Goal: Task Accomplishment & Management: Manage account settings

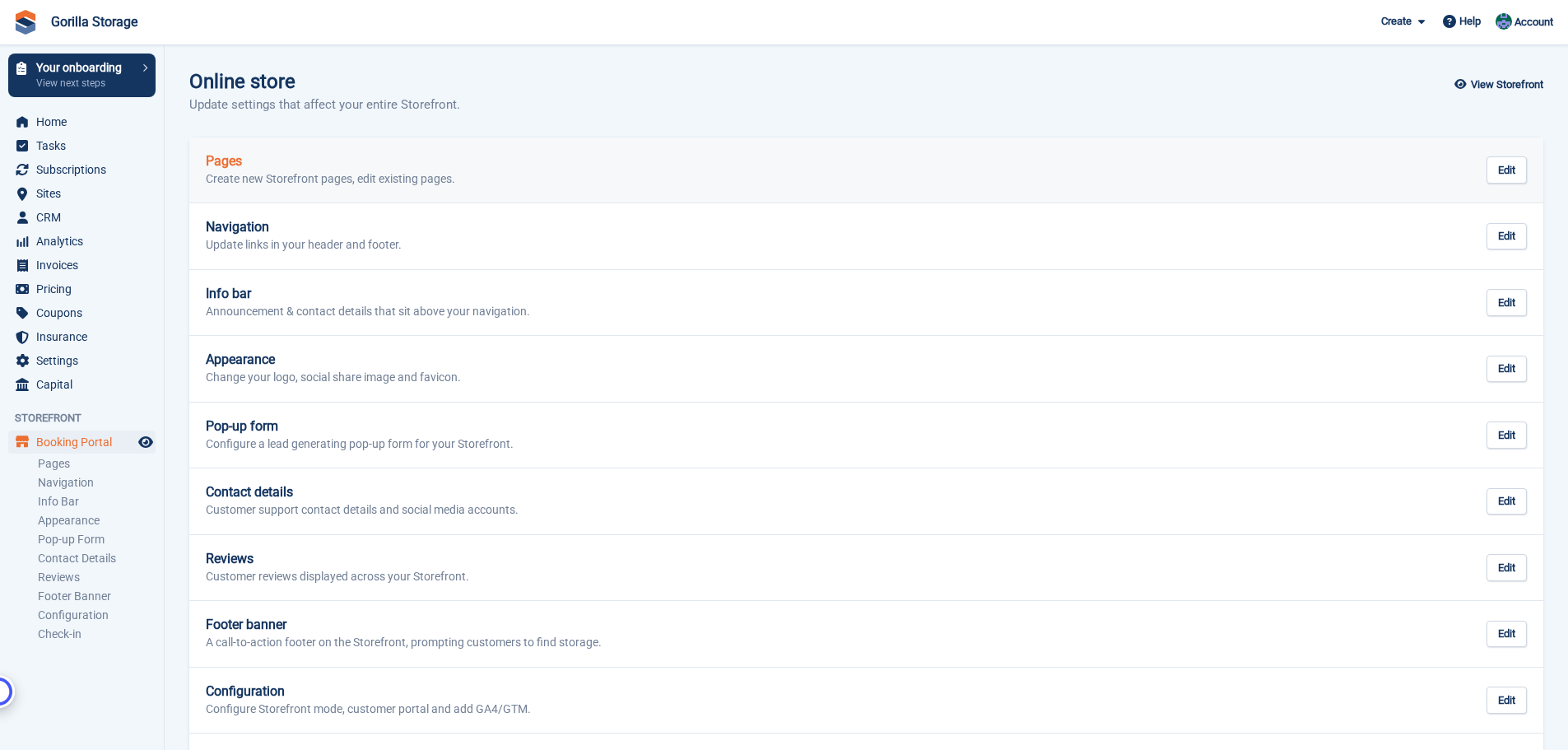
click at [300, 166] on h2 "Pages" at bounding box center [330, 161] width 249 height 15
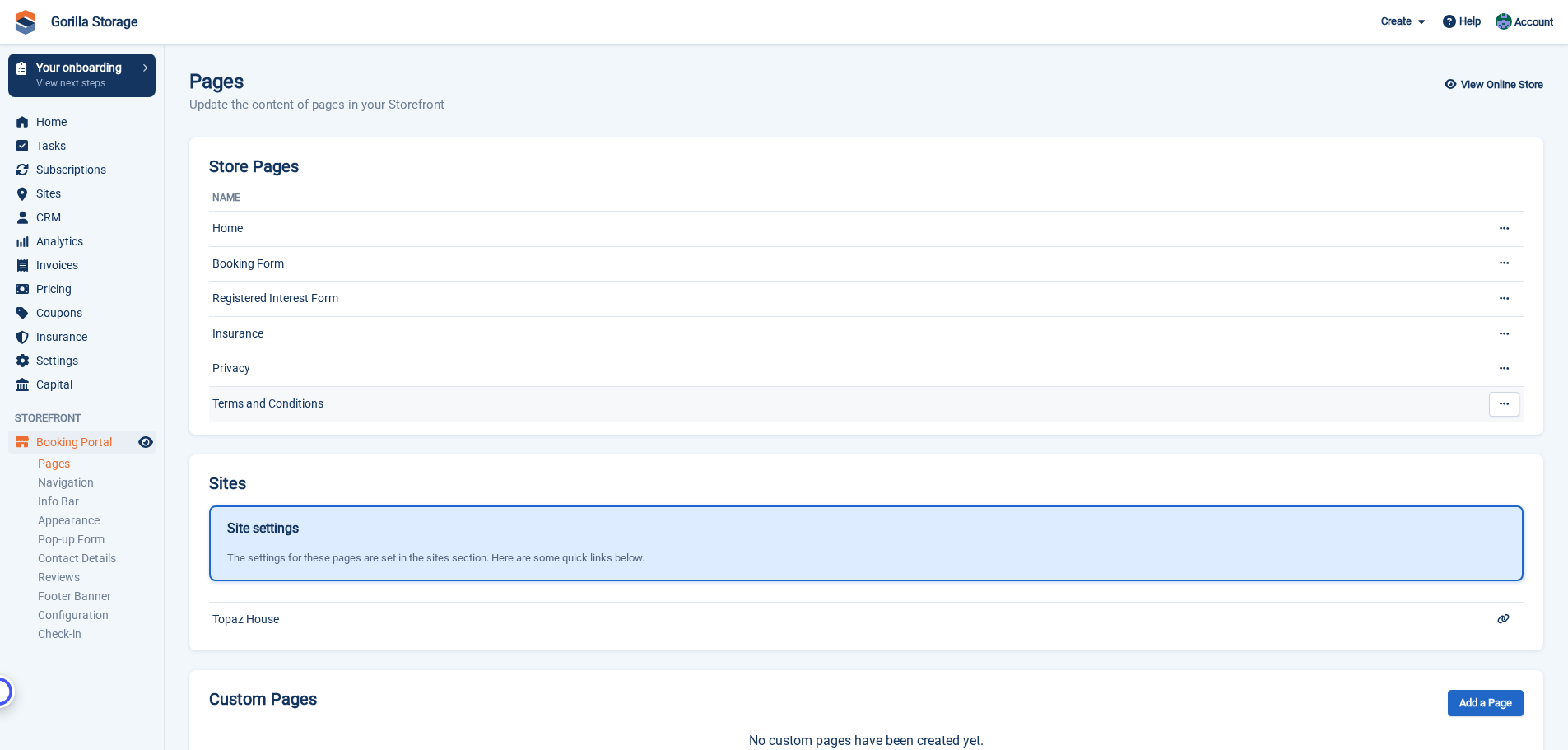
click at [262, 401] on td "Terms and Conditions" at bounding box center [833, 404] width 1249 height 34
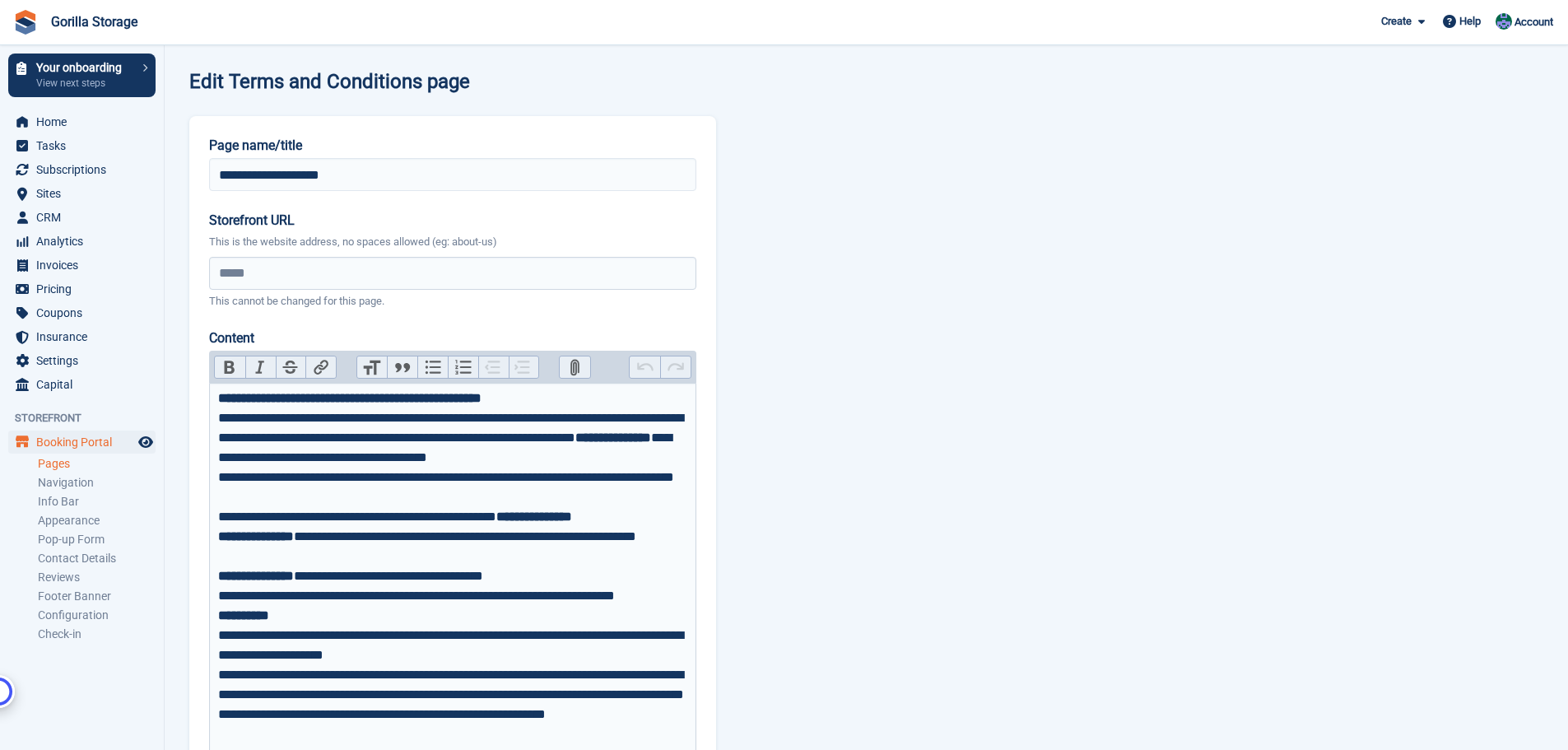
click at [267, 146] on label "Page name/title" at bounding box center [452, 145] width 487 height 20
click at [267, 158] on input "**********" at bounding box center [452, 174] width 487 height 33
type textarea "****"
click at [267, 146] on label "Page name/title" at bounding box center [452, 145] width 487 height 20
click at [267, 158] on input "**********" at bounding box center [452, 174] width 487 height 33
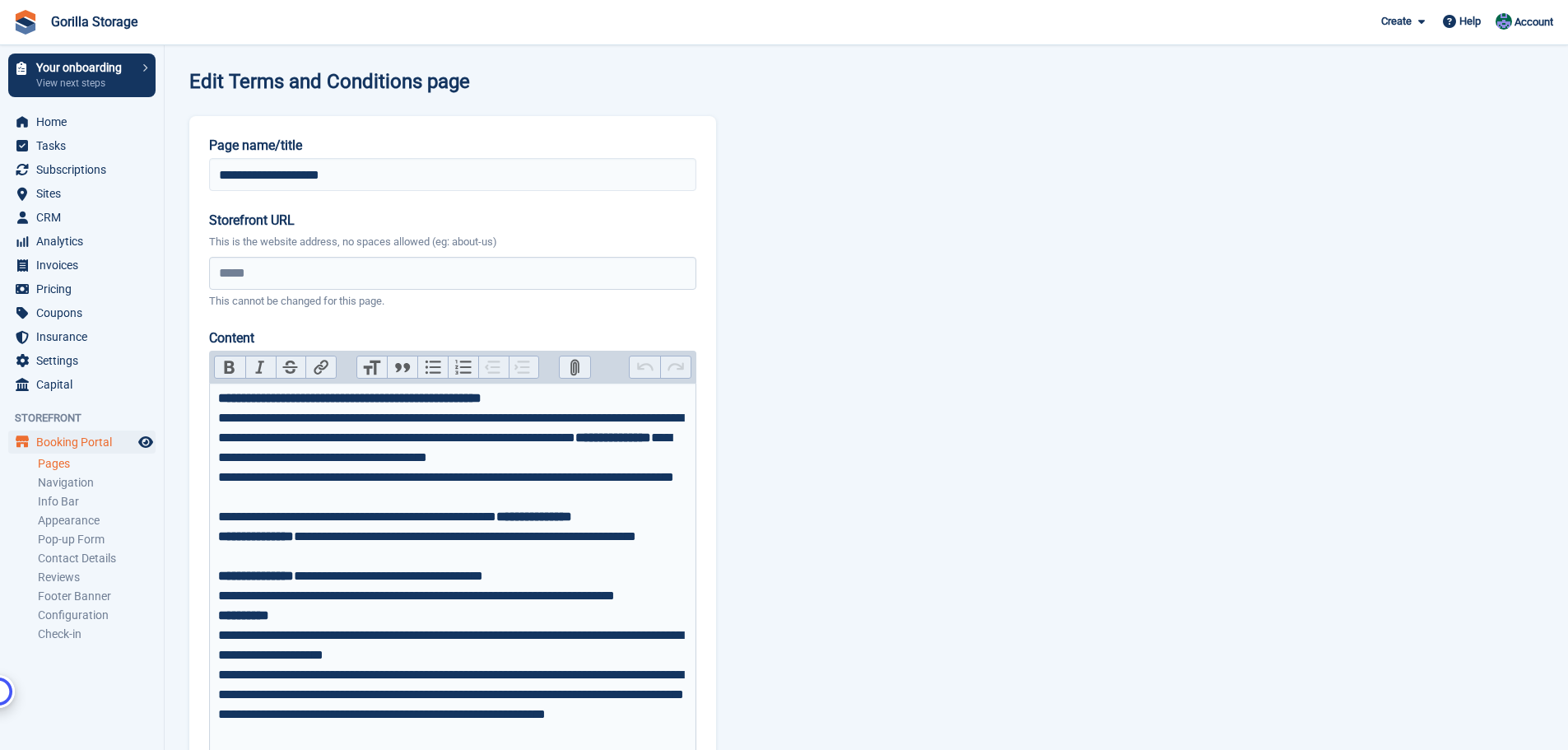
click at [295, 143] on label "Page name/title" at bounding box center [452, 145] width 487 height 20
click at [295, 158] on input "**********" at bounding box center [452, 174] width 487 height 33
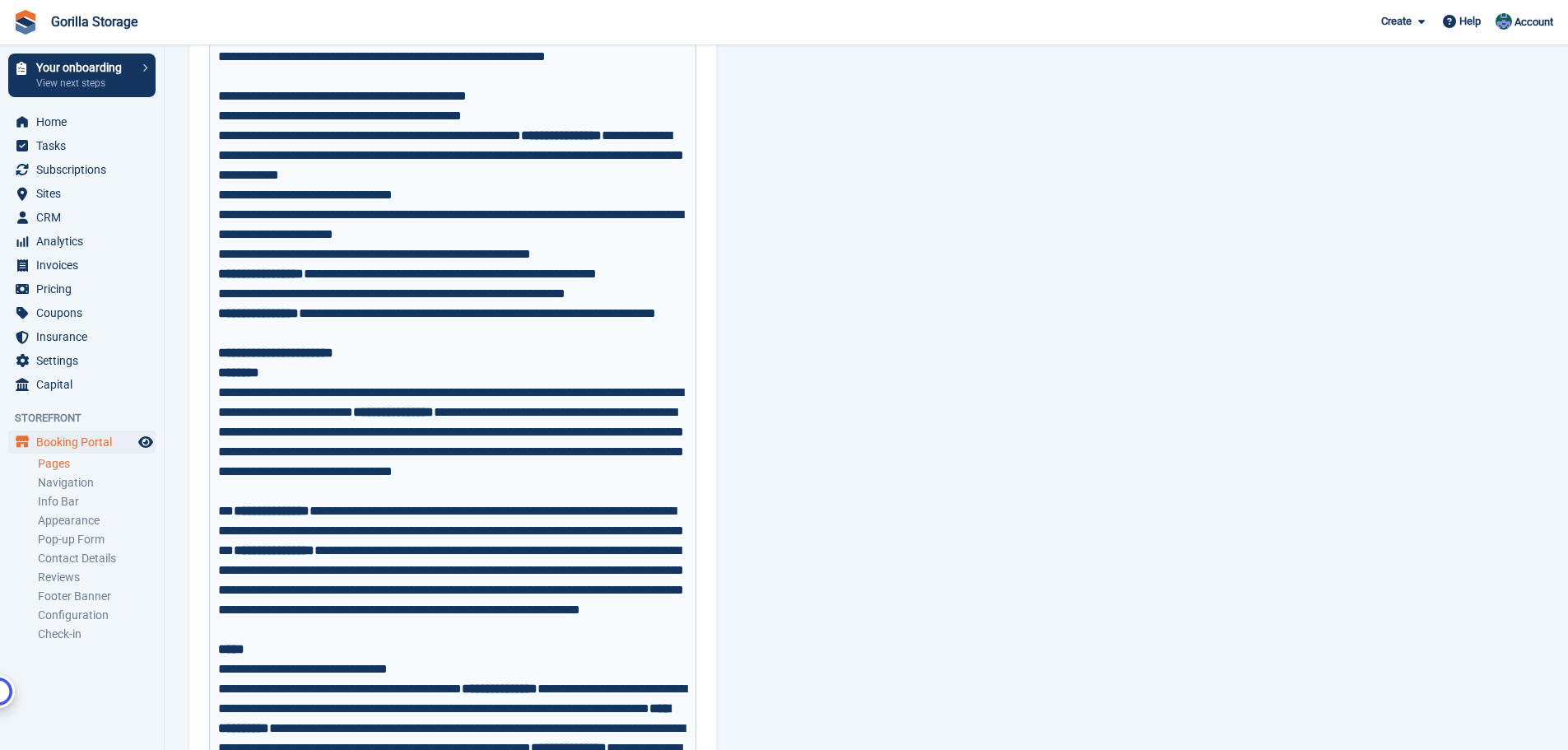
scroll to position [659, 0]
click at [88, 637] on link "Check-in" at bounding box center [96, 634] width 118 height 16
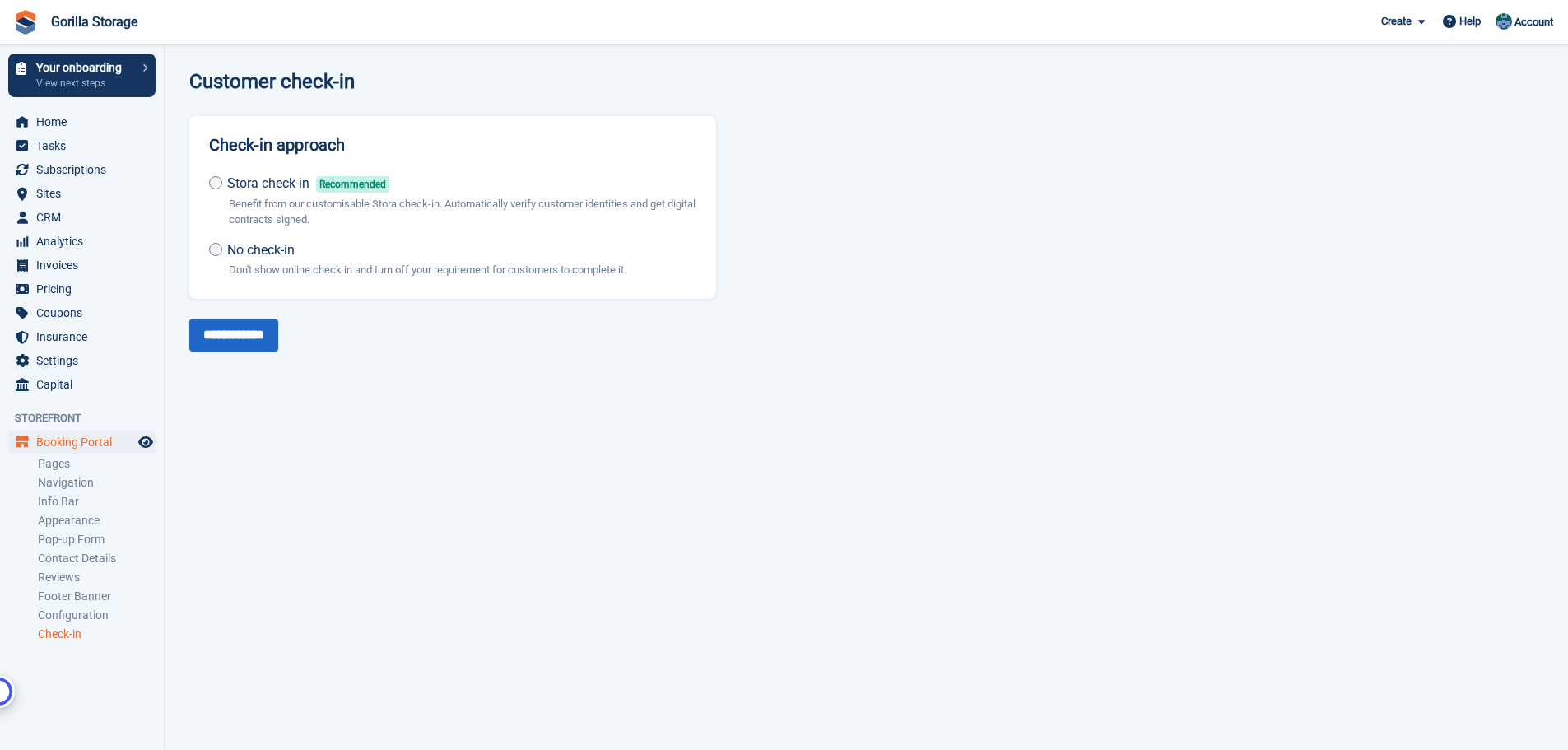
click at [1459, 258] on div "Customer check-in Check-in approach Stora check-in Recommended Benefit from our…" at bounding box center [866, 212] width 1354 height 281
click at [60, 463] on link "Pages" at bounding box center [96, 463] width 118 height 16
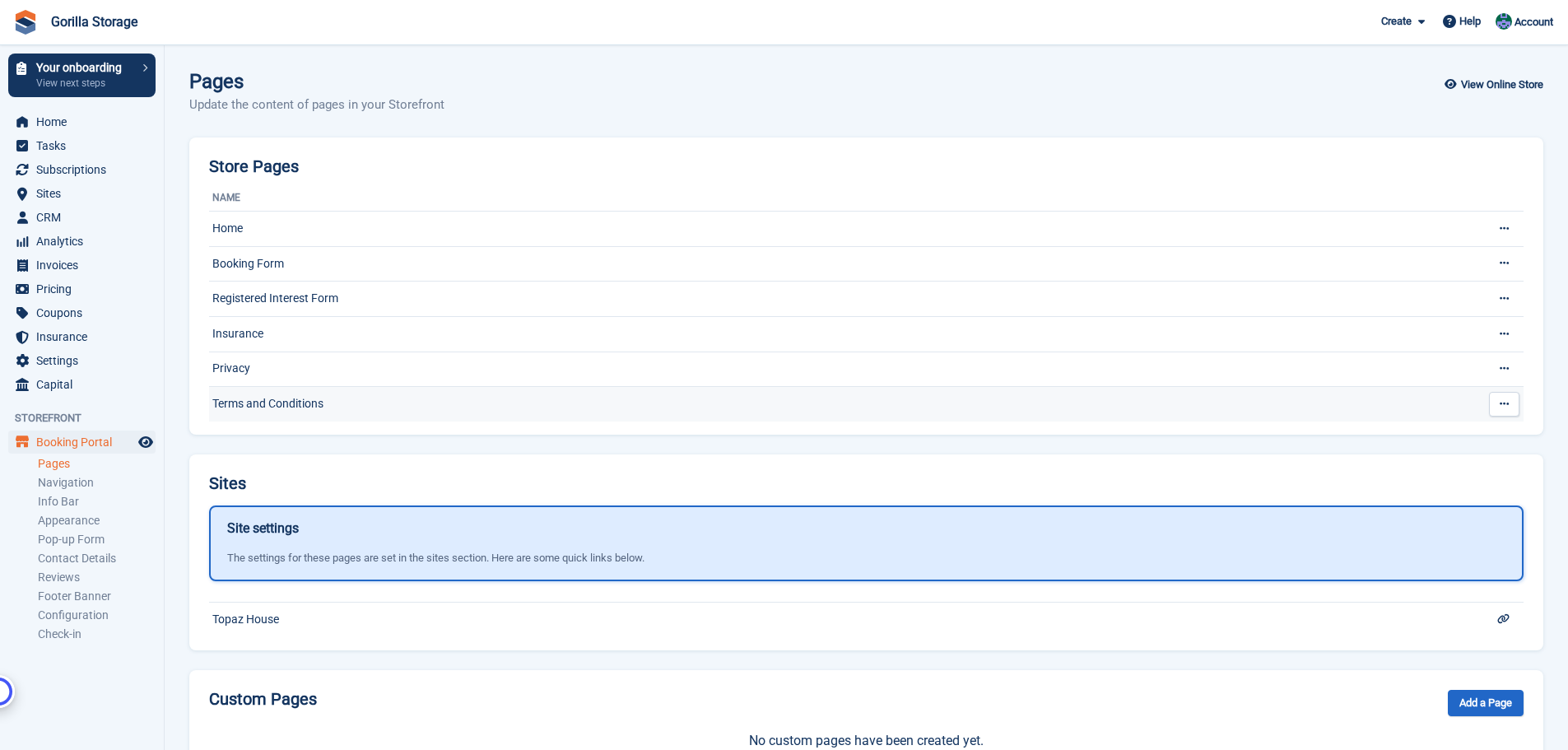
click at [288, 413] on td "Terms and Conditions" at bounding box center [833, 404] width 1249 height 34
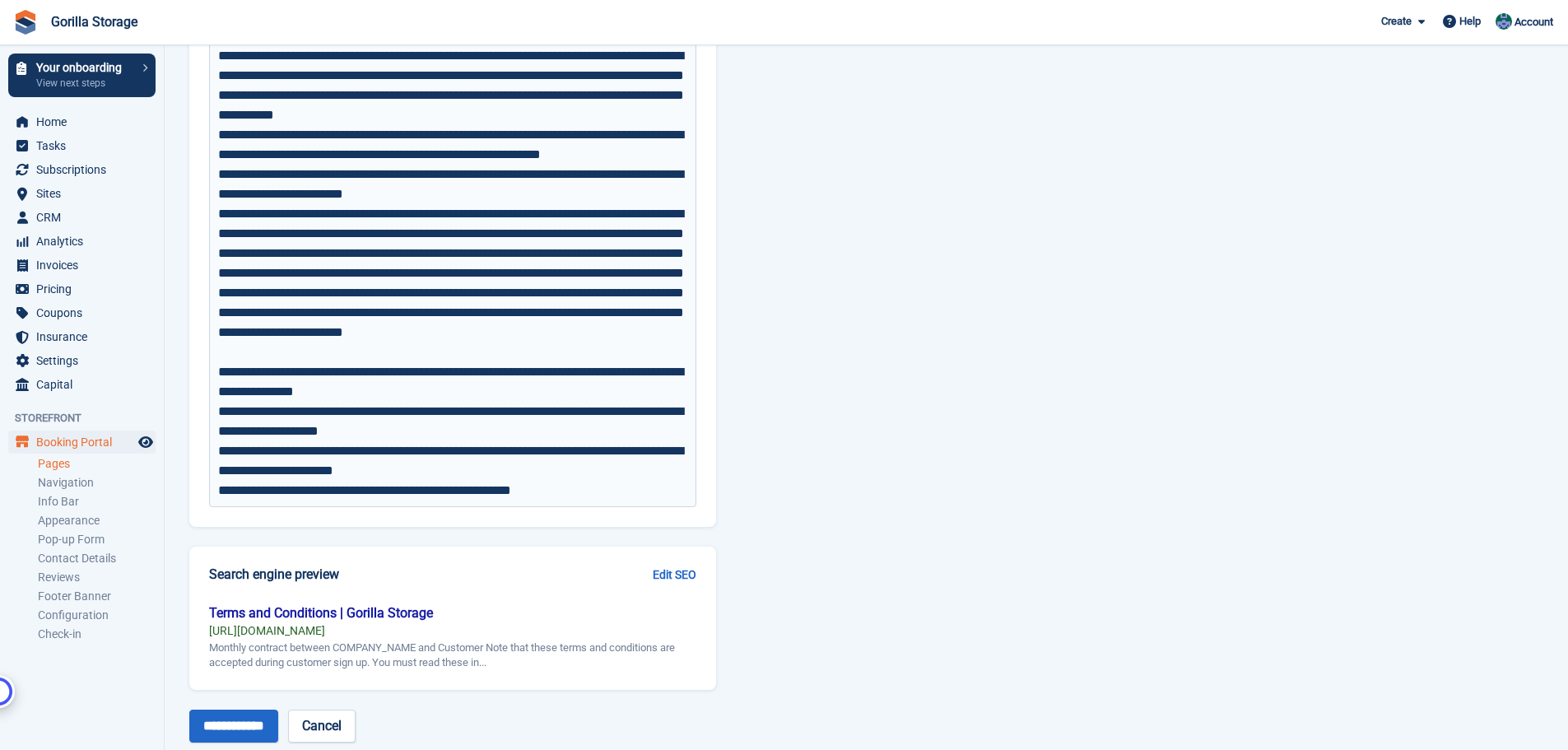
scroll to position [8008, 0]
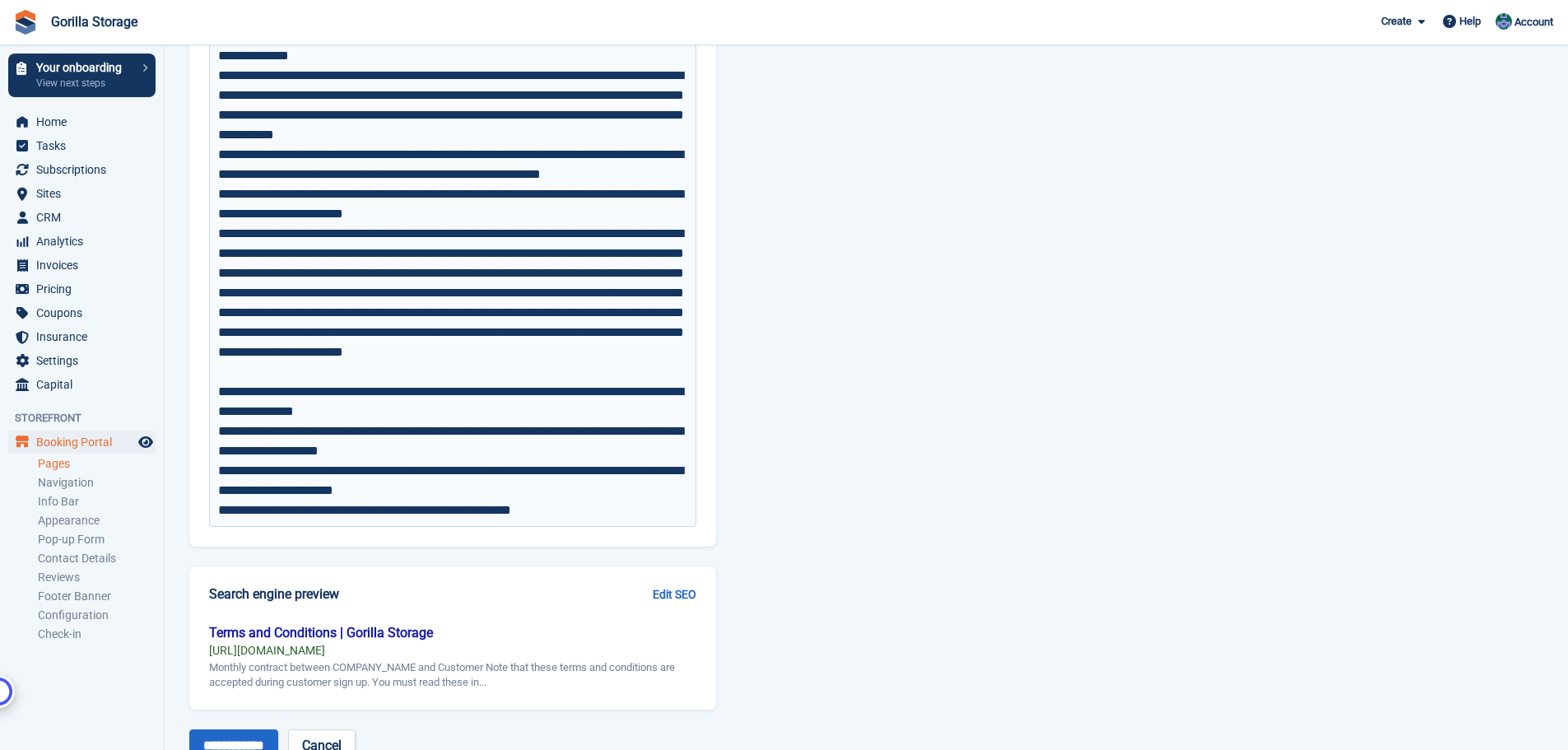
drag, startPoint x: 622, startPoint y: 526, endPoint x: 573, endPoint y: 540, distance: 51.0
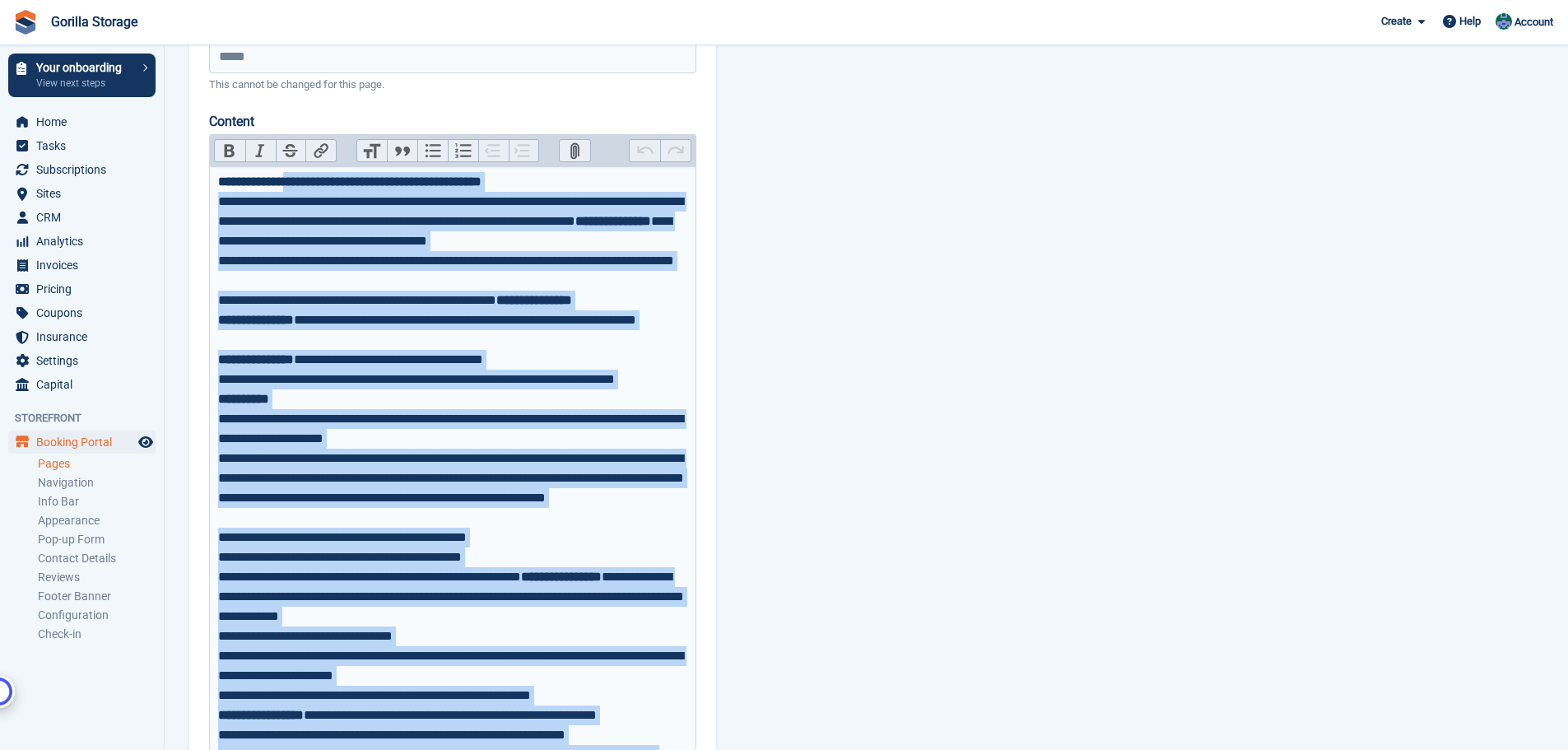
scroll to position [0, 0]
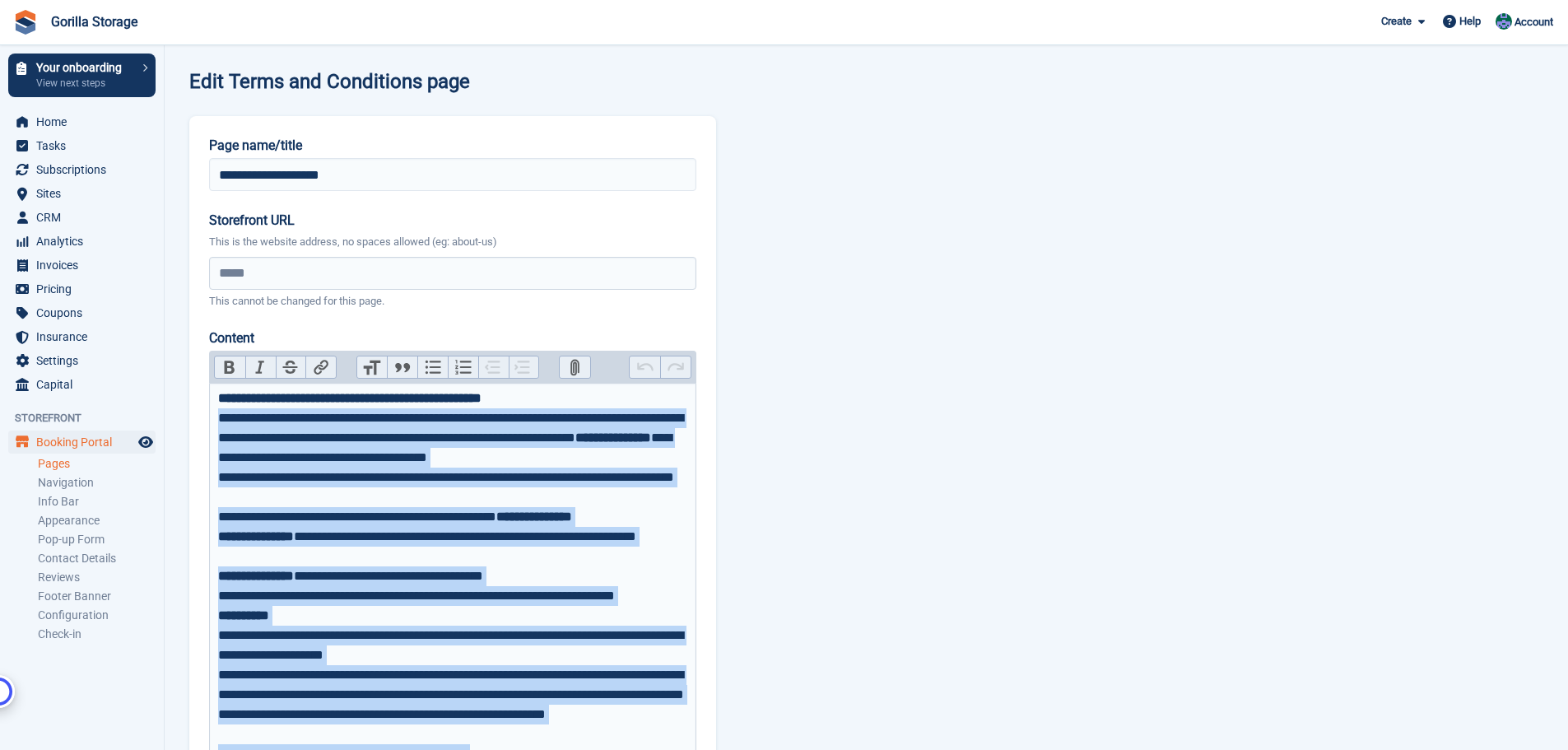
drag, startPoint x: 588, startPoint y: 508, endPoint x: 215, endPoint y: 416, distance: 384.2
type textarea "**********"
type trix-editor "**********"
copy trix-editor "**********"
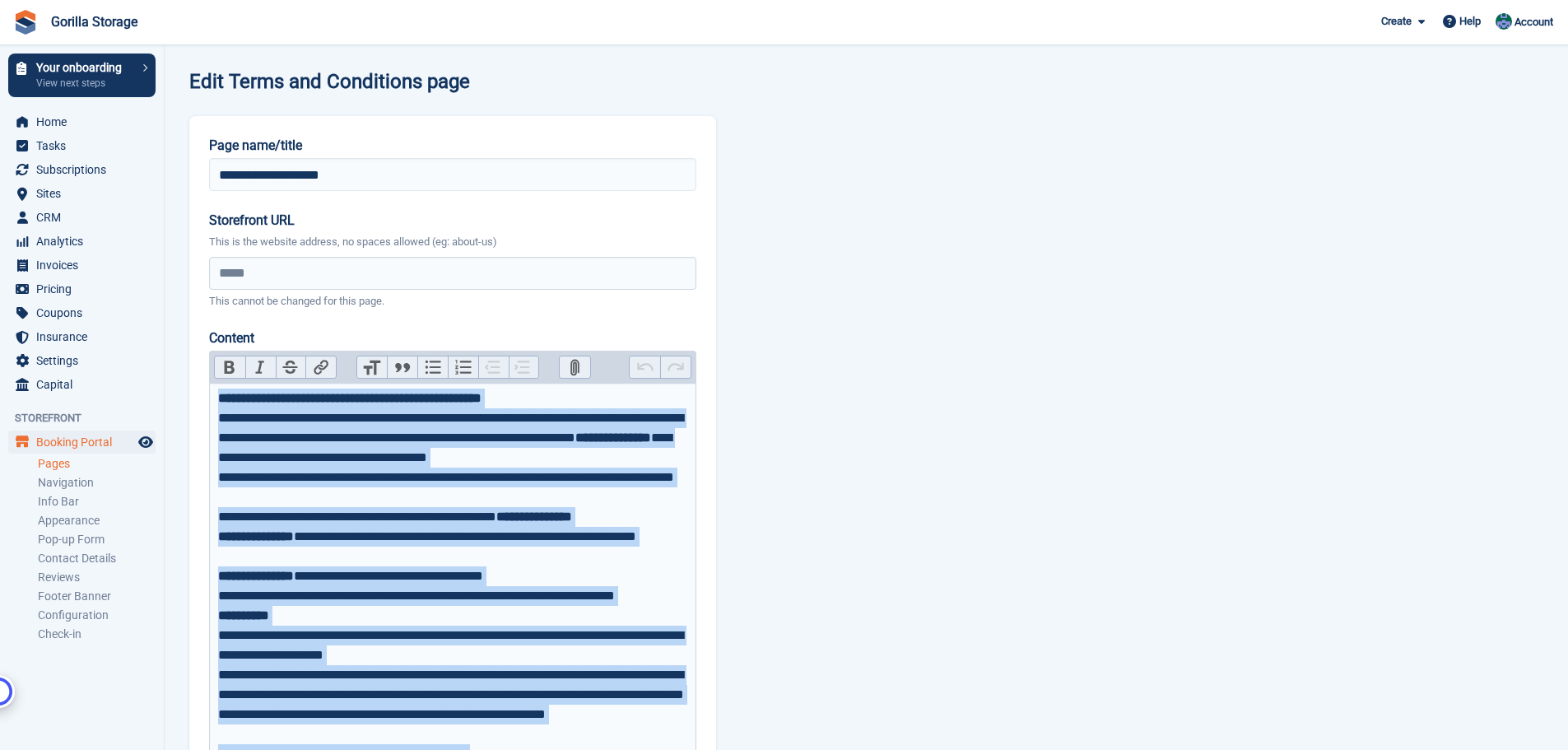
copy trix-editor "**********"
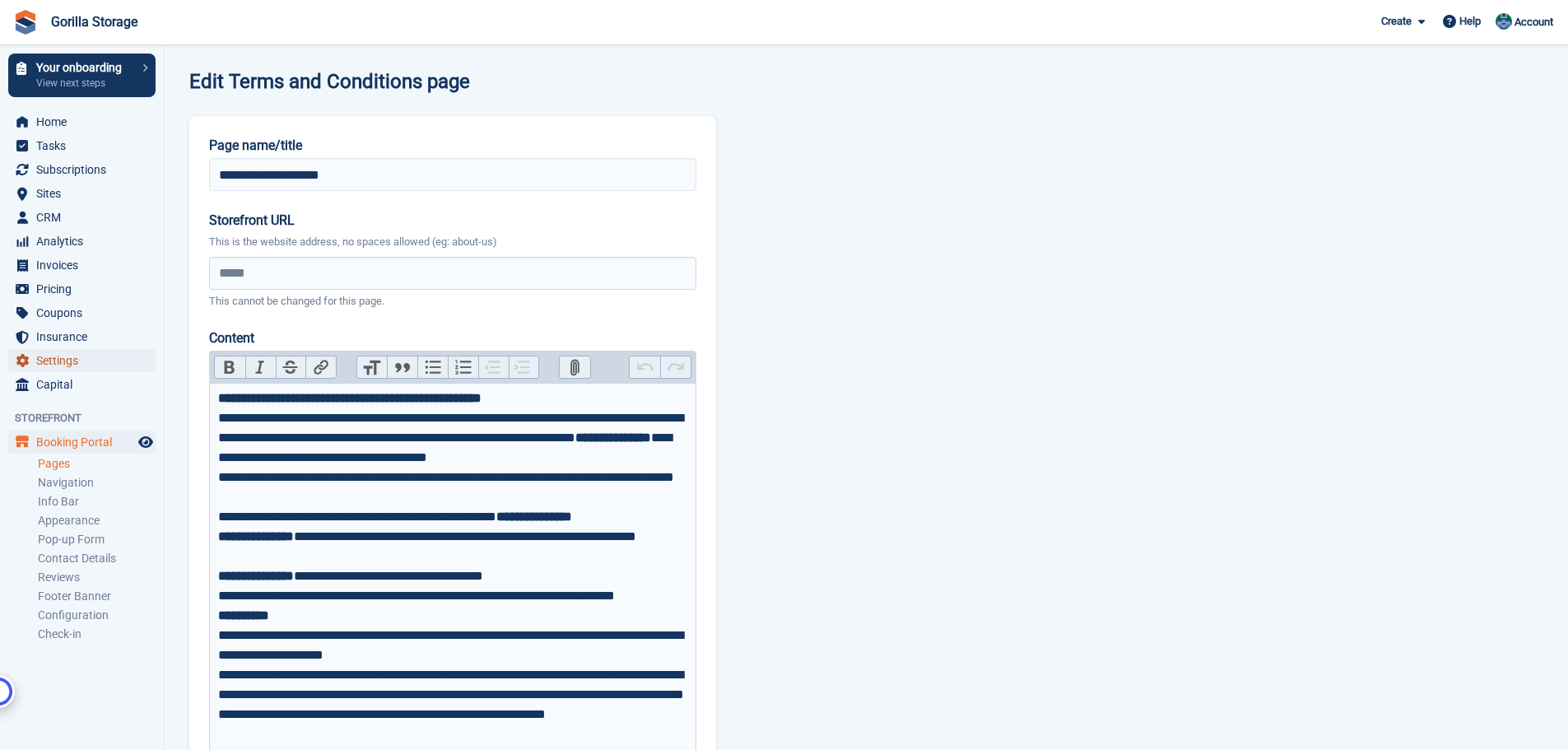
click at [61, 351] on span "Settings" at bounding box center [85, 360] width 99 height 23
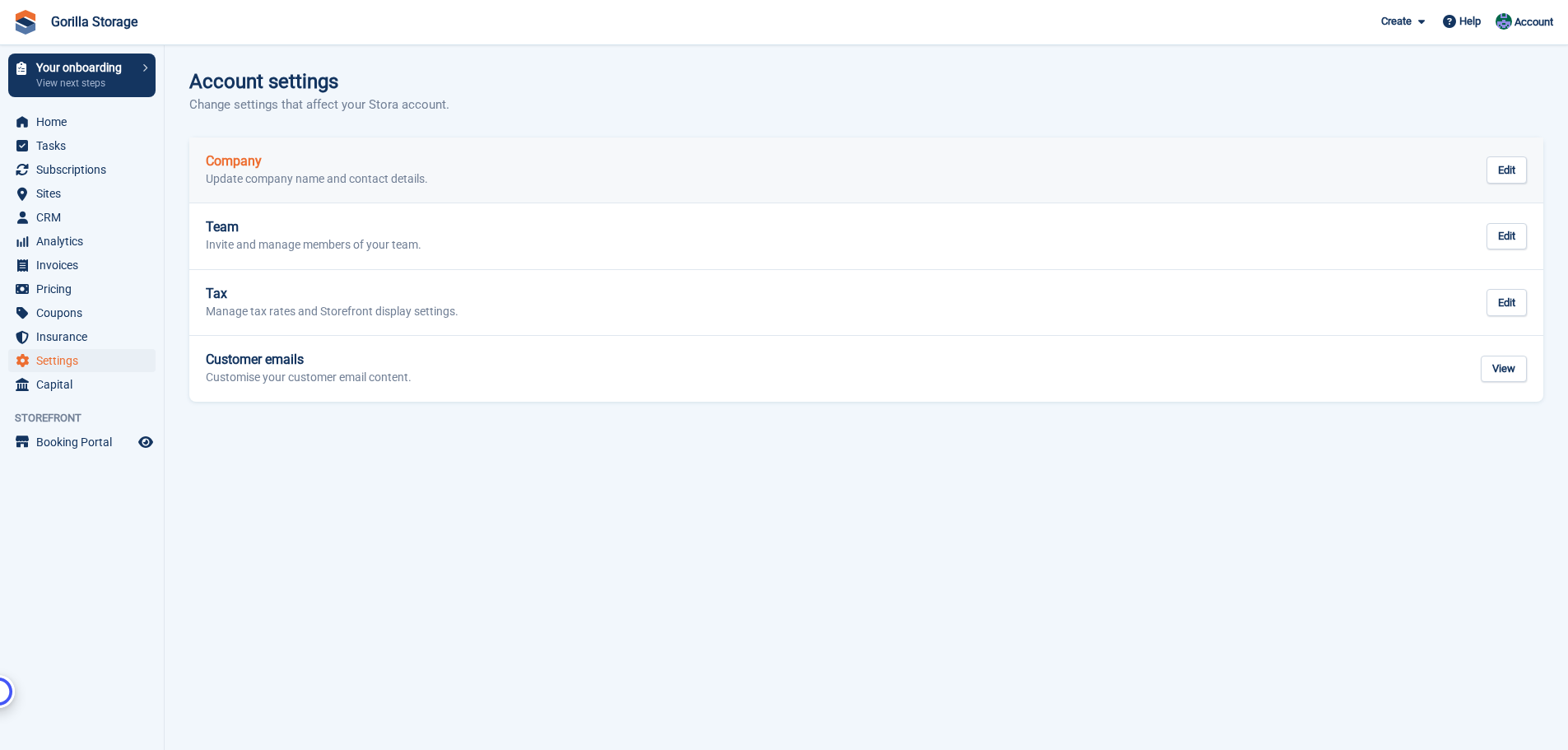
click at [318, 173] on p "Update company name and contact details." at bounding box center [317, 180] width 222 height 15
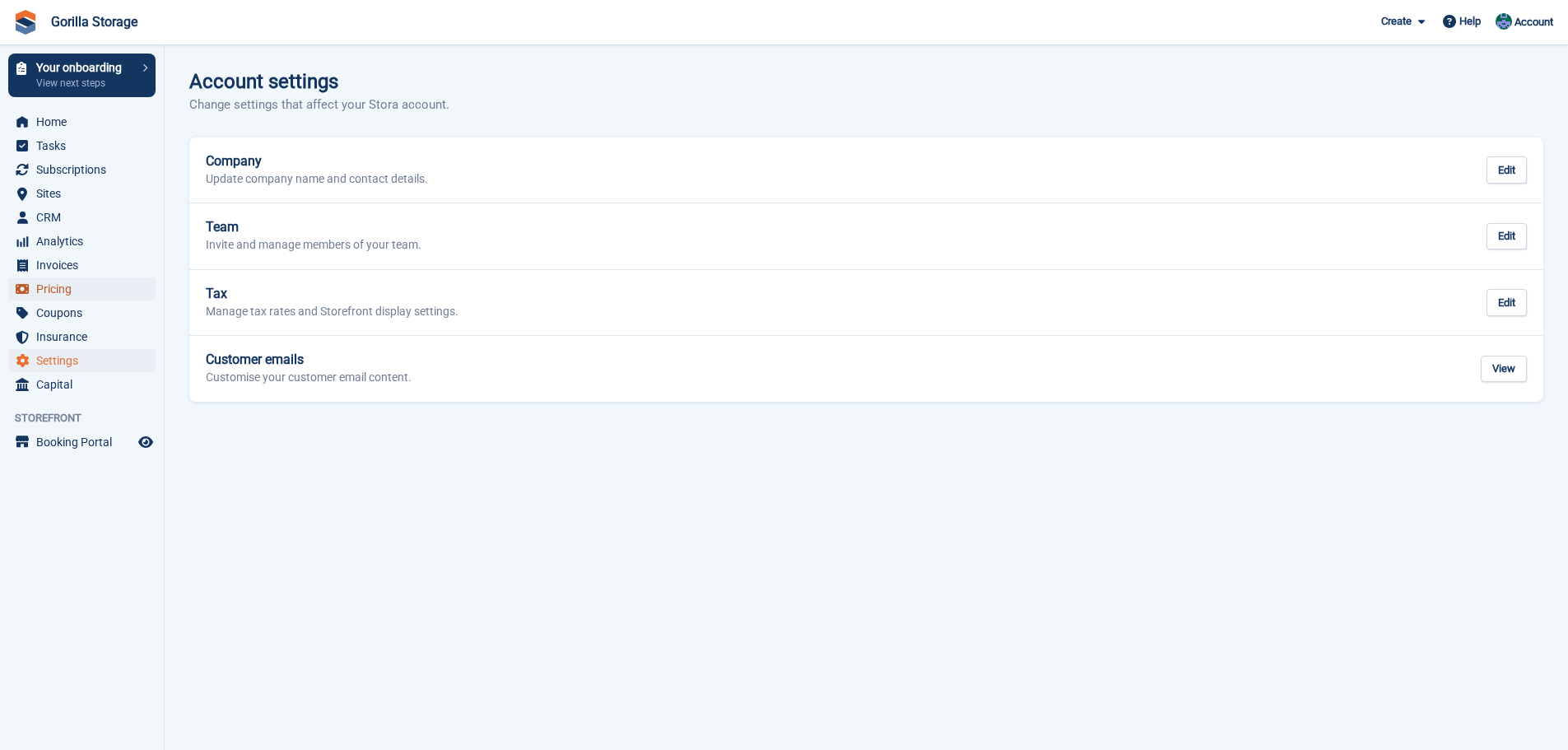
click at [64, 288] on span "Pricing" at bounding box center [85, 289] width 99 height 23
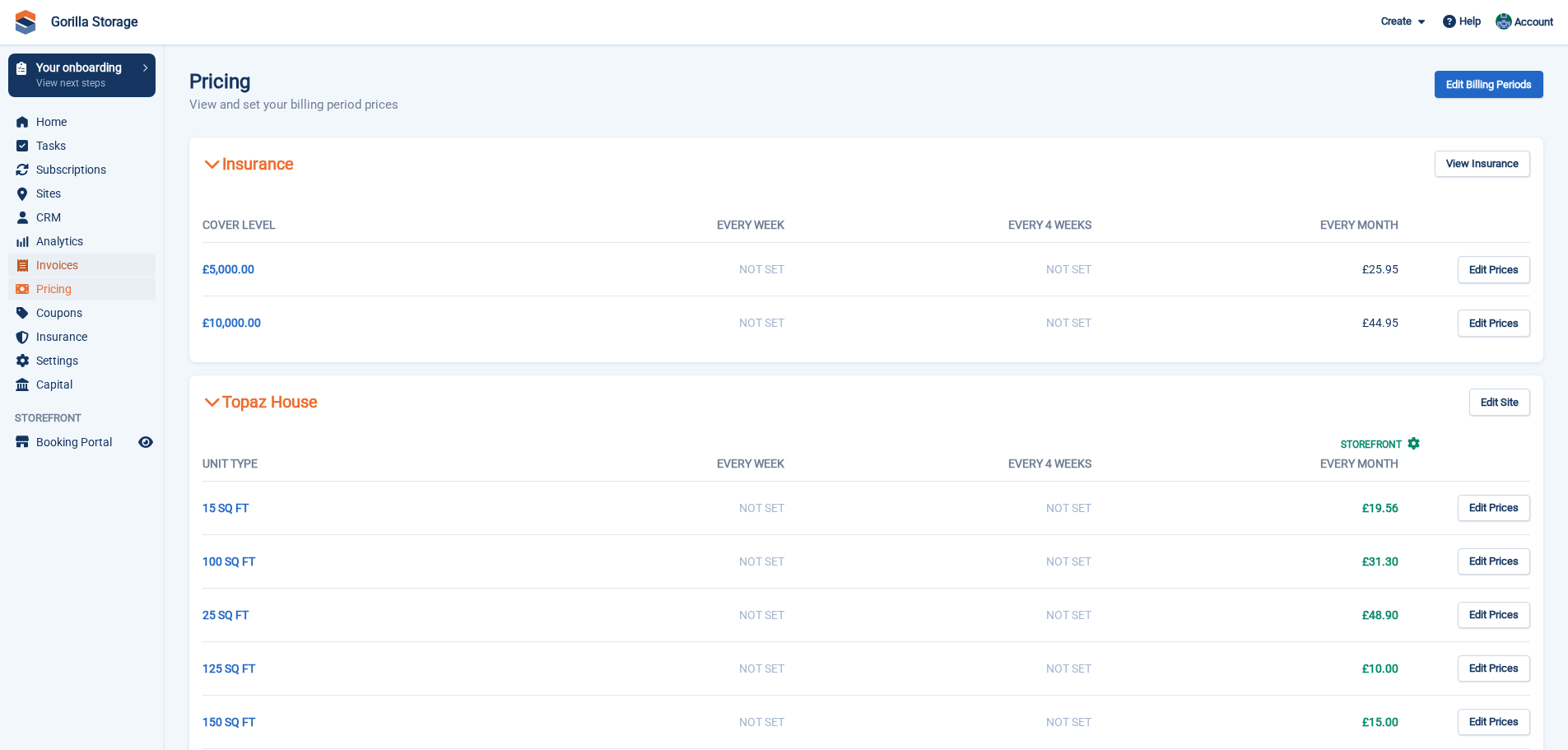
click at [69, 263] on span "Invoices" at bounding box center [85, 265] width 99 height 23
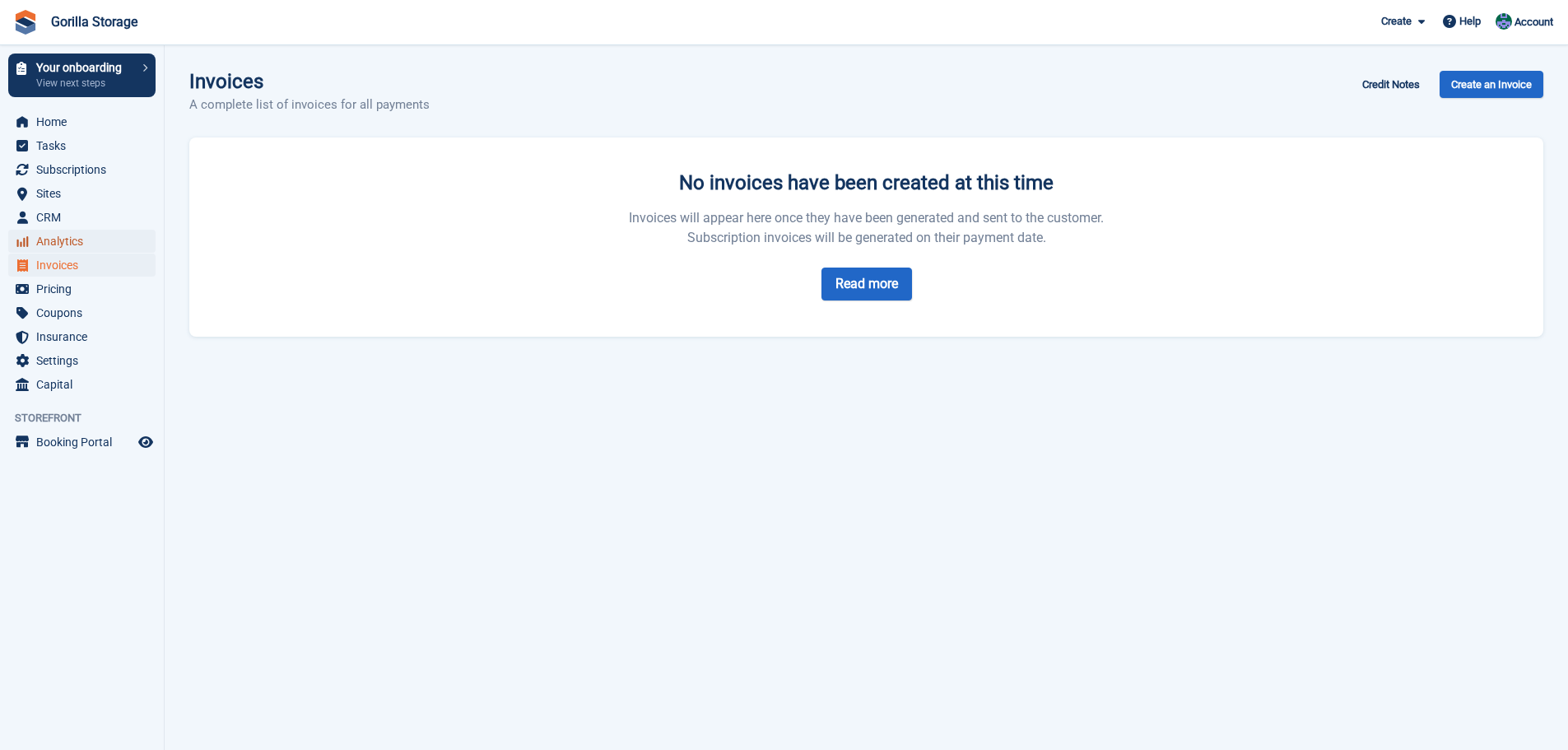
click at [66, 243] on span "Analytics" at bounding box center [85, 242] width 99 height 23
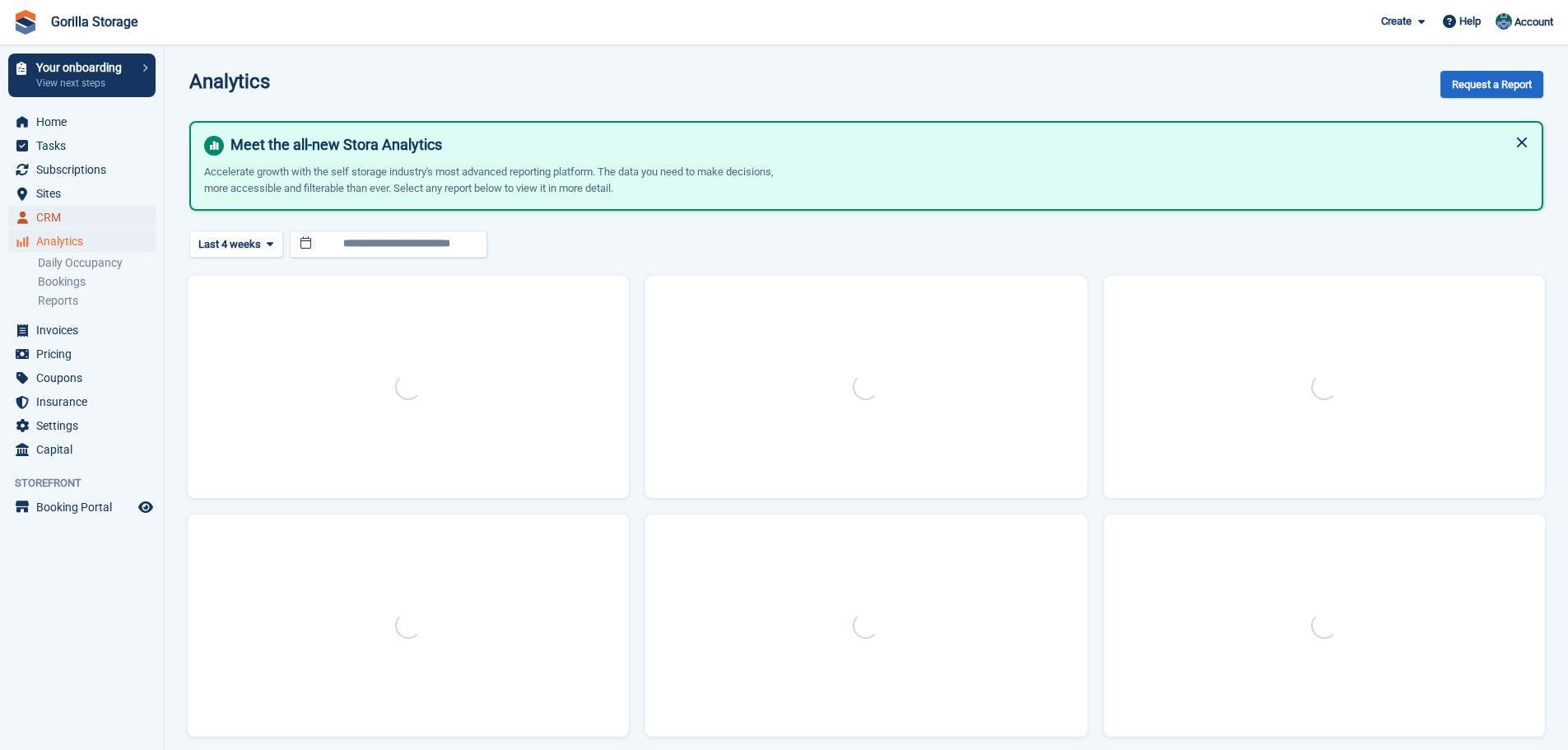
click at [61, 221] on span "CRM" at bounding box center [85, 217] width 99 height 23
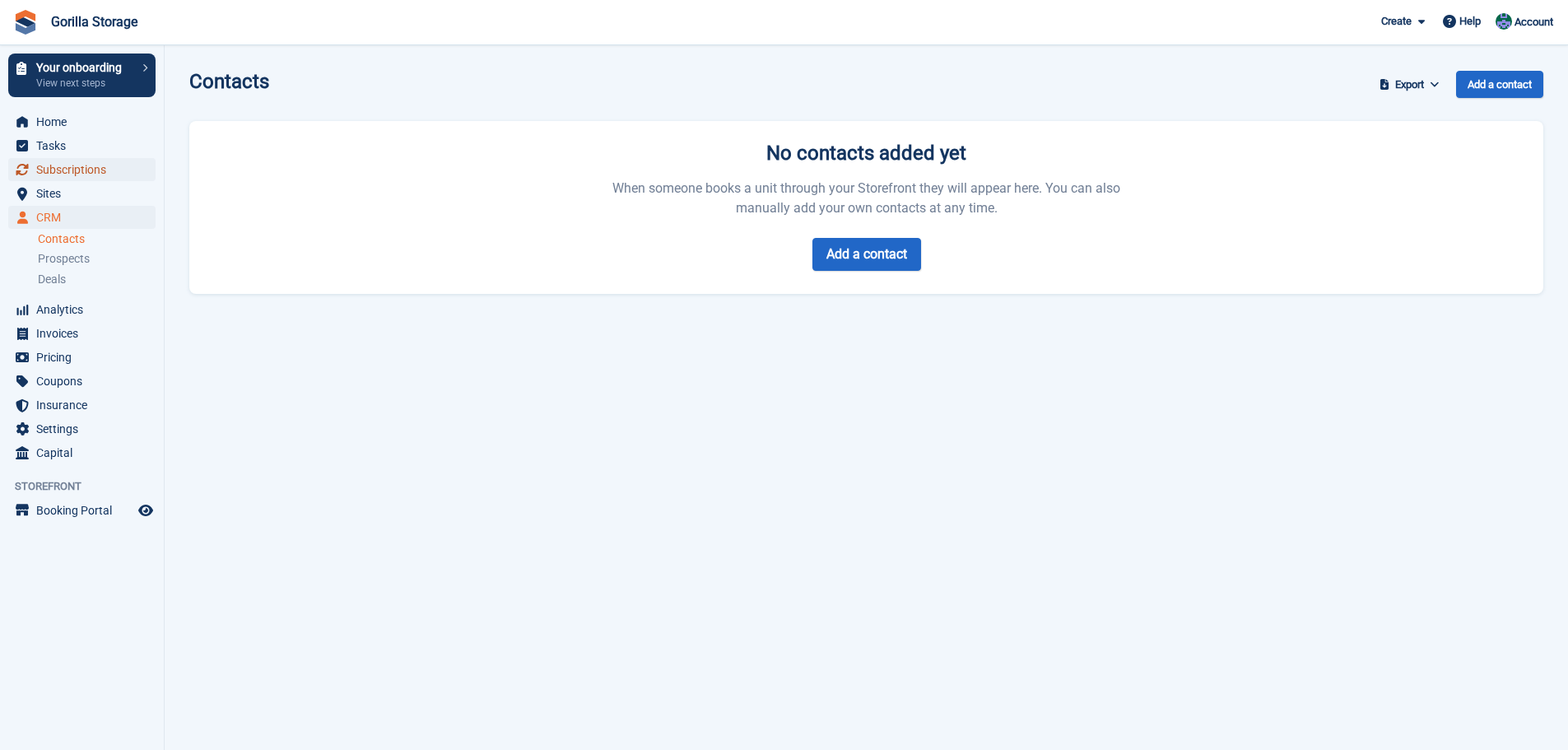
click at [62, 181] on span "Subscriptions" at bounding box center [85, 170] width 99 height 23
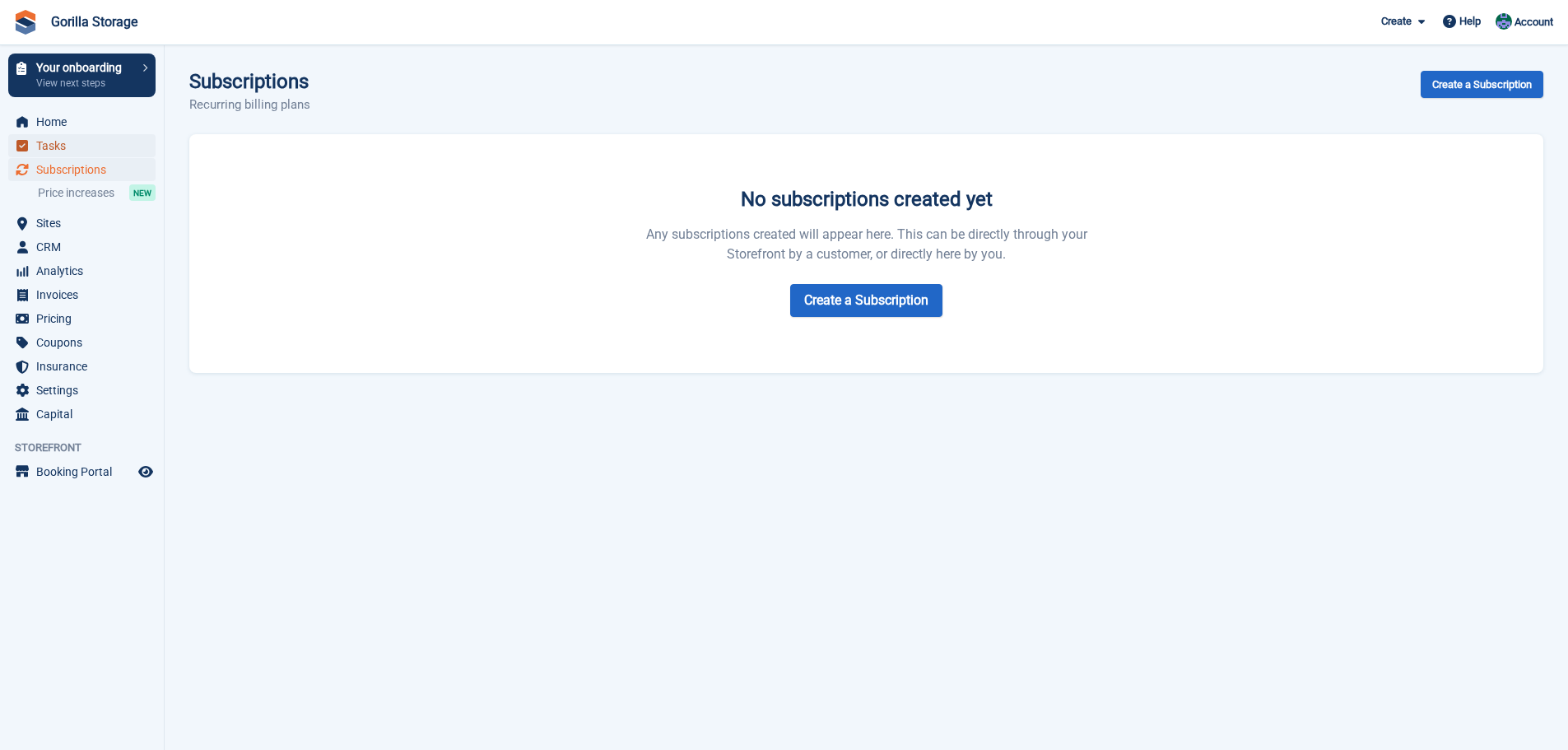
click at [49, 149] on span "Tasks" at bounding box center [85, 145] width 99 height 23
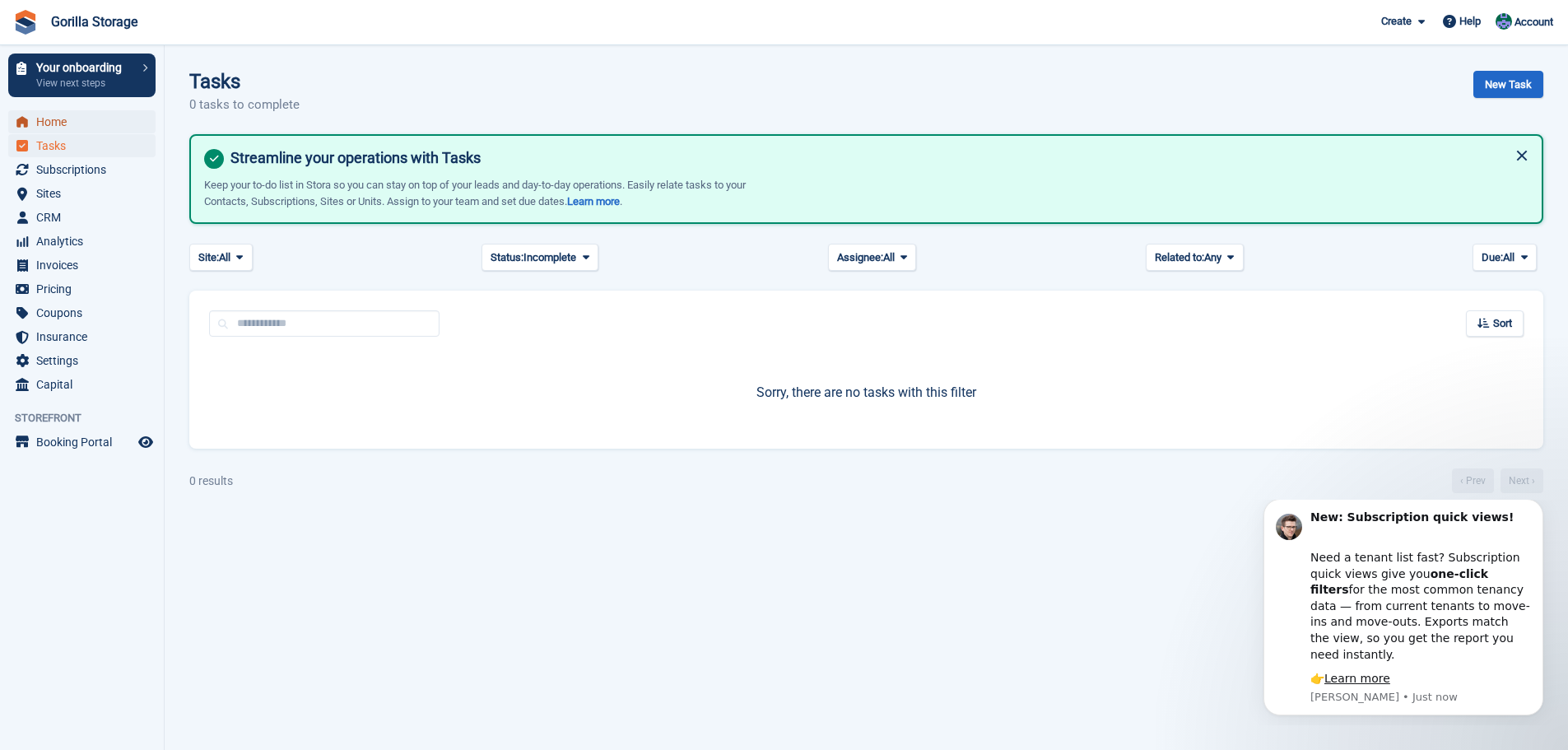
click at [49, 120] on span "Home" at bounding box center [85, 122] width 99 height 23
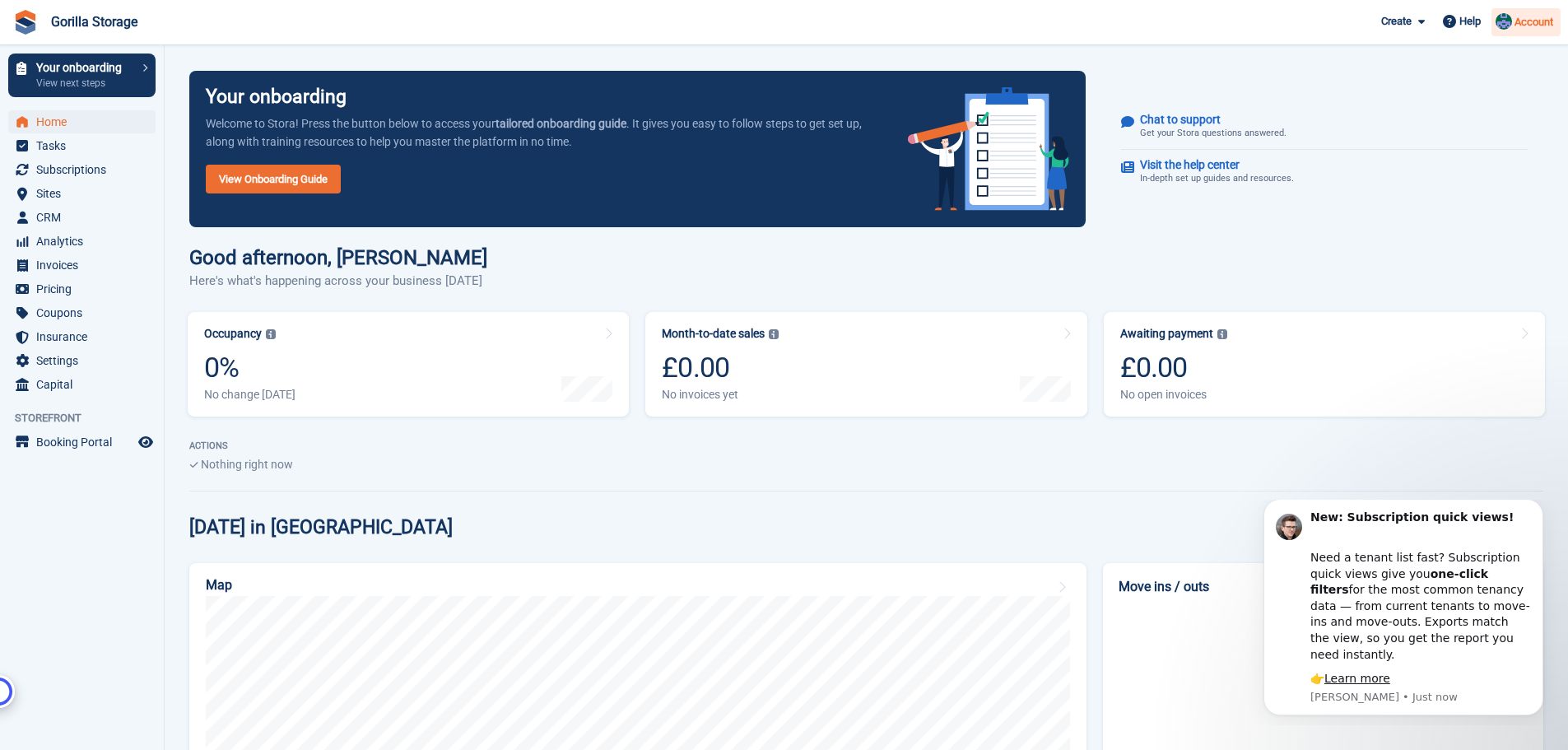
click at [1505, 14] on img at bounding box center [1504, 22] width 17 height 17
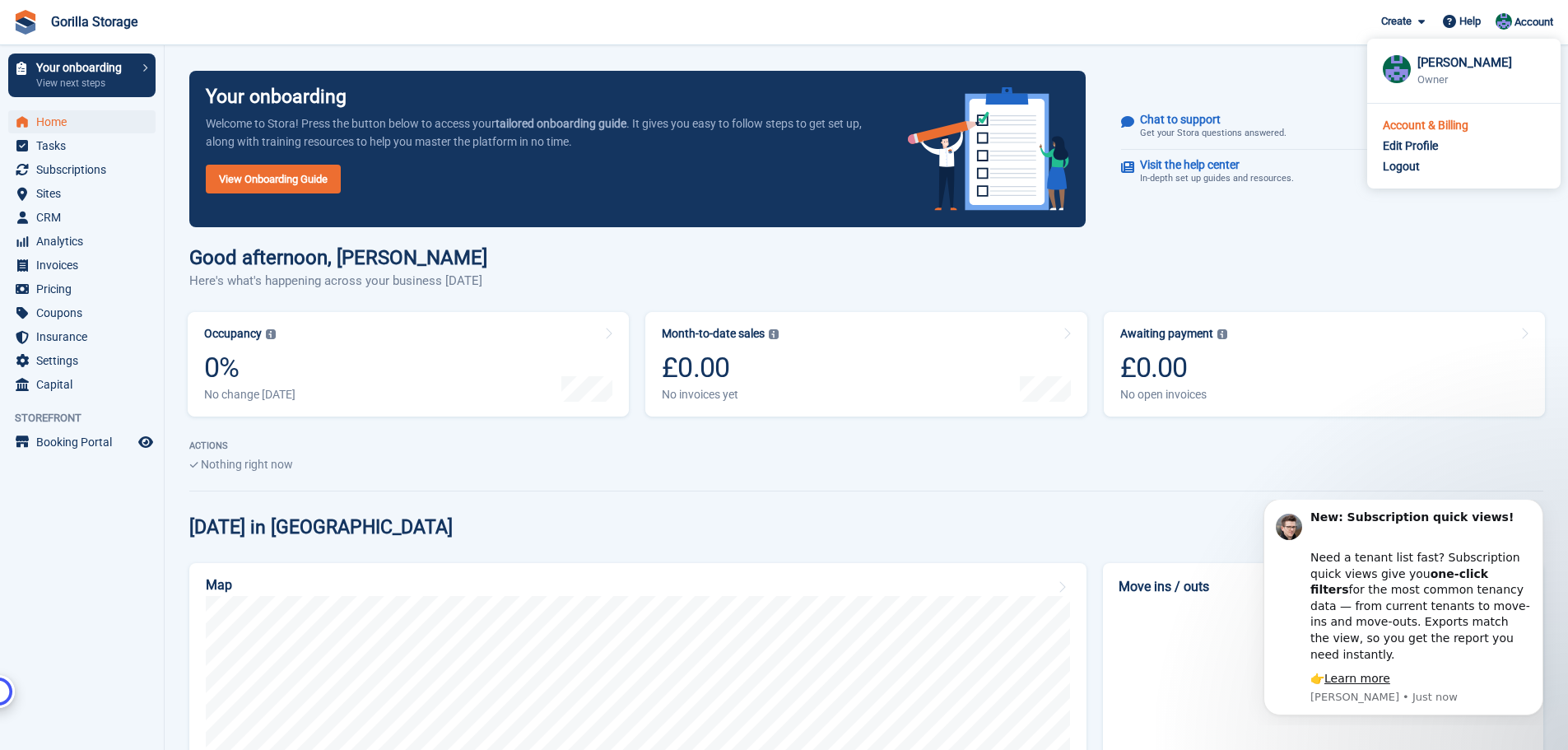
click at [1439, 128] on div "Account & Billing" at bounding box center [1425, 125] width 85 height 18
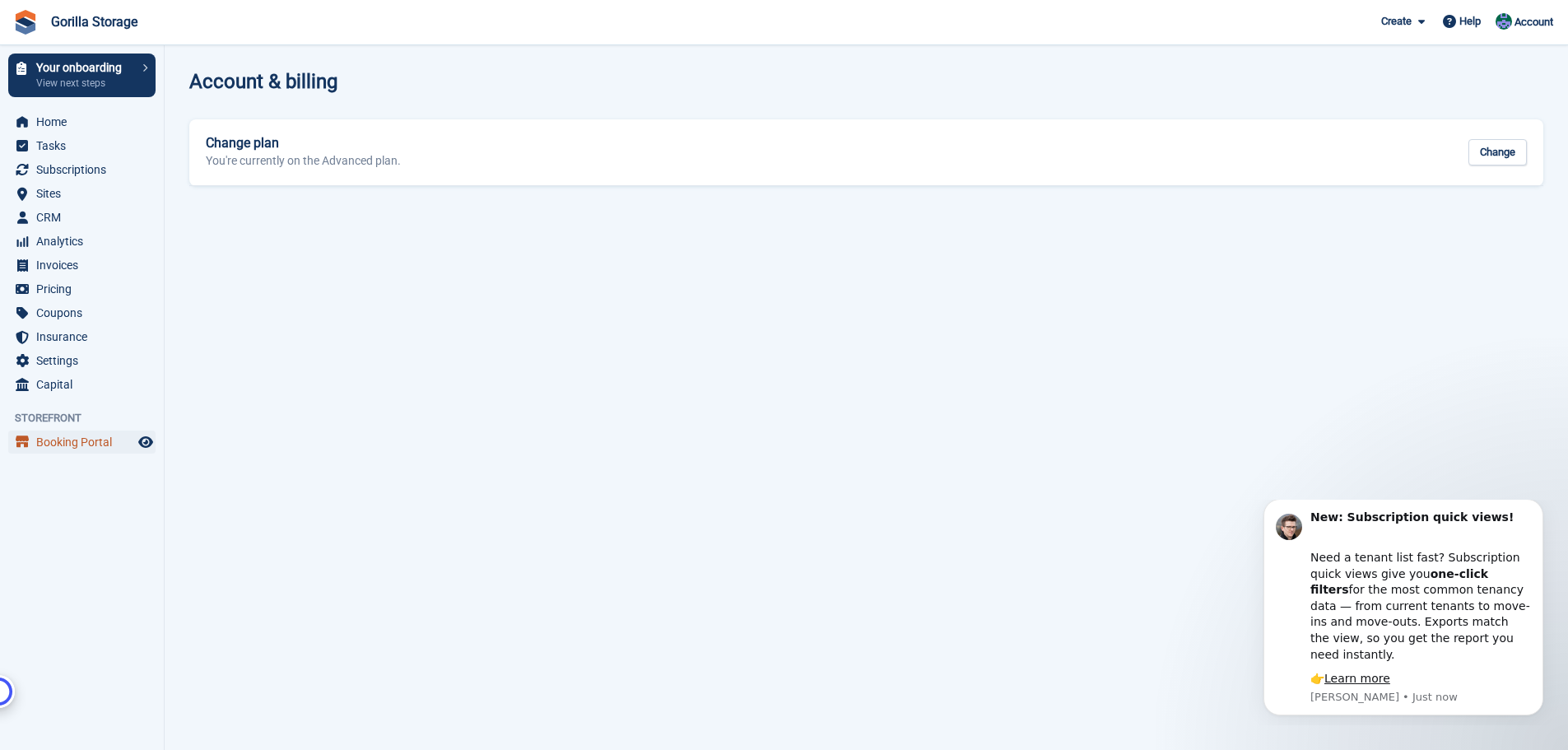
click at [79, 448] on span "Booking Portal" at bounding box center [85, 442] width 99 height 23
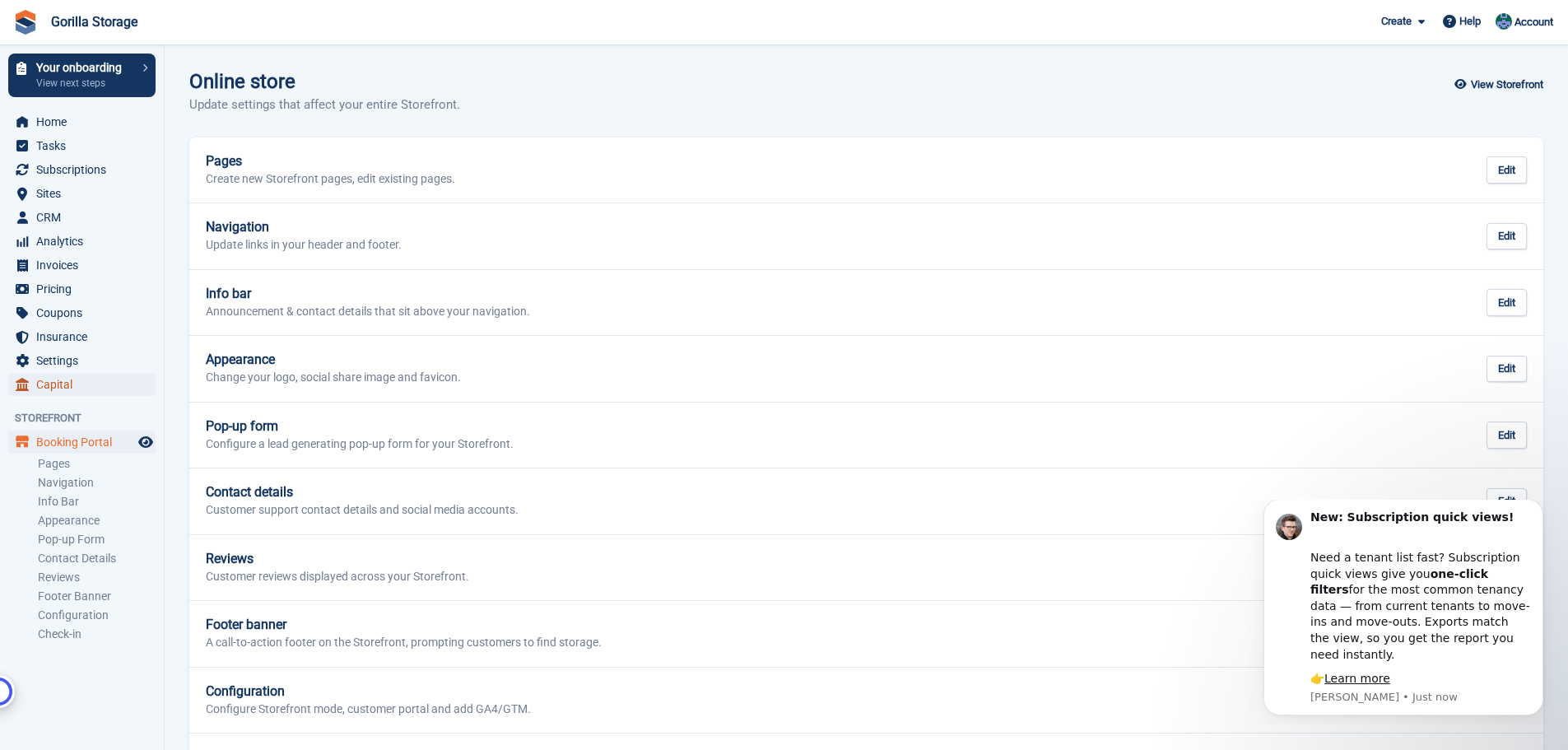
click at [76, 384] on span "Capital" at bounding box center [85, 385] width 99 height 23
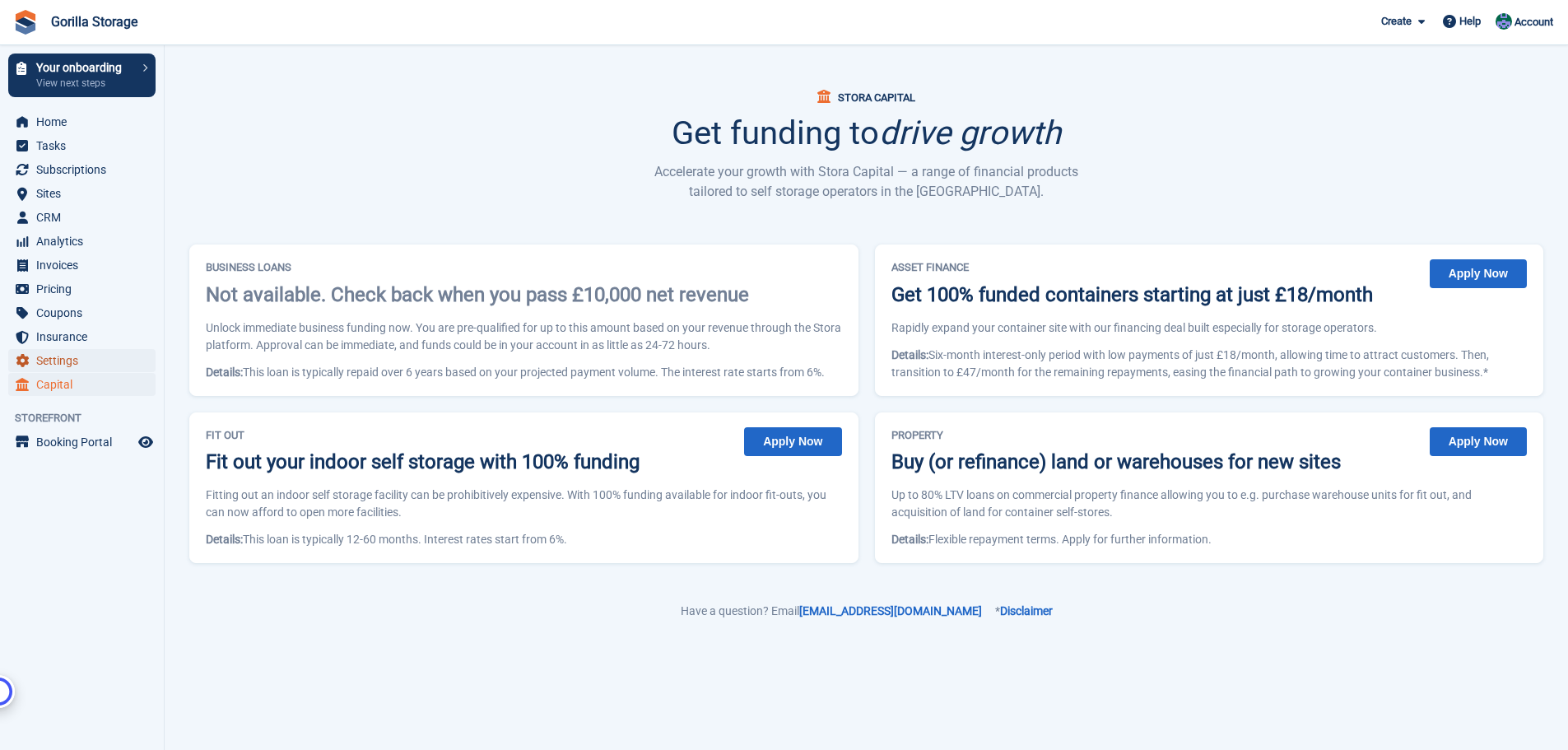
click at [45, 360] on span "Settings" at bounding box center [85, 360] width 99 height 23
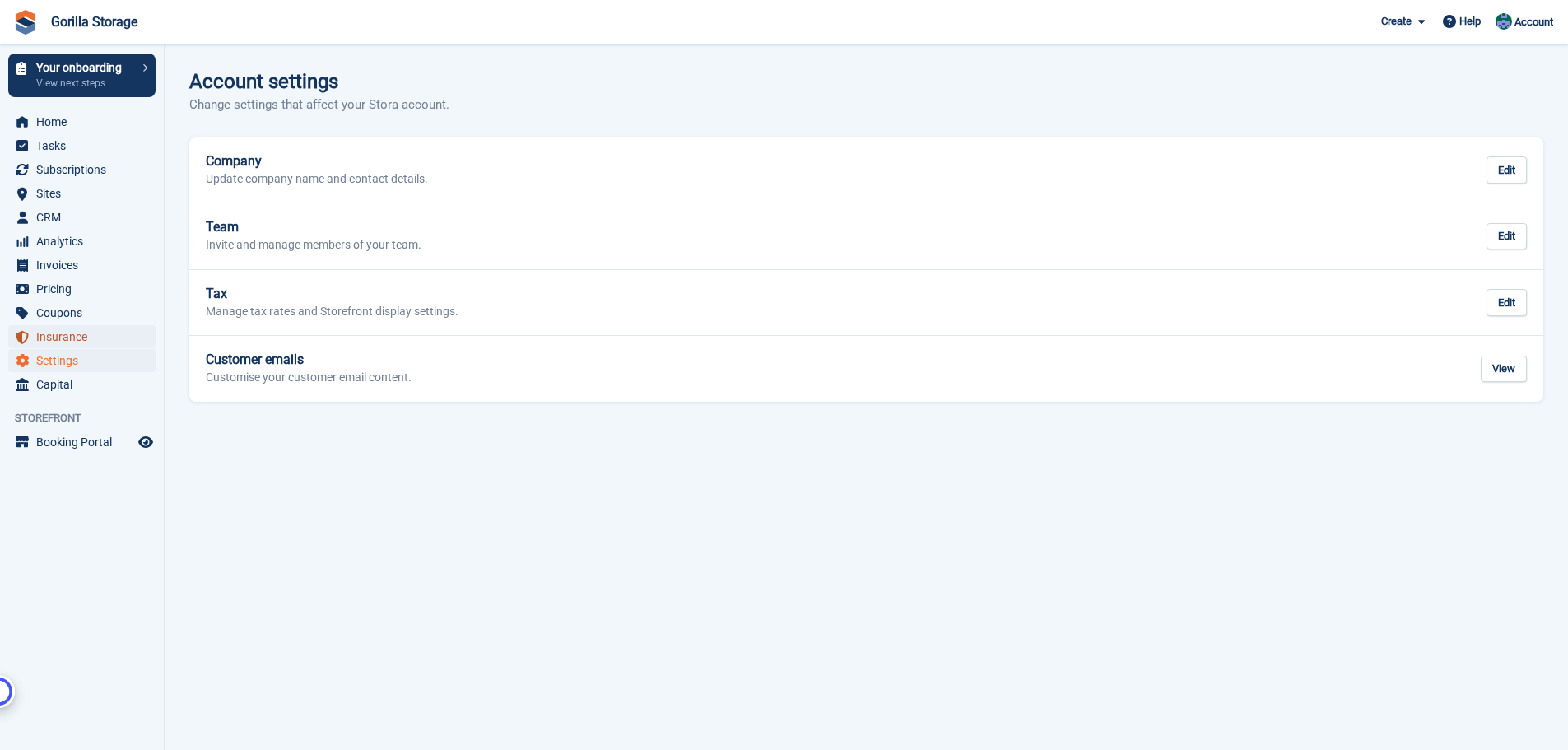
click at [67, 335] on span "Insurance" at bounding box center [85, 337] width 99 height 23
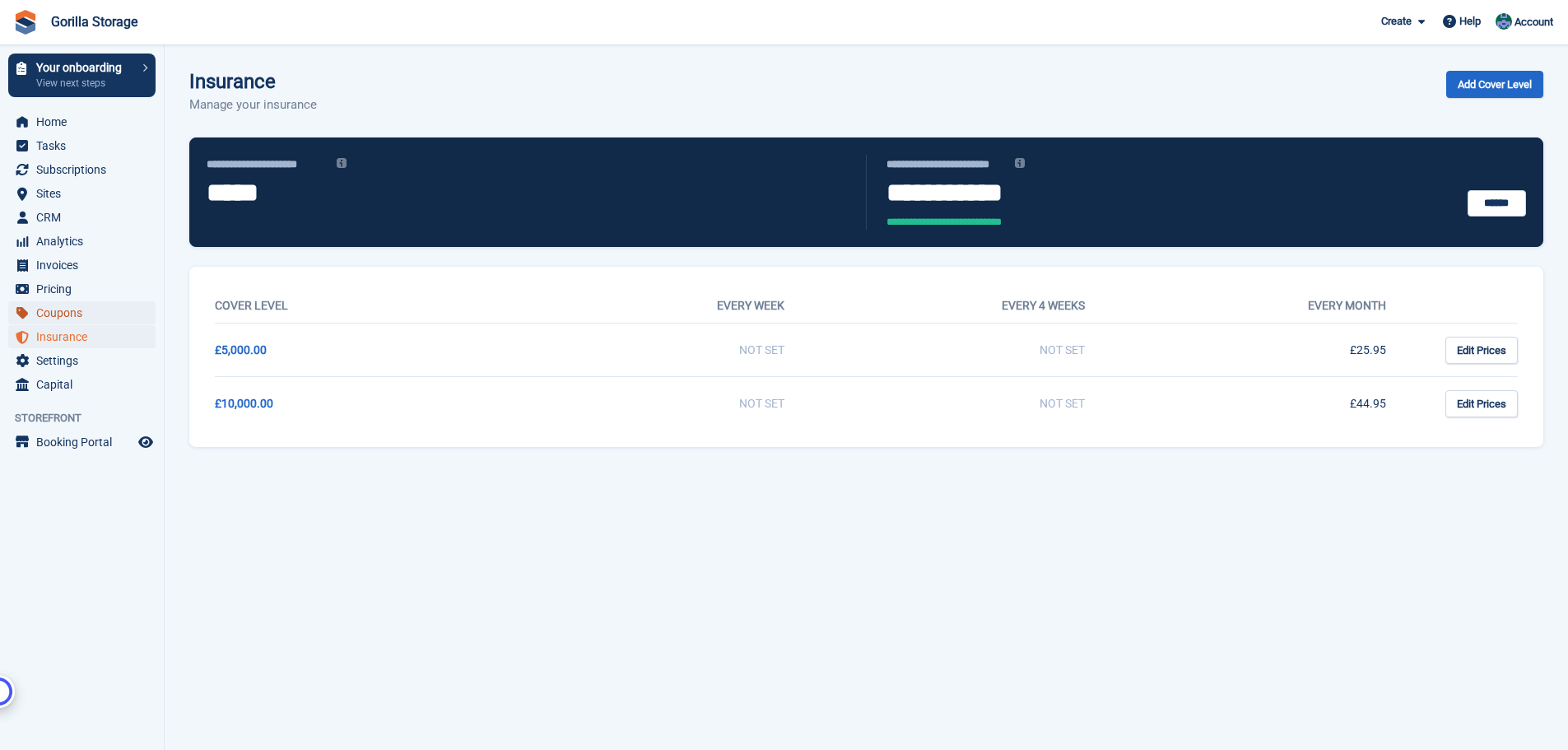
click at [70, 306] on span "Coupons" at bounding box center [85, 313] width 99 height 23
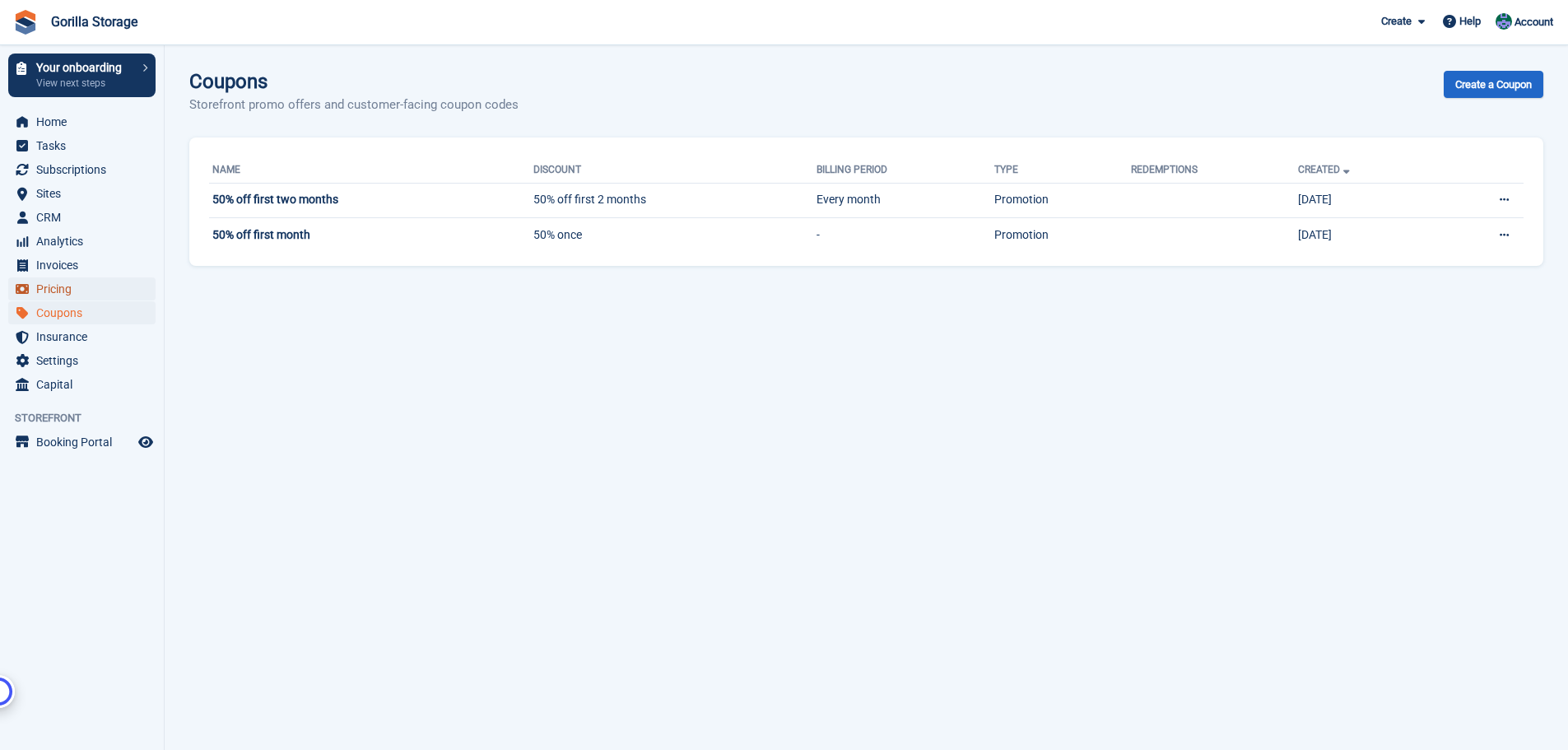
click at [67, 286] on span "Pricing" at bounding box center [85, 289] width 99 height 23
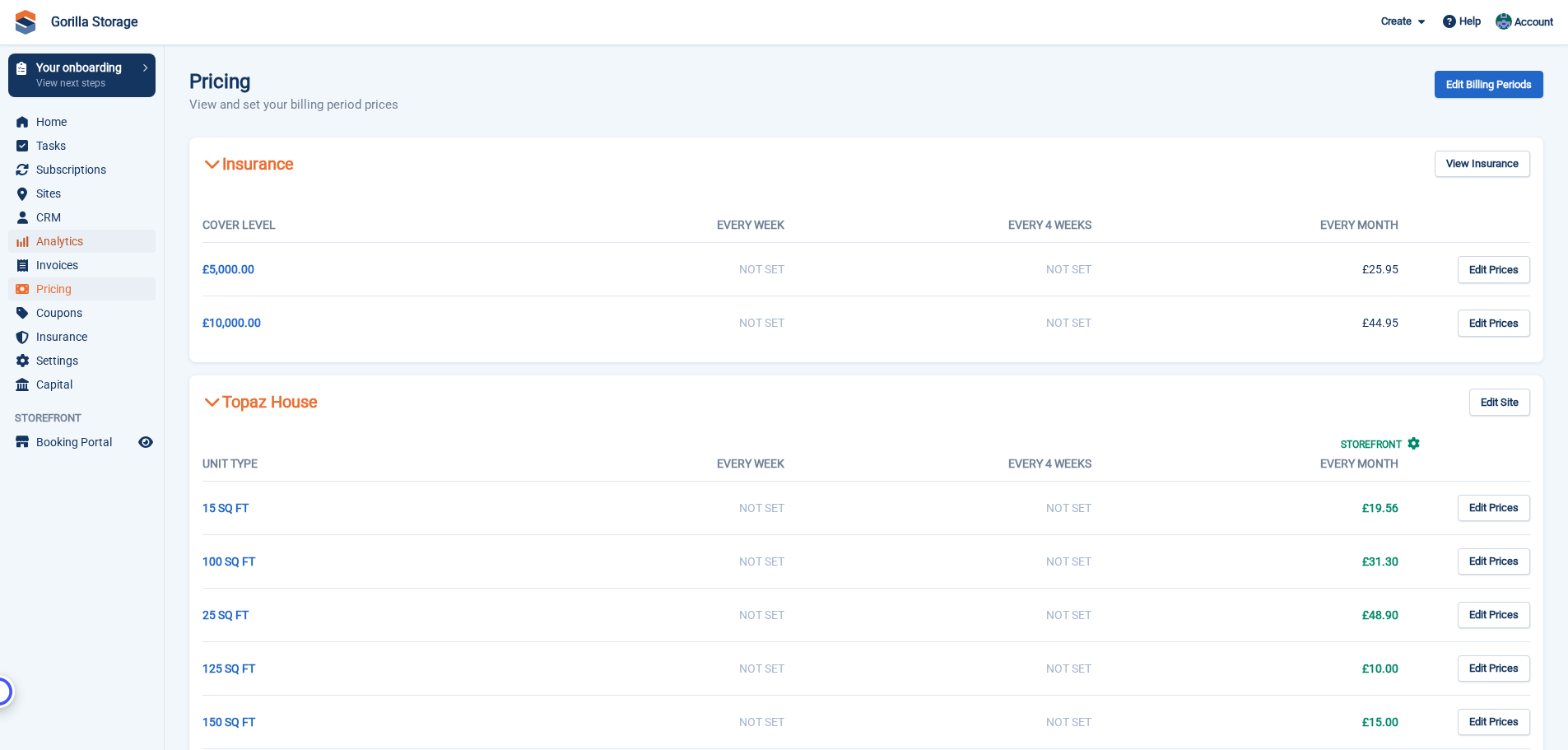
click at [56, 251] on span "Analytics" at bounding box center [85, 242] width 99 height 23
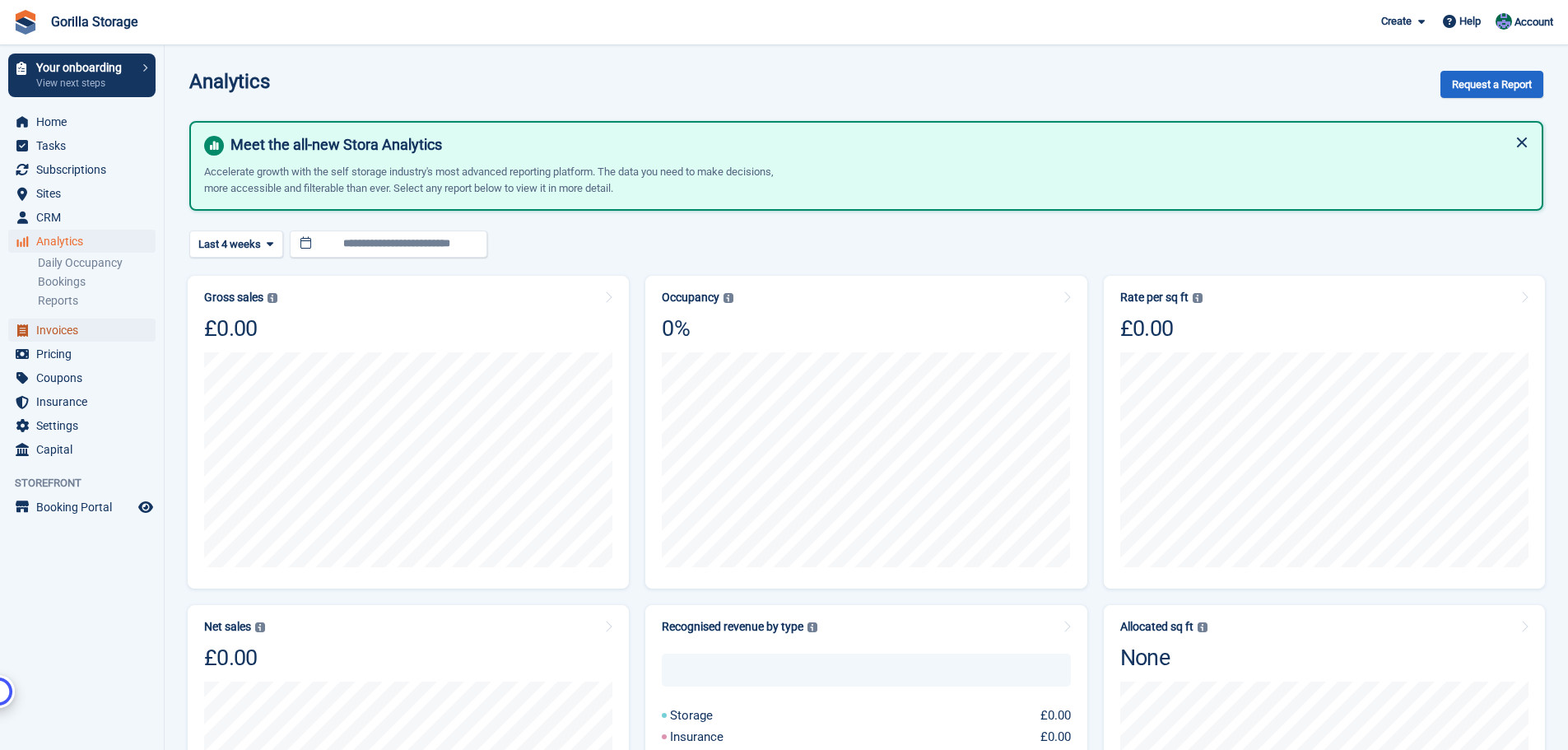
click at [65, 328] on span "Invoices" at bounding box center [85, 330] width 99 height 23
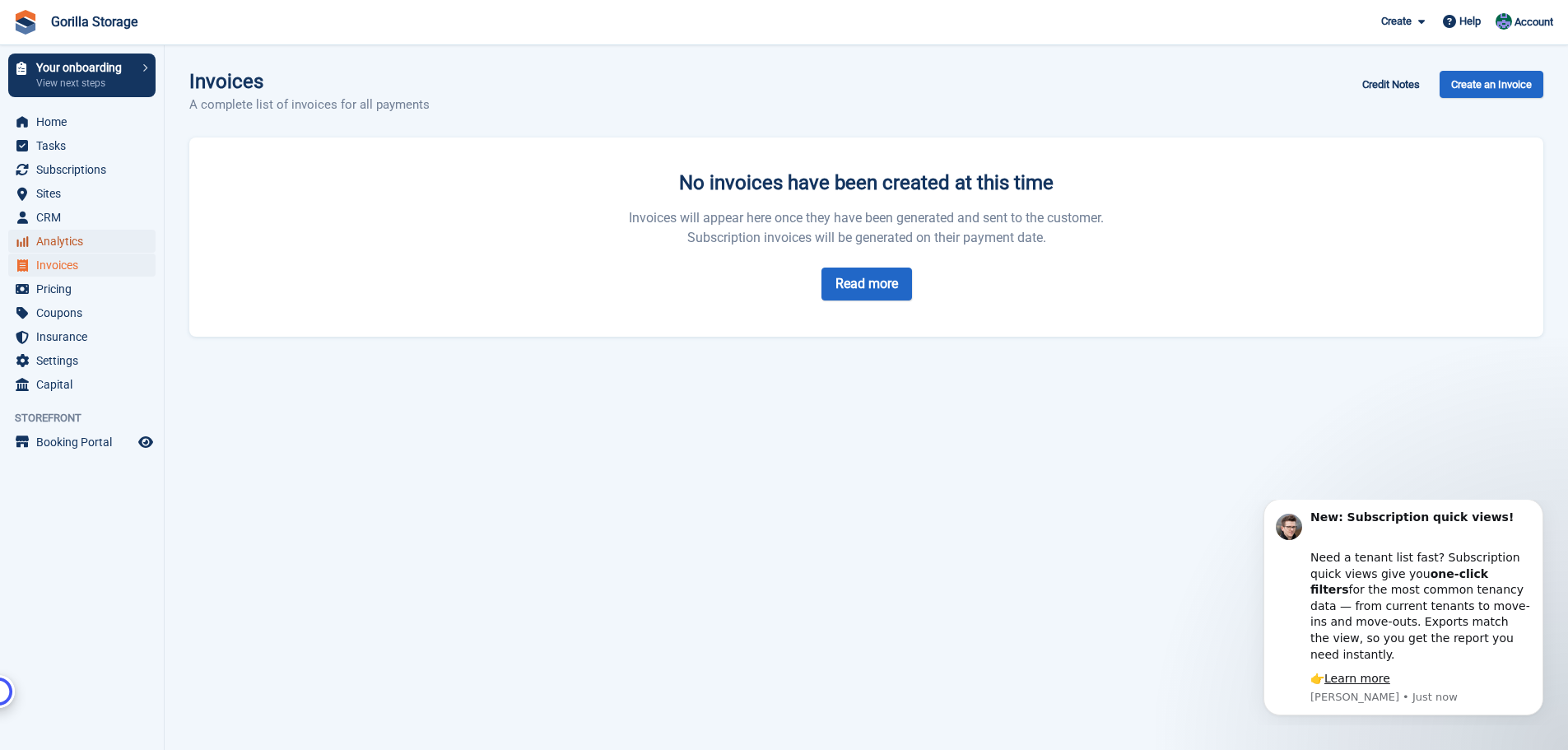
click at [56, 242] on span "Analytics" at bounding box center [85, 242] width 99 height 23
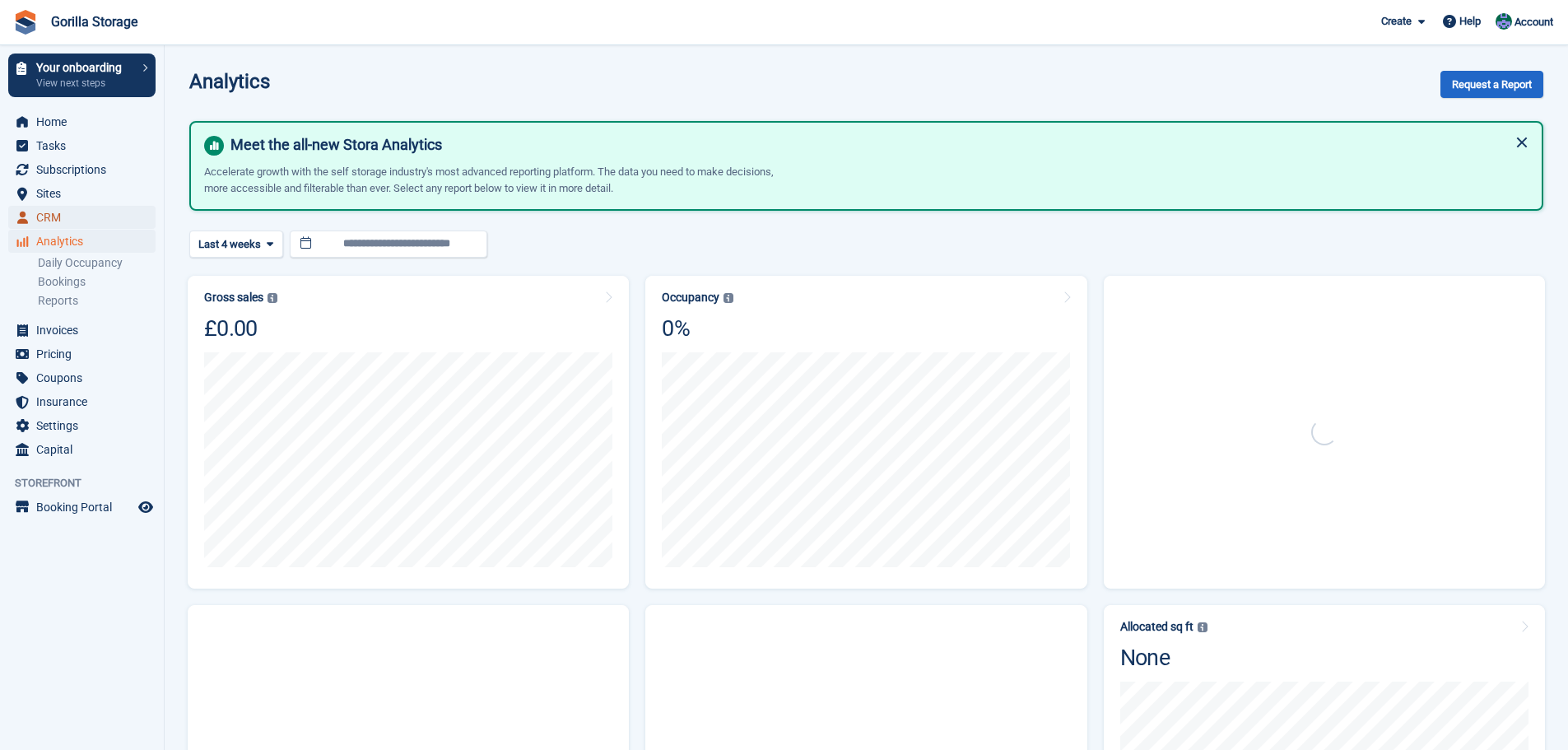
click at [53, 208] on span "CRM" at bounding box center [85, 217] width 99 height 23
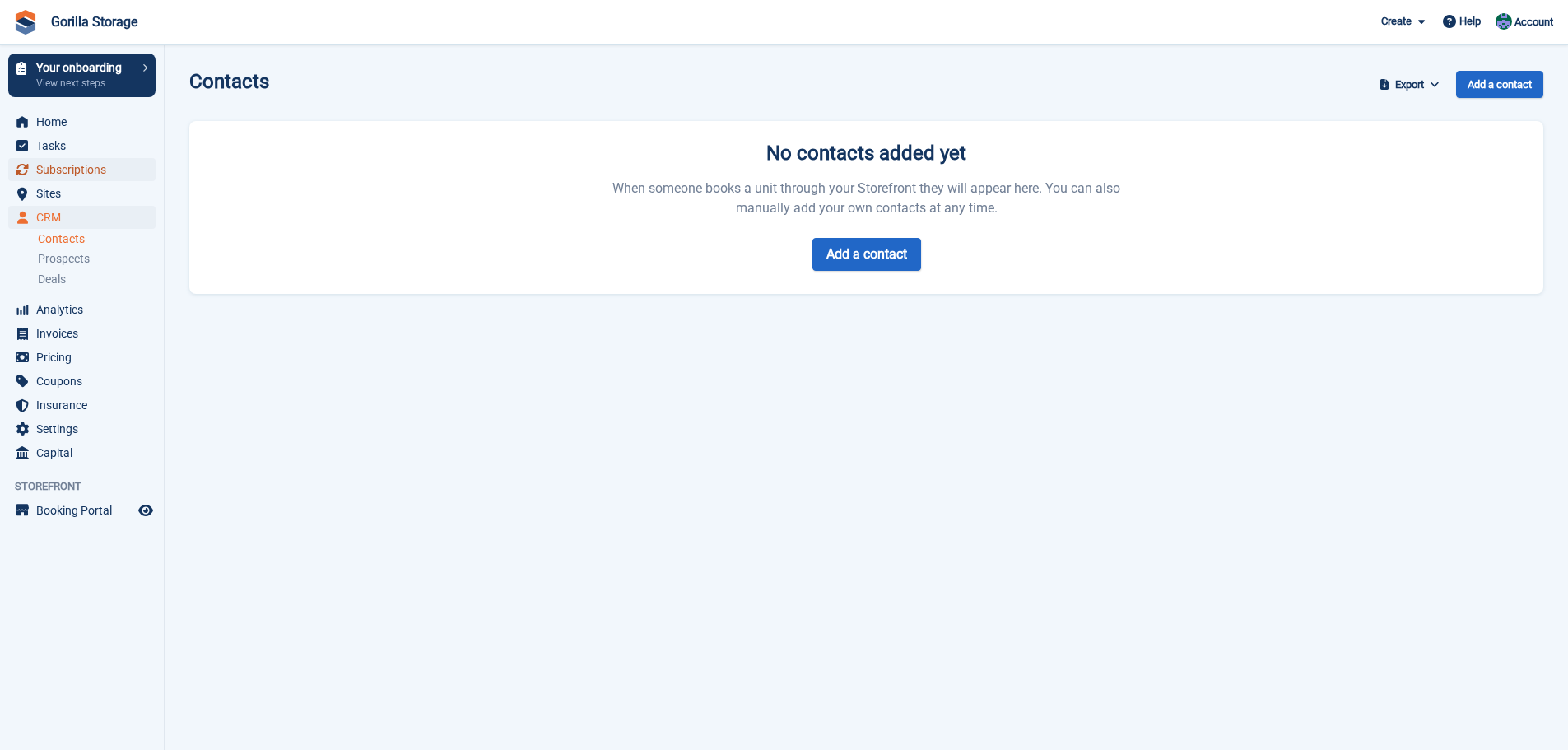
click at [48, 171] on span "Subscriptions" at bounding box center [85, 170] width 99 height 23
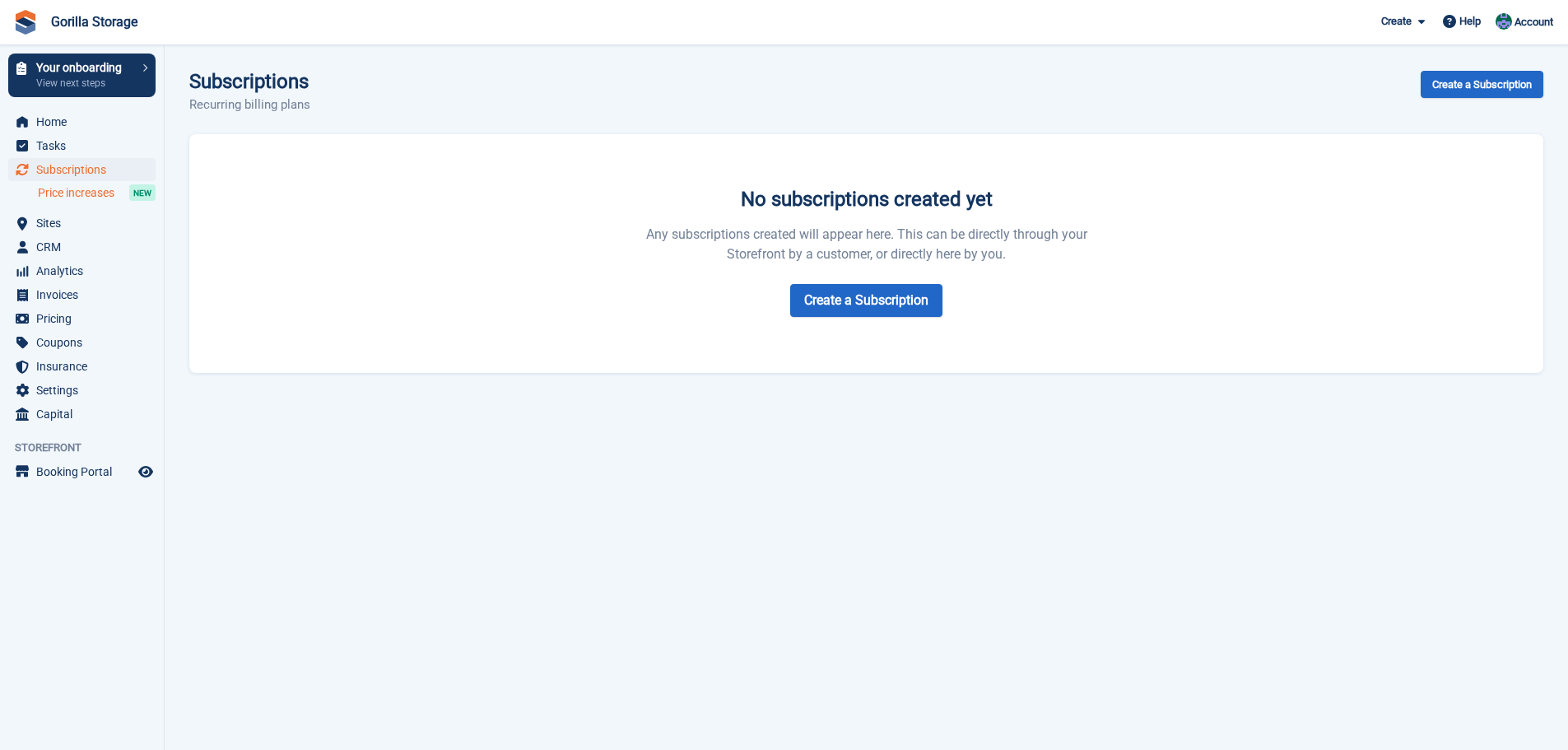
click at [74, 199] on span "Price increases" at bounding box center [76, 193] width 77 height 16
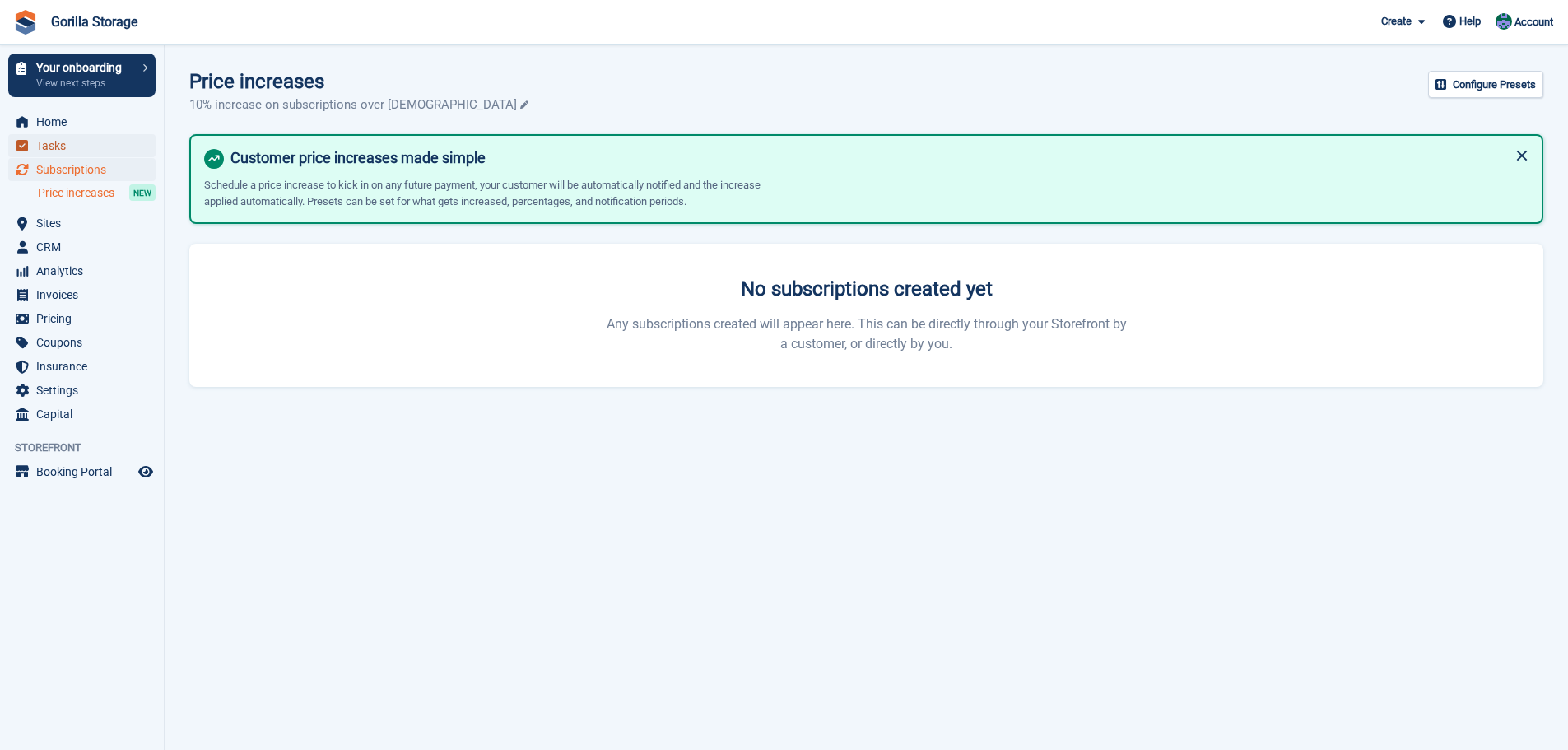
click at [80, 153] on span "Tasks" at bounding box center [85, 145] width 99 height 23
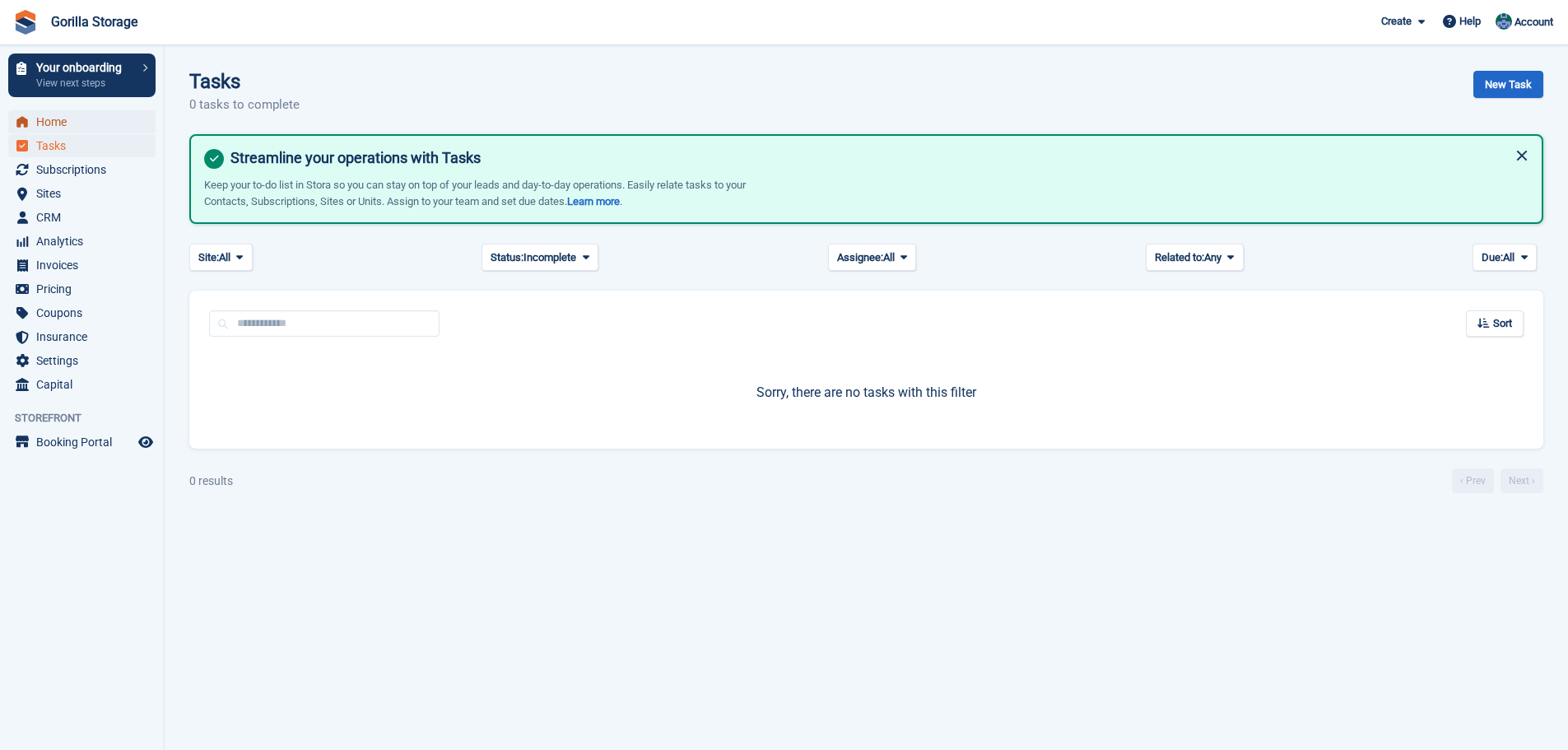
click at [69, 125] on span "Home" at bounding box center [85, 122] width 99 height 23
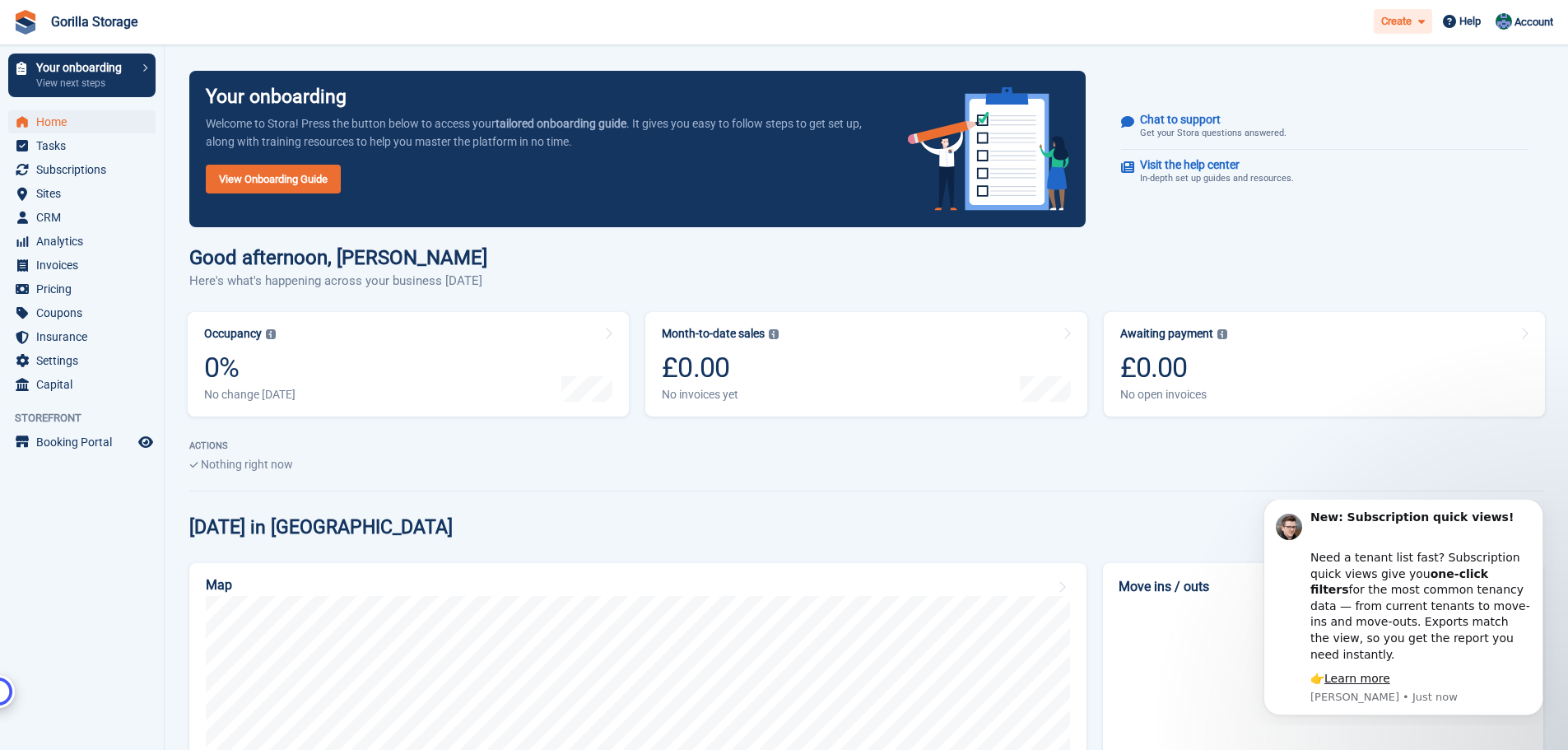
click at [1418, 21] on icon at bounding box center [1421, 22] width 7 height 11
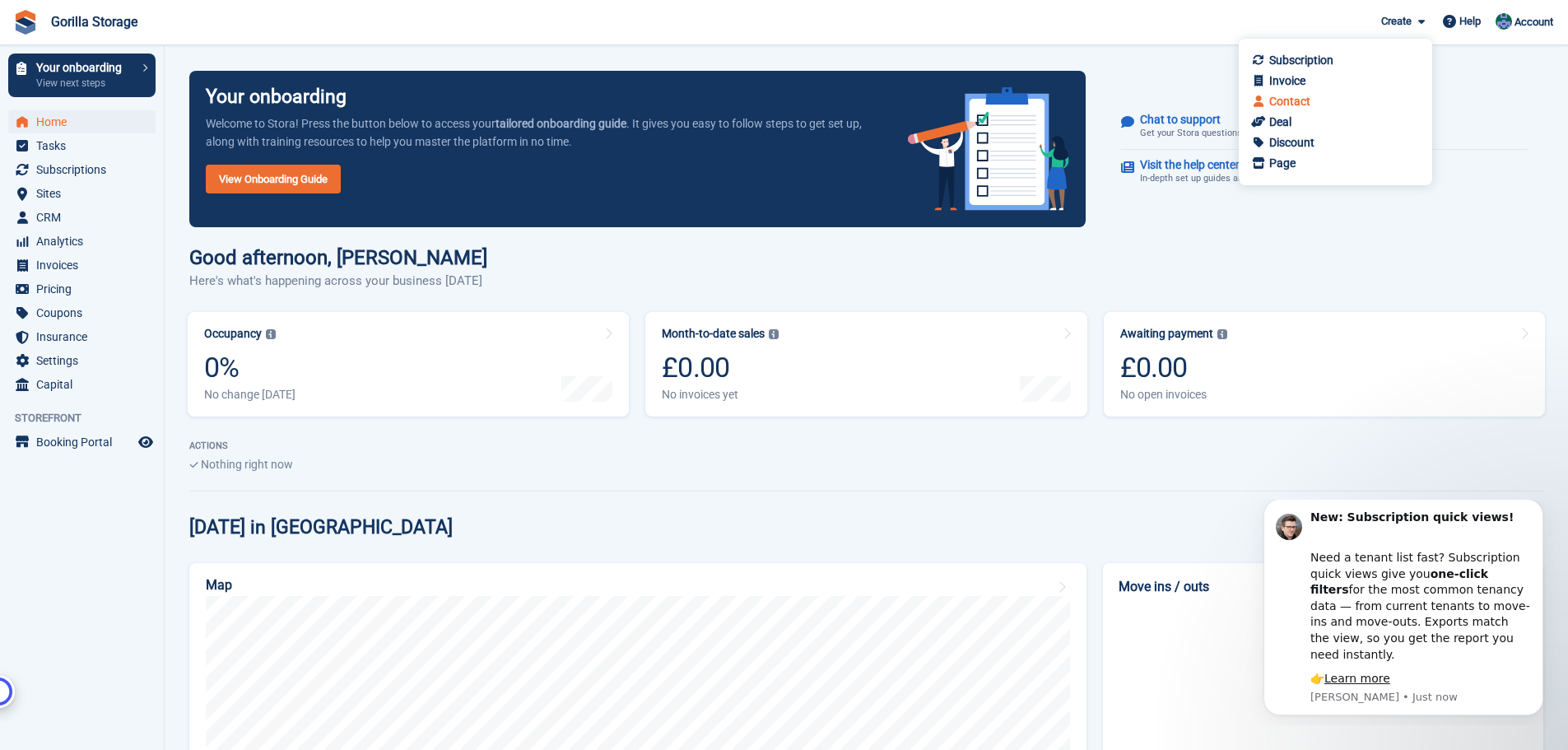
click at [1284, 94] on div "Contact" at bounding box center [1289, 101] width 41 height 18
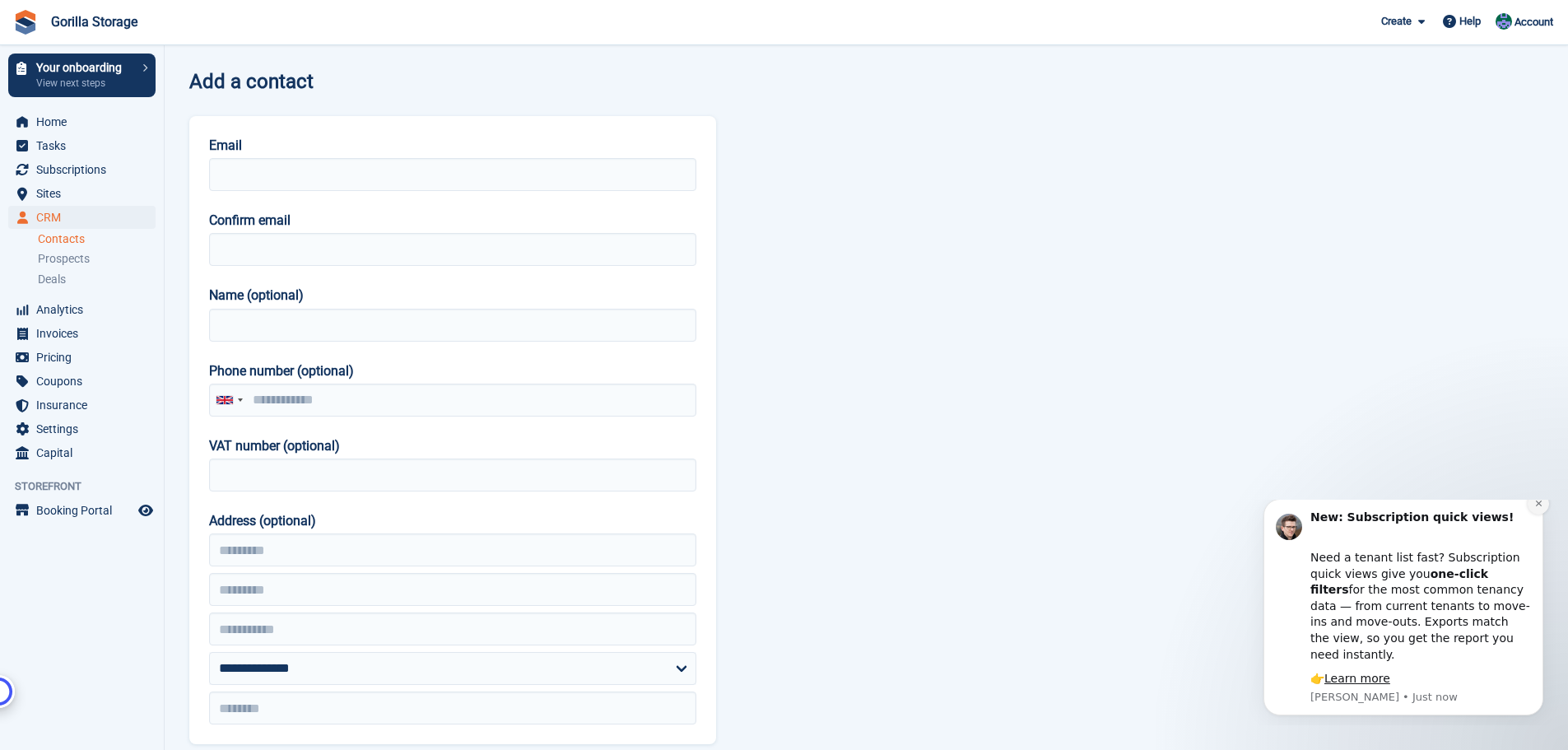
click at [1541, 508] on icon "Dismiss notification" at bounding box center [1538, 503] width 9 height 9
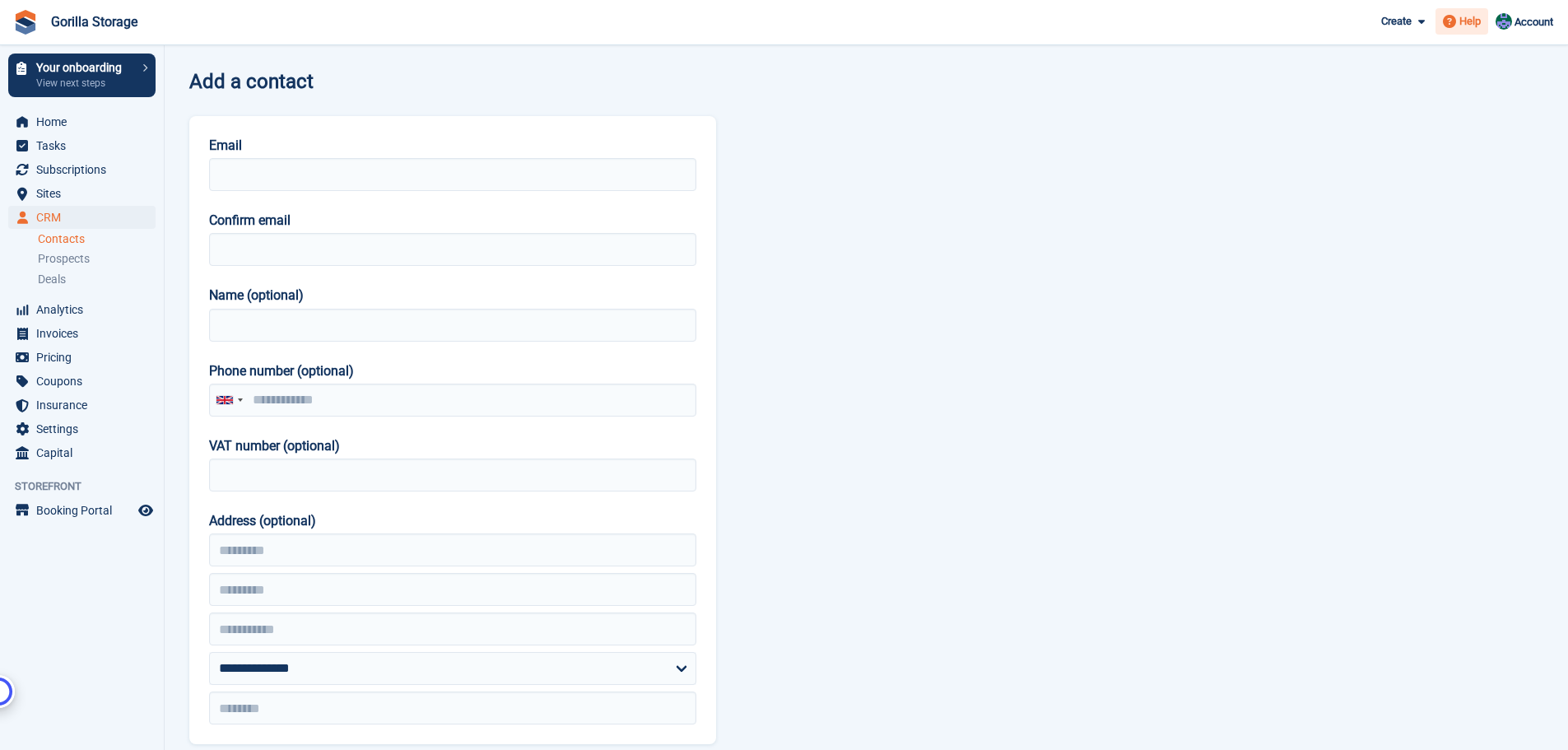
click at [1459, 21] on span "Help" at bounding box center [1470, 22] width 22 height 17
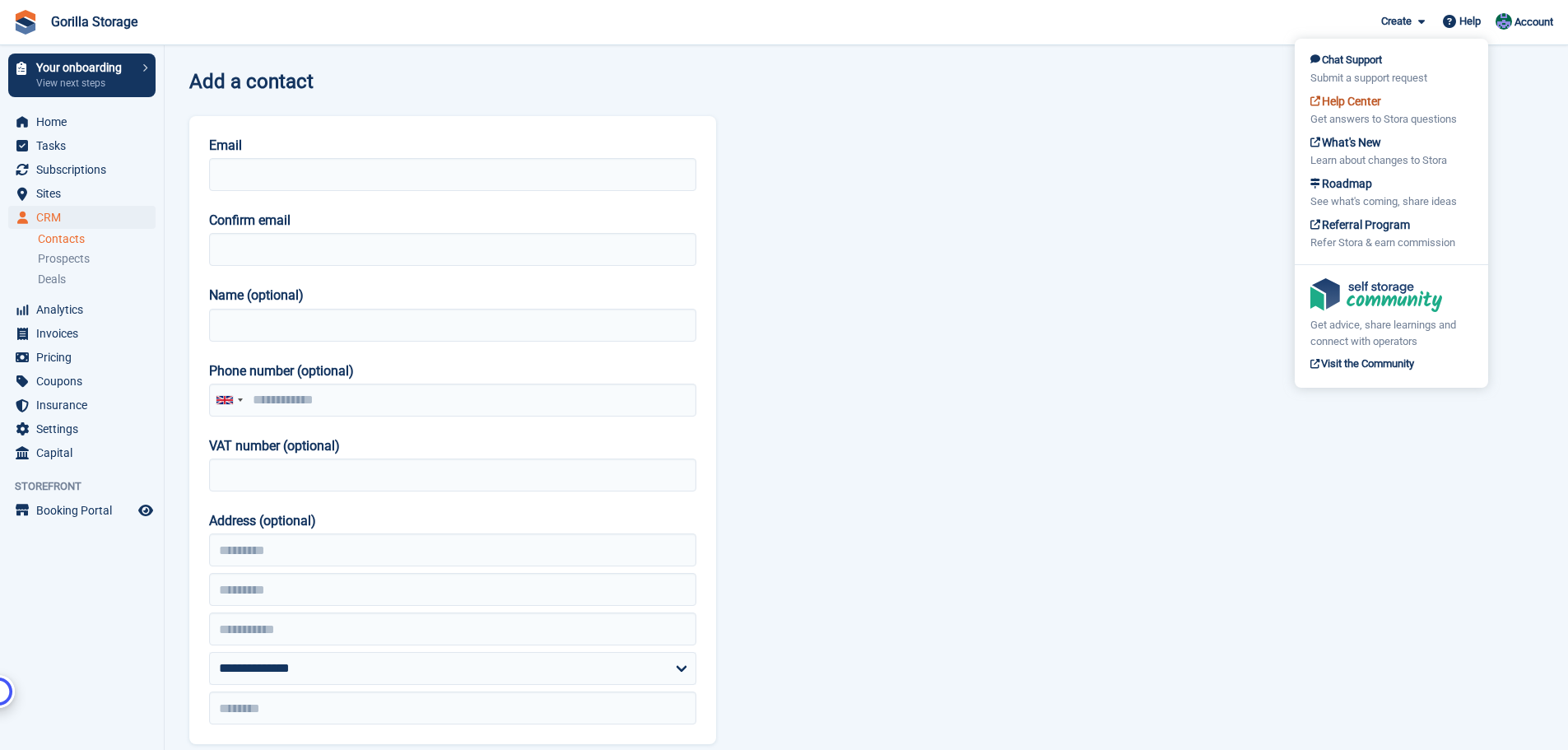
click at [1401, 115] on div "Get answers to Stora questions" at bounding box center [1391, 120] width 162 height 17
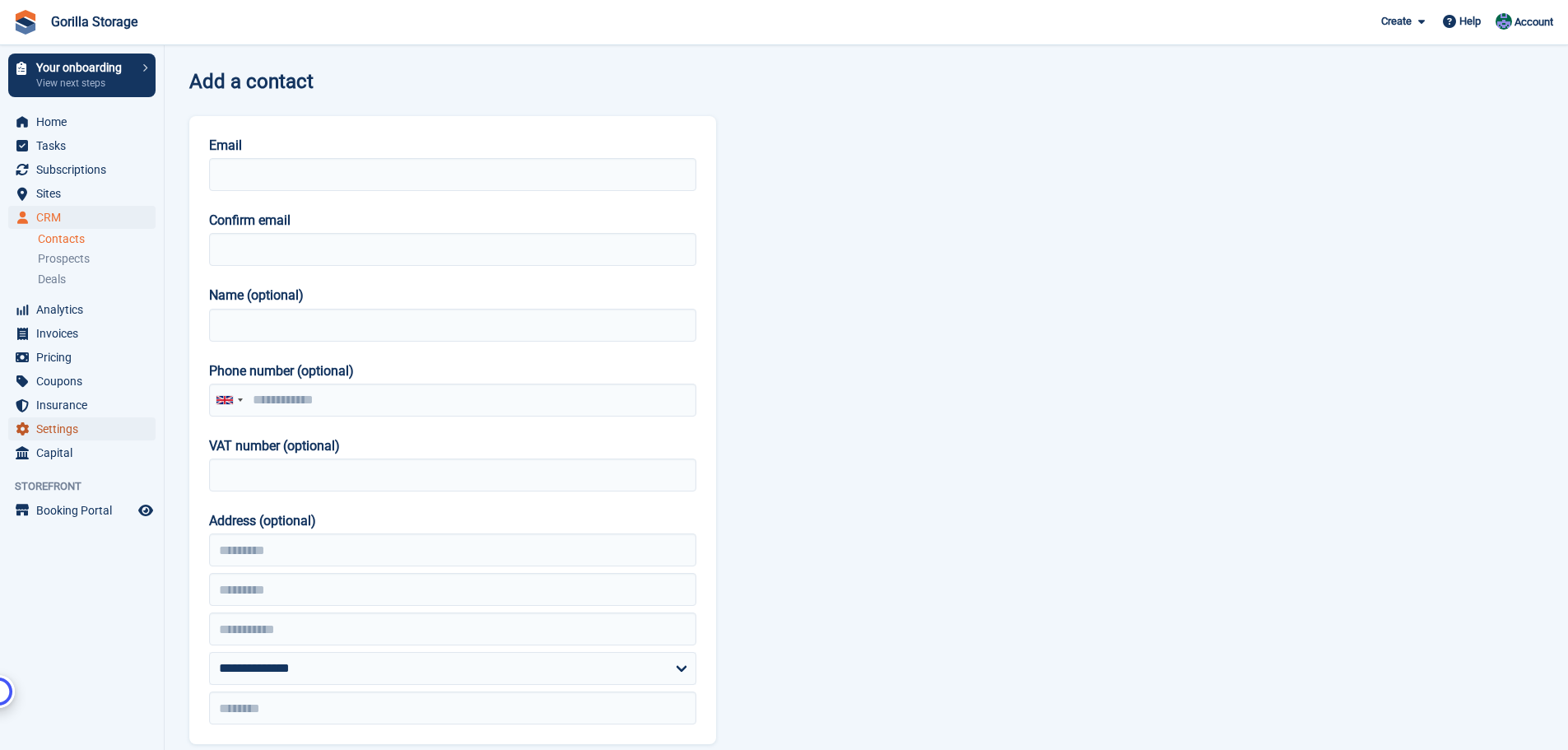
click at [59, 433] on span "Settings" at bounding box center [85, 429] width 99 height 23
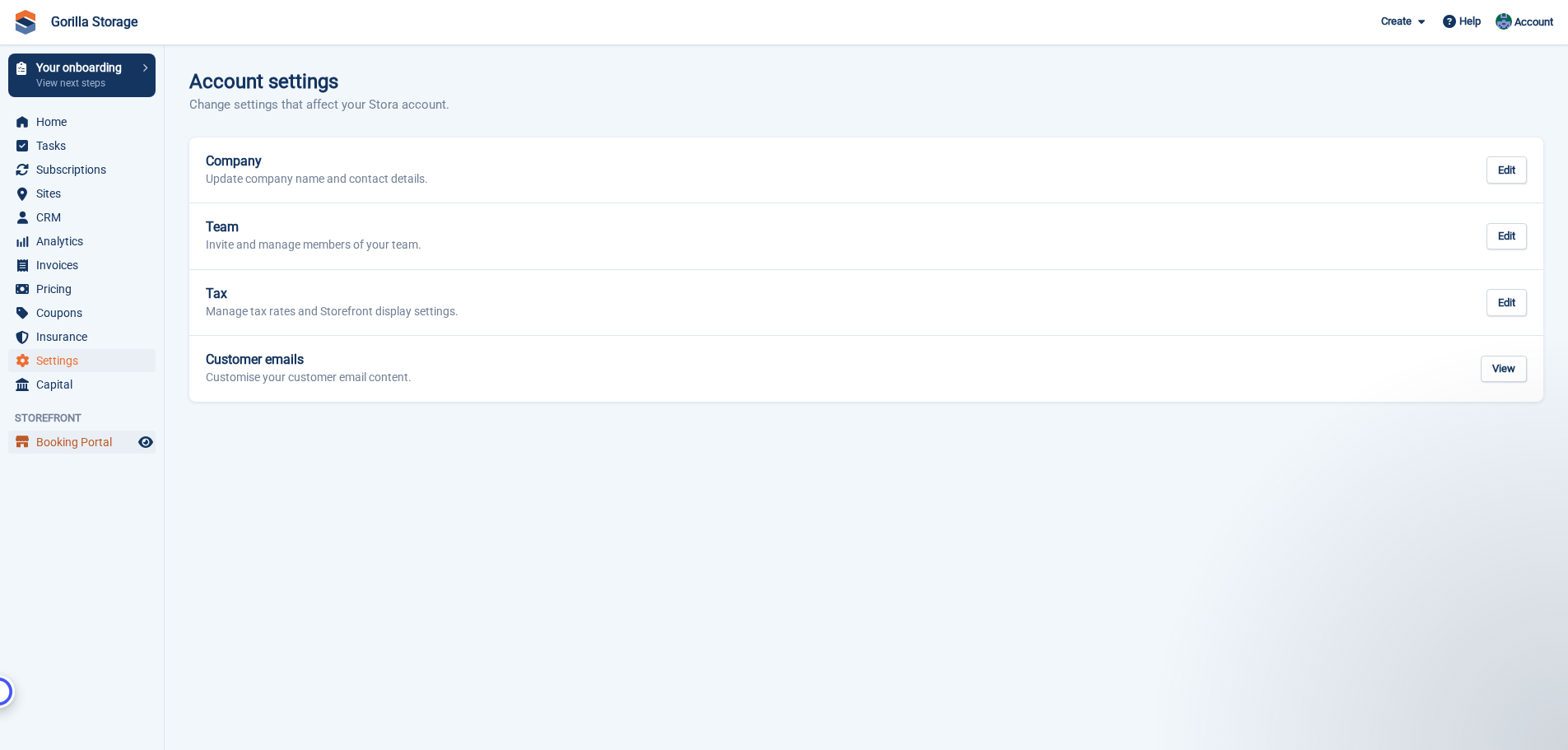
click at [77, 445] on span "Booking Portal" at bounding box center [85, 442] width 99 height 23
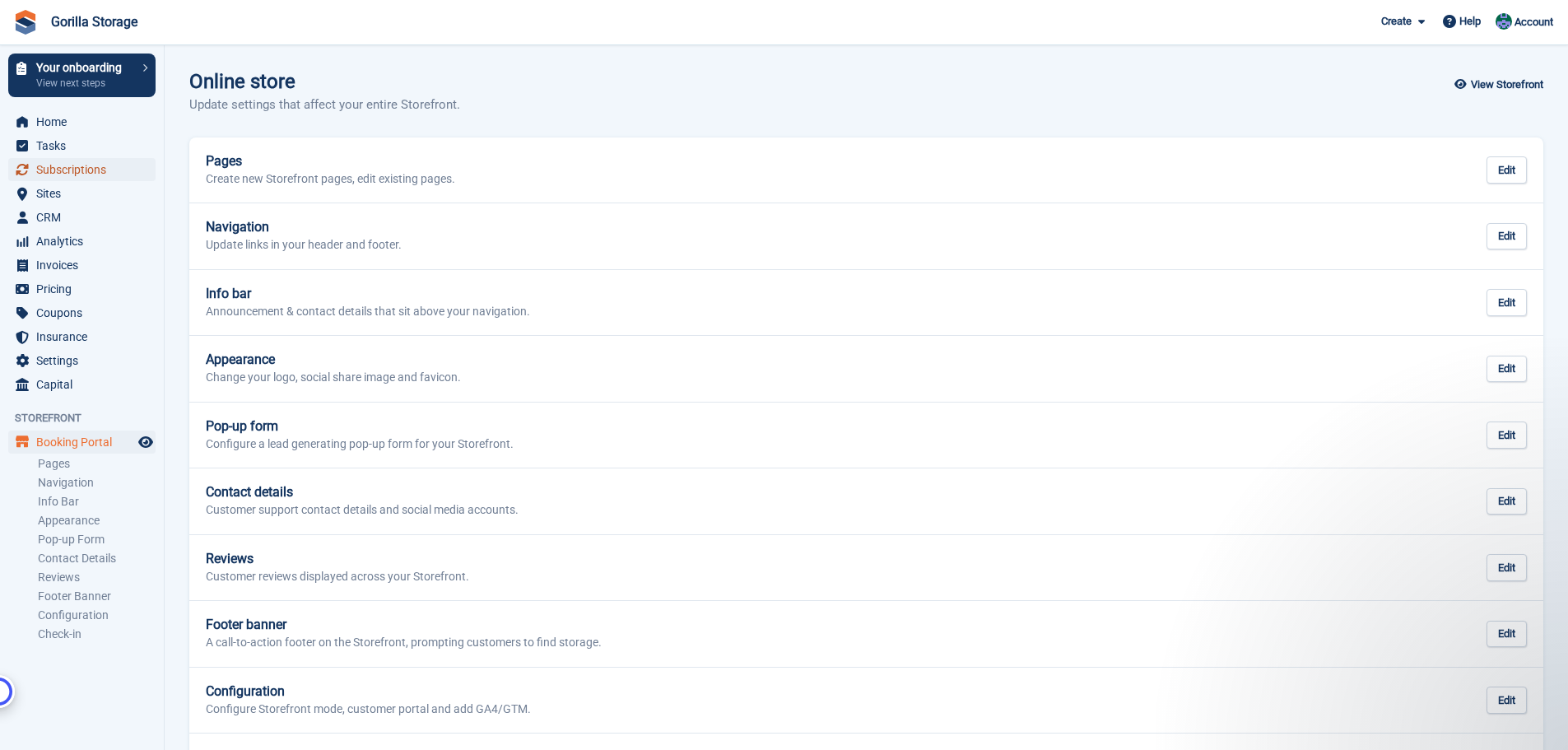
click at [67, 166] on span "Subscriptions" at bounding box center [85, 170] width 99 height 23
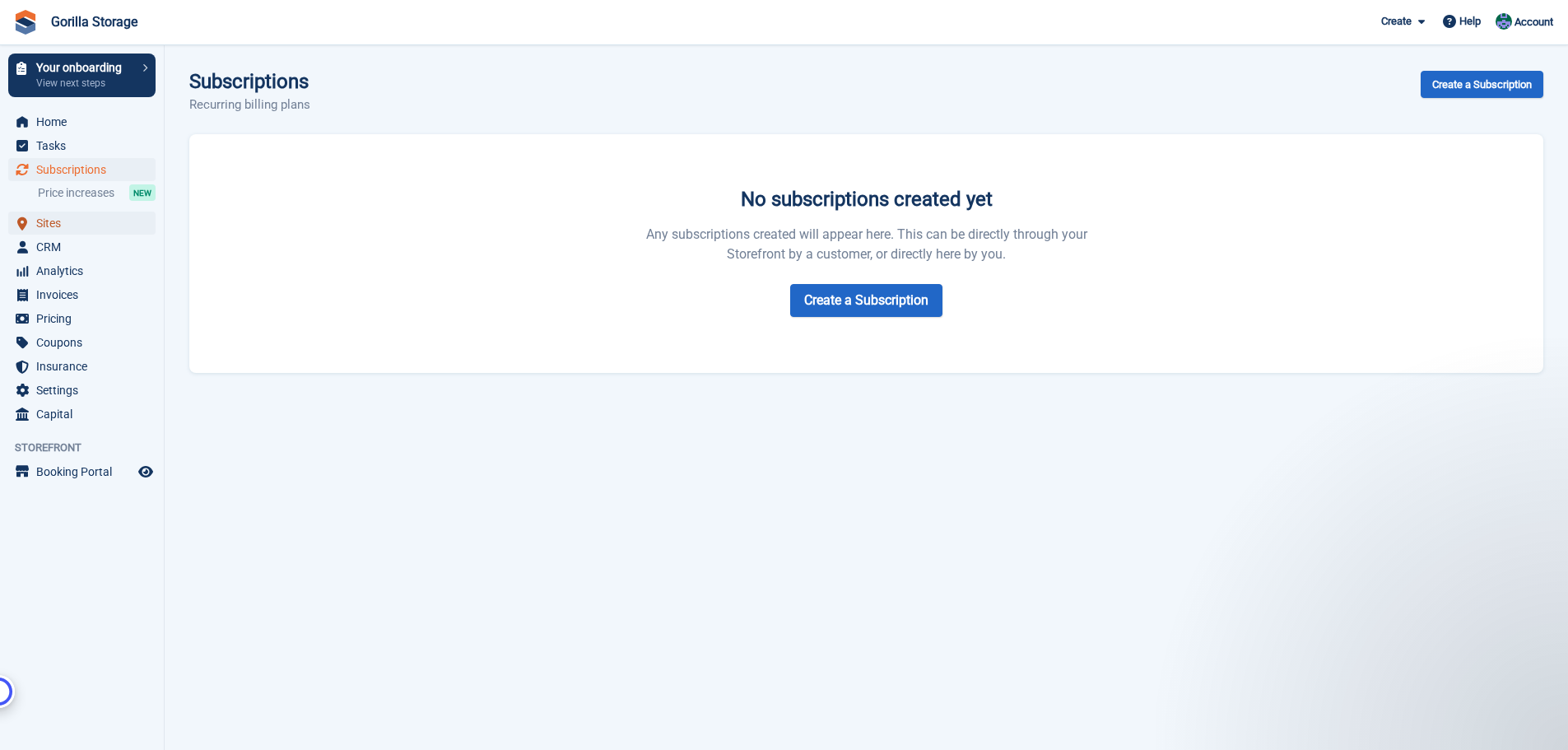
click at [56, 230] on span "Sites" at bounding box center [85, 223] width 99 height 23
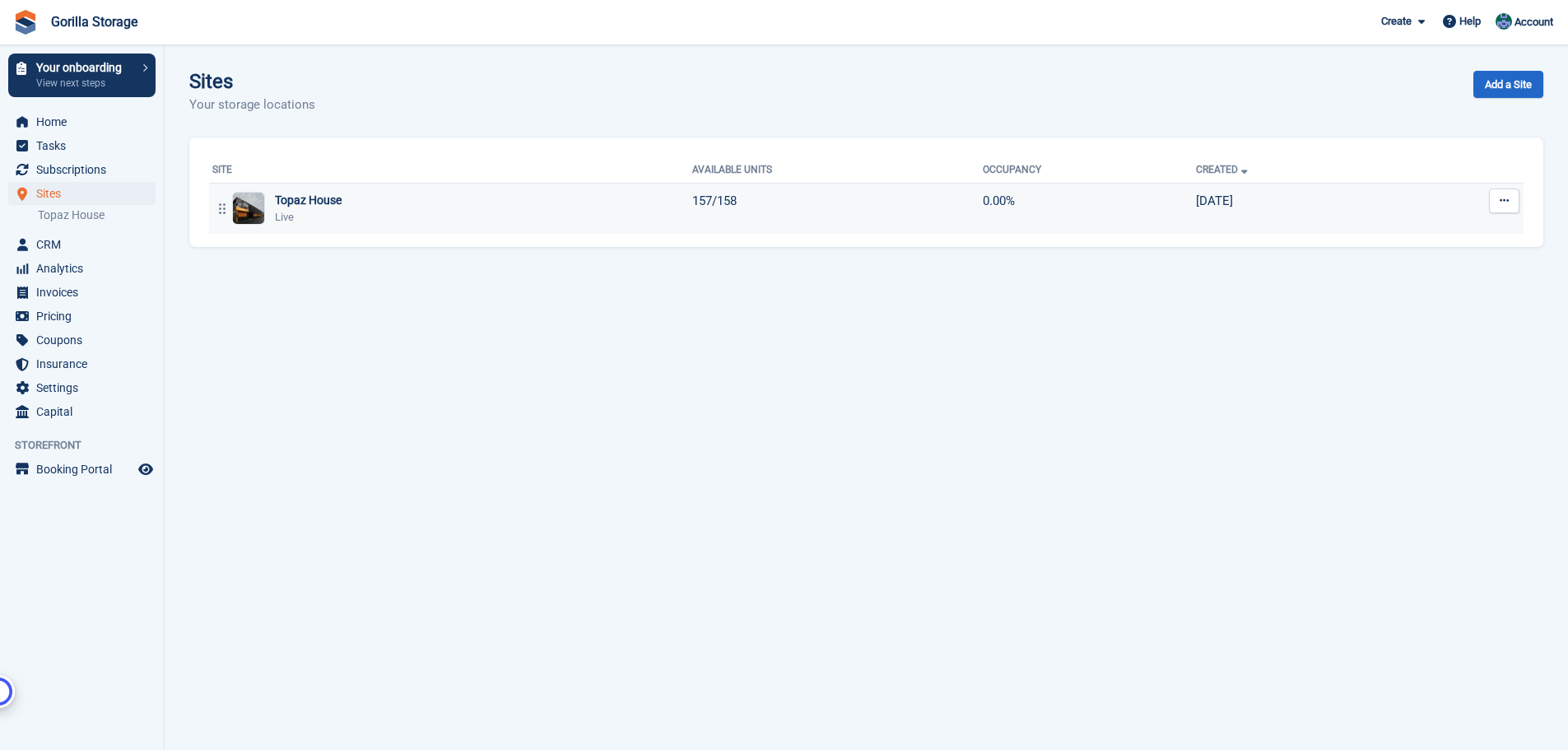
click at [602, 217] on div "Topaz House Live" at bounding box center [452, 208] width 480 height 33
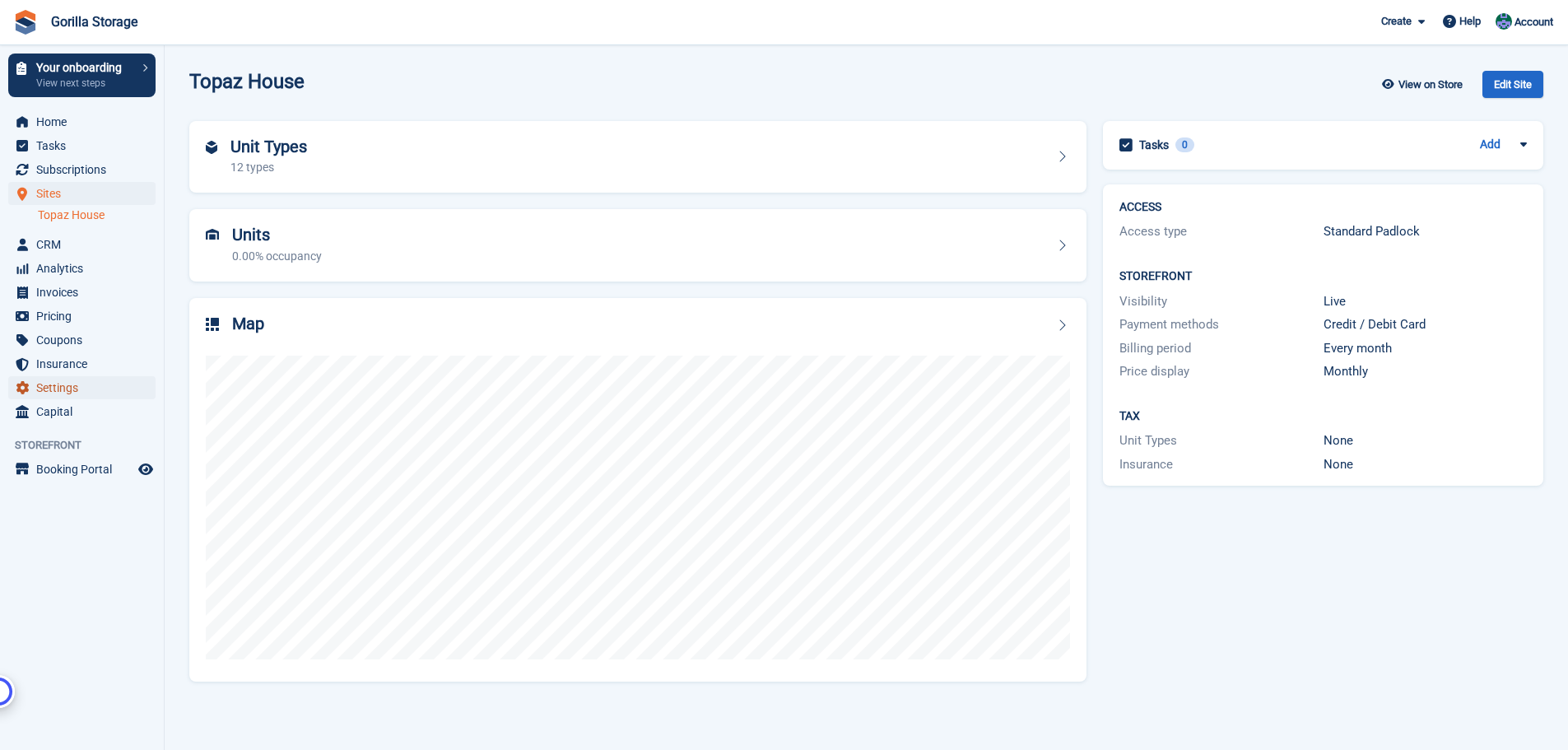
click at [66, 392] on span "Settings" at bounding box center [85, 388] width 99 height 23
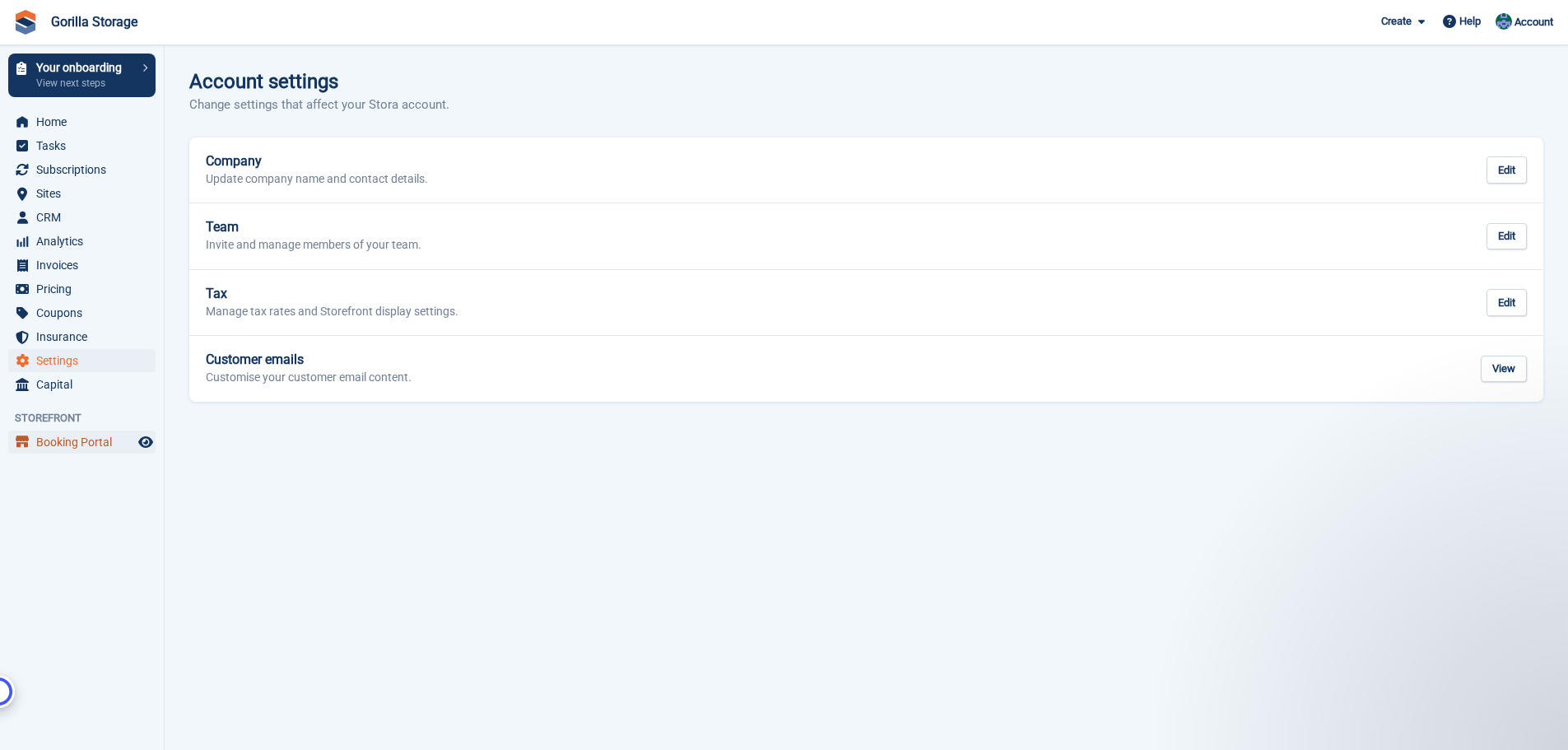
click at [69, 450] on span "Booking Portal" at bounding box center [85, 442] width 99 height 23
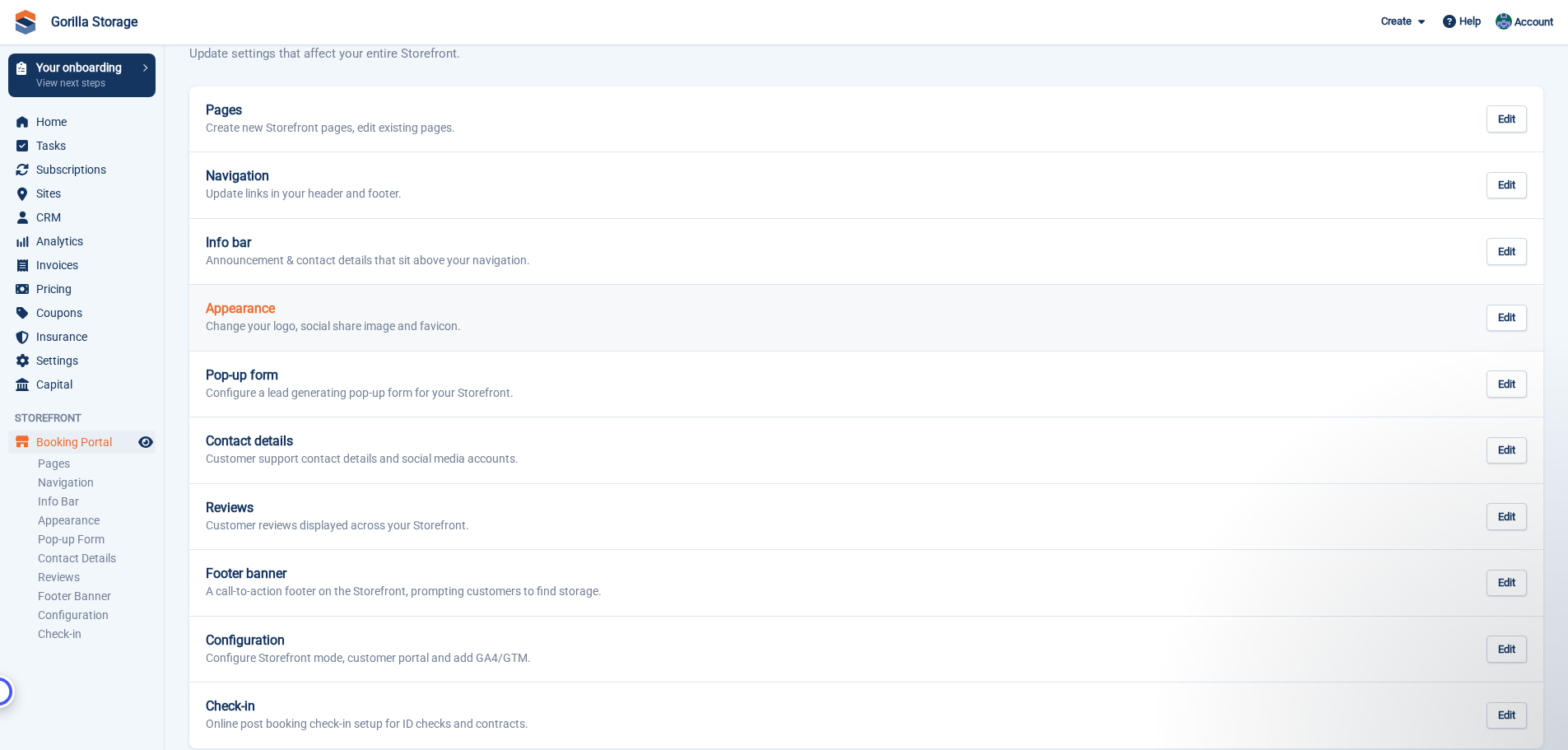
scroll to position [74, 0]
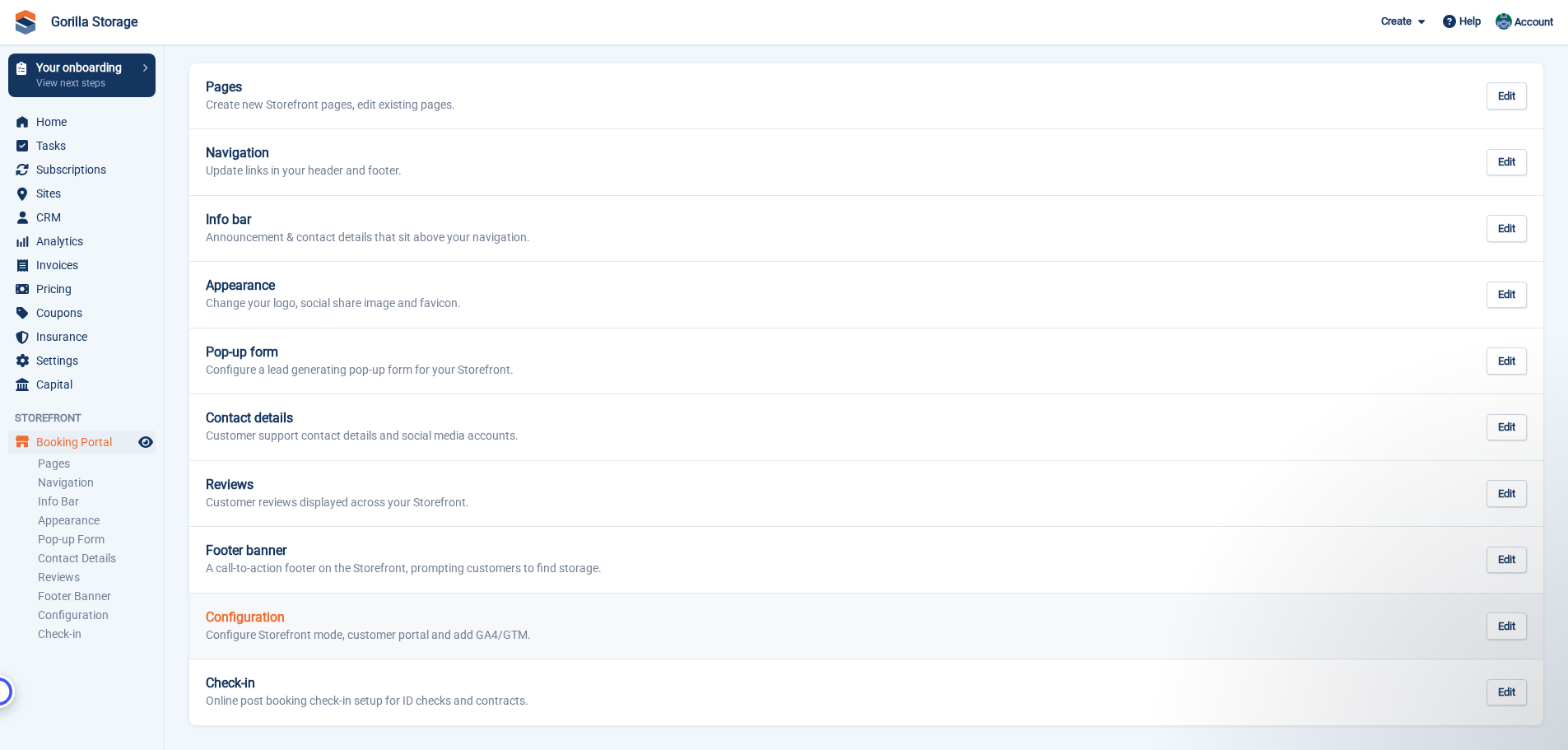
click at [342, 641] on p "Configure Storefront mode, customer portal and add GA4/GTM." at bounding box center [368, 635] width 325 height 15
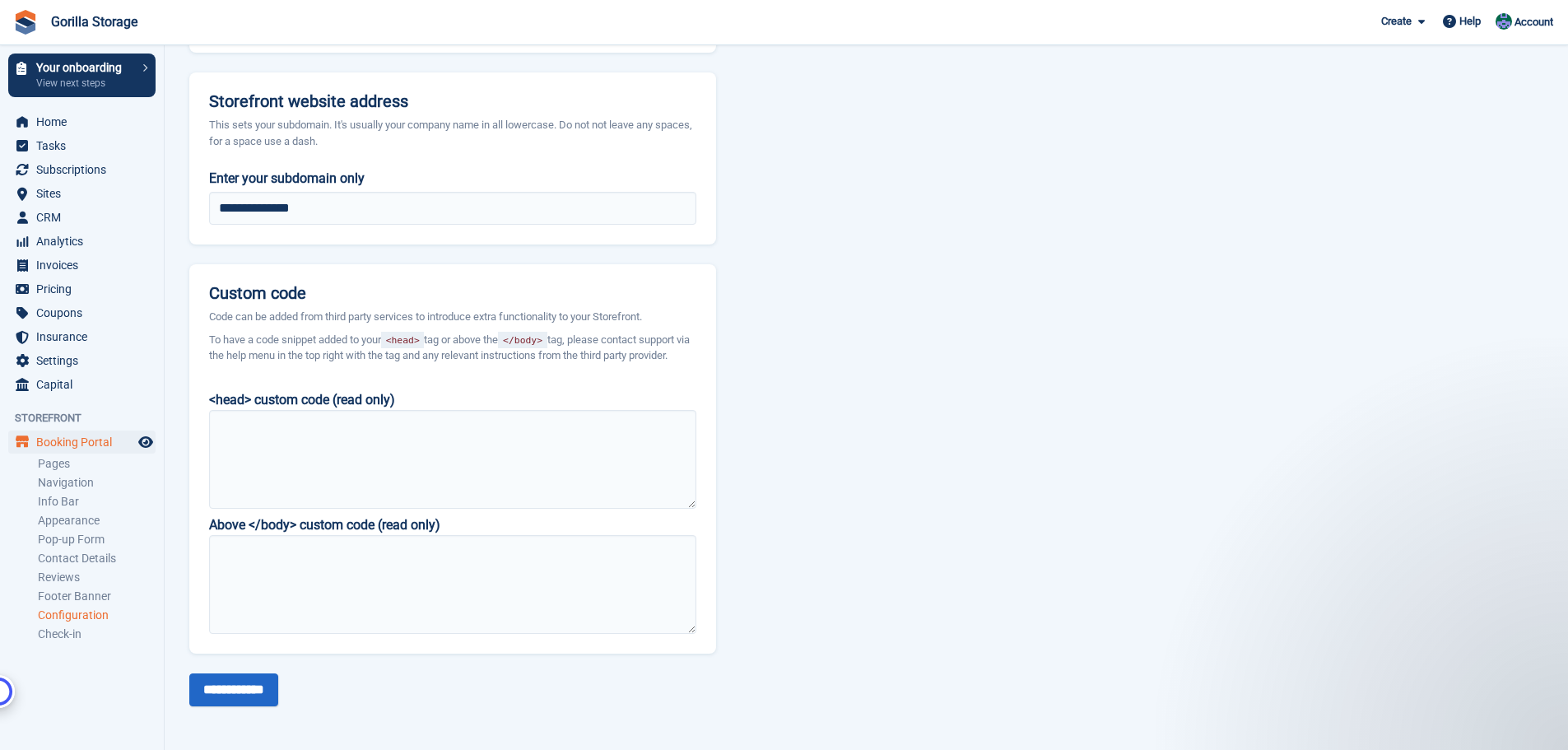
scroll to position [1282, 0]
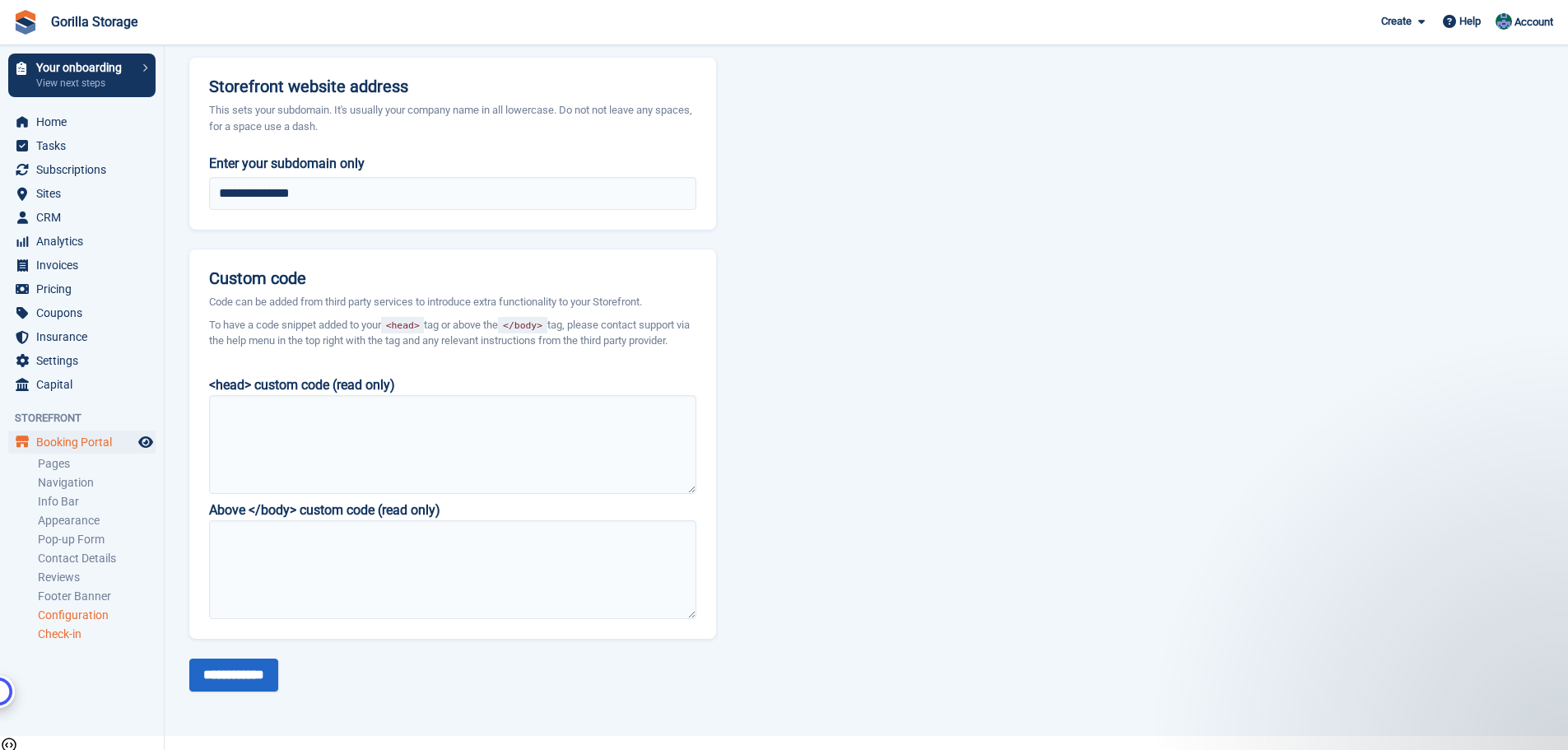
click at [76, 640] on link "Check-in" at bounding box center [96, 634] width 118 height 16
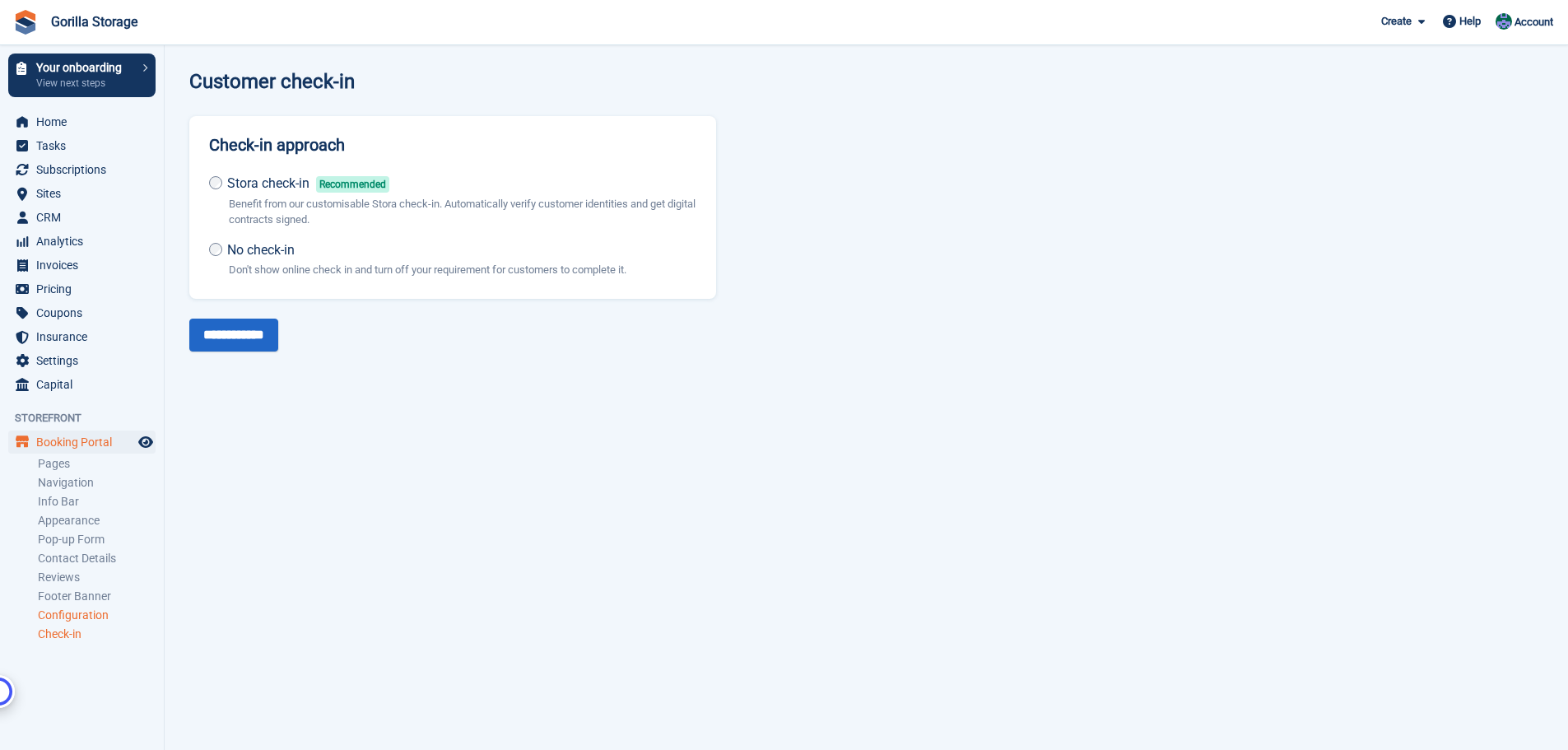
click at [75, 615] on link "Configuration" at bounding box center [96, 615] width 118 height 16
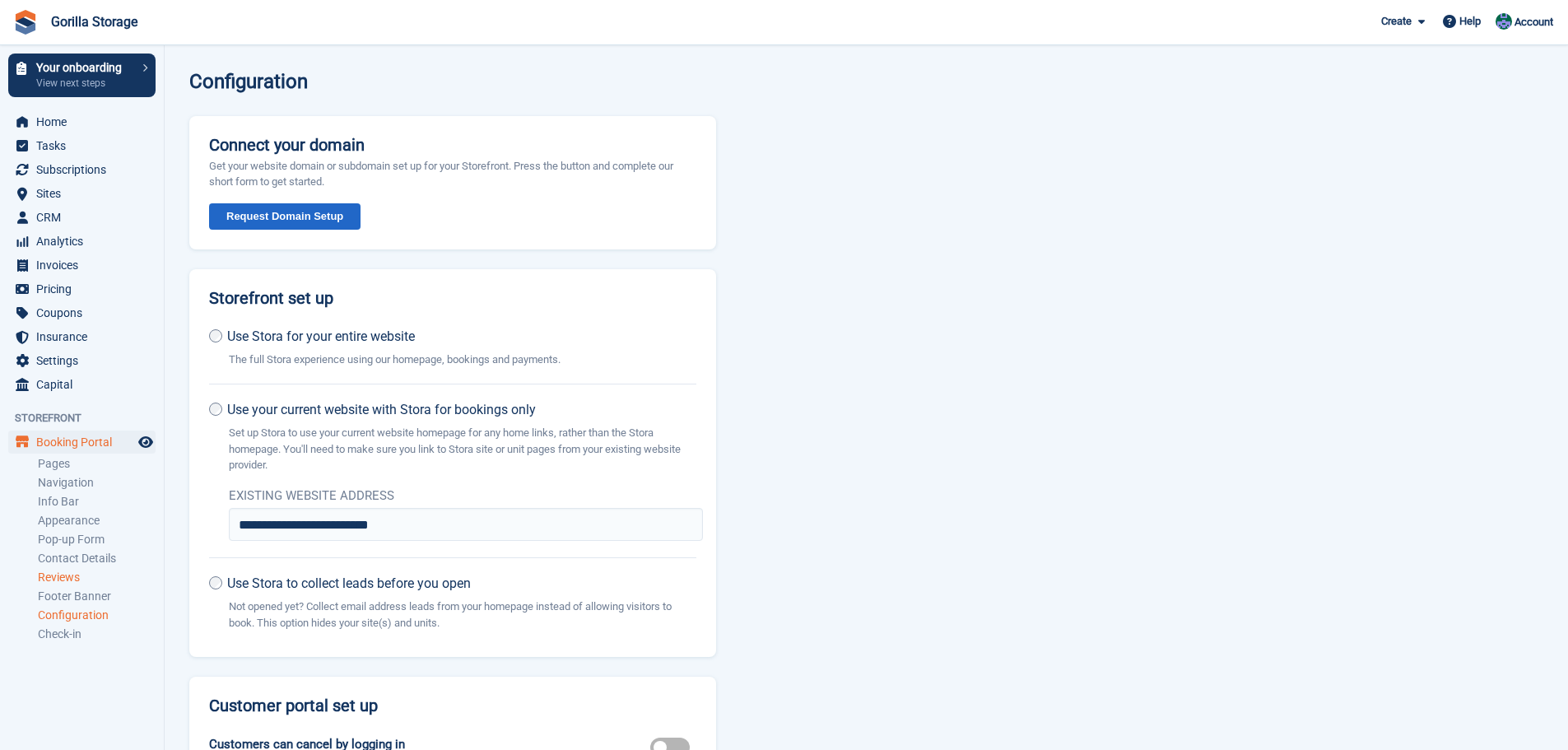
click at [72, 582] on link "Reviews" at bounding box center [96, 577] width 118 height 16
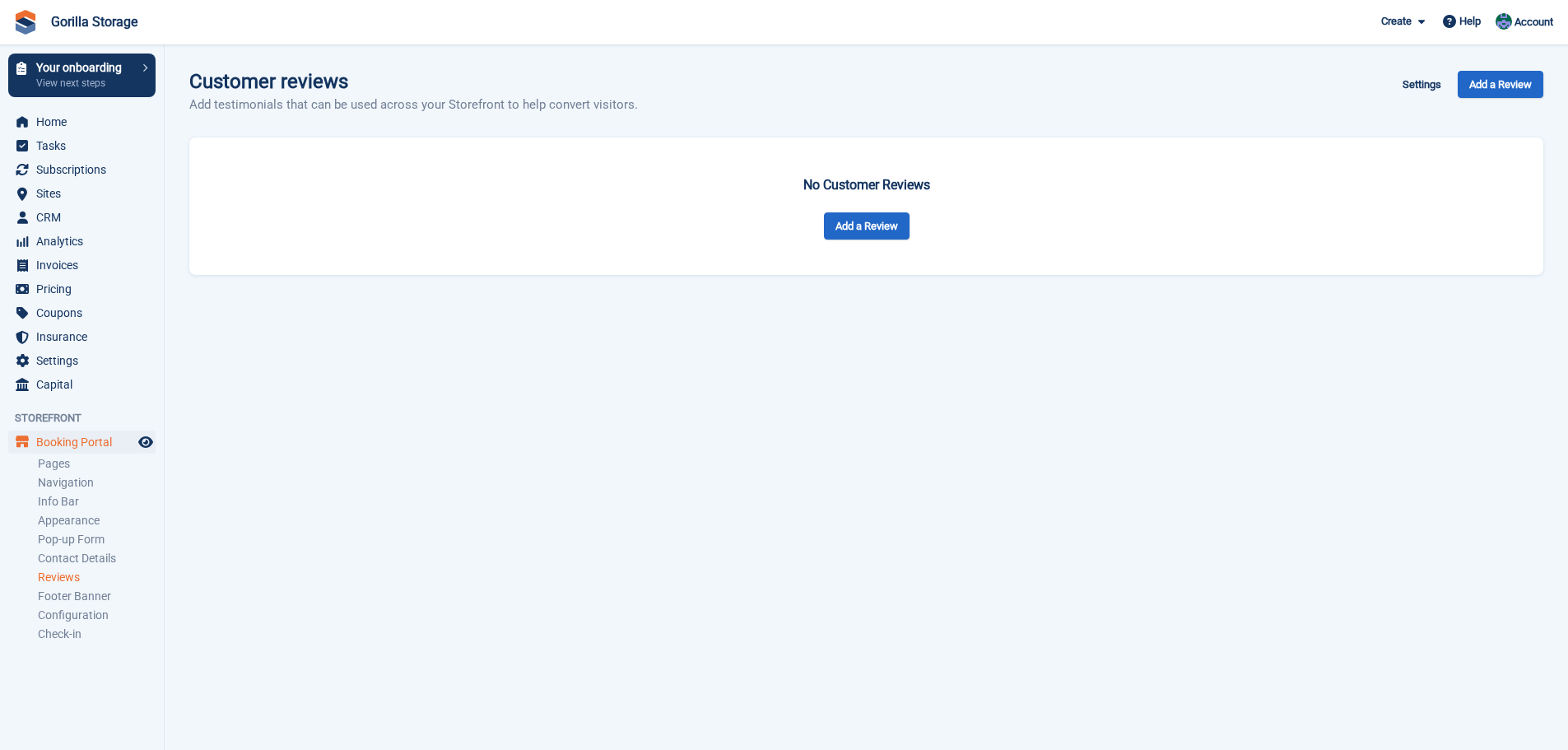
click at [73, 552] on link "Contact Details" at bounding box center [96, 559] width 118 height 16
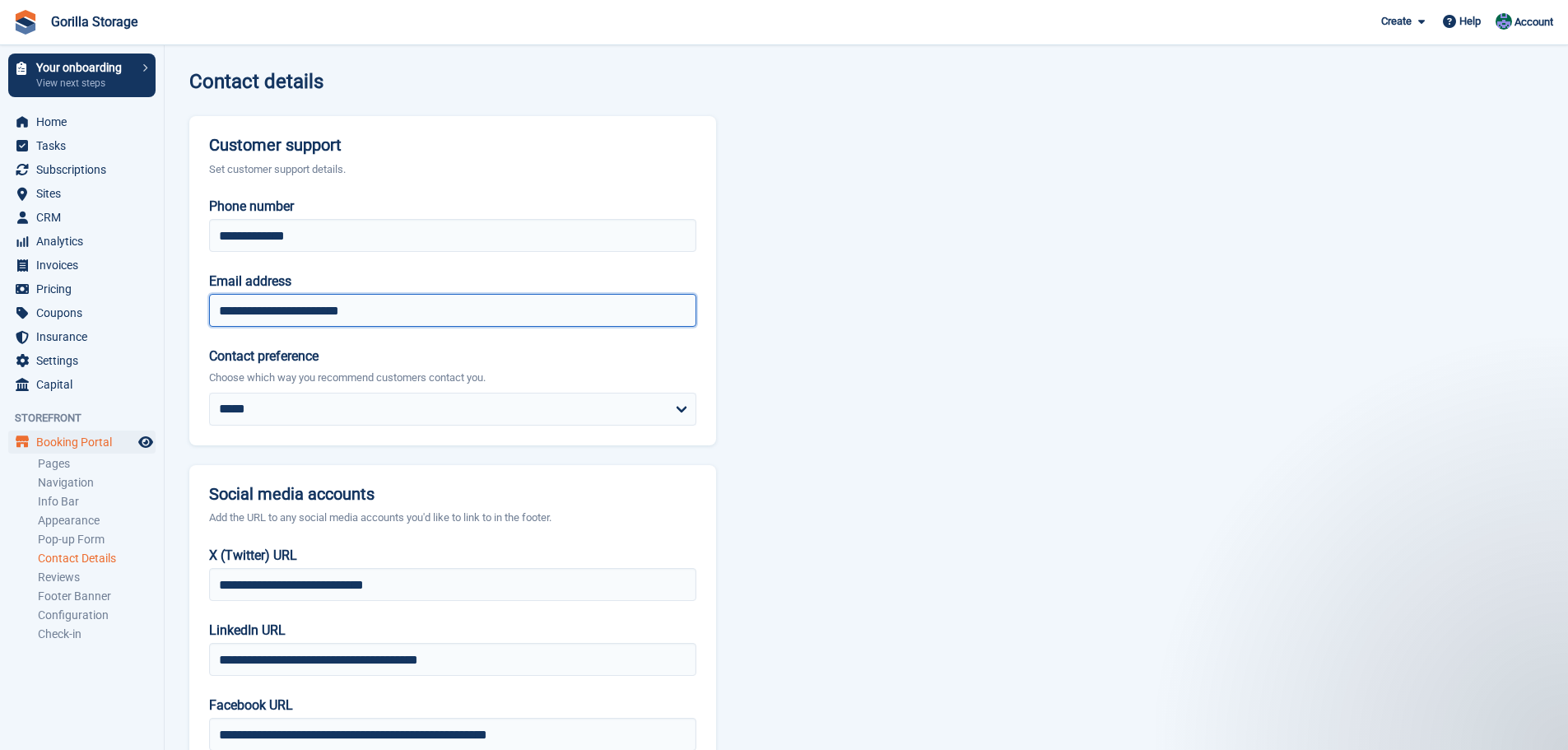
drag, startPoint x: 393, startPoint y: 310, endPoint x: 254, endPoint y: 321, distance: 139.4
click at [254, 321] on input "**********" at bounding box center [452, 310] width 487 height 33
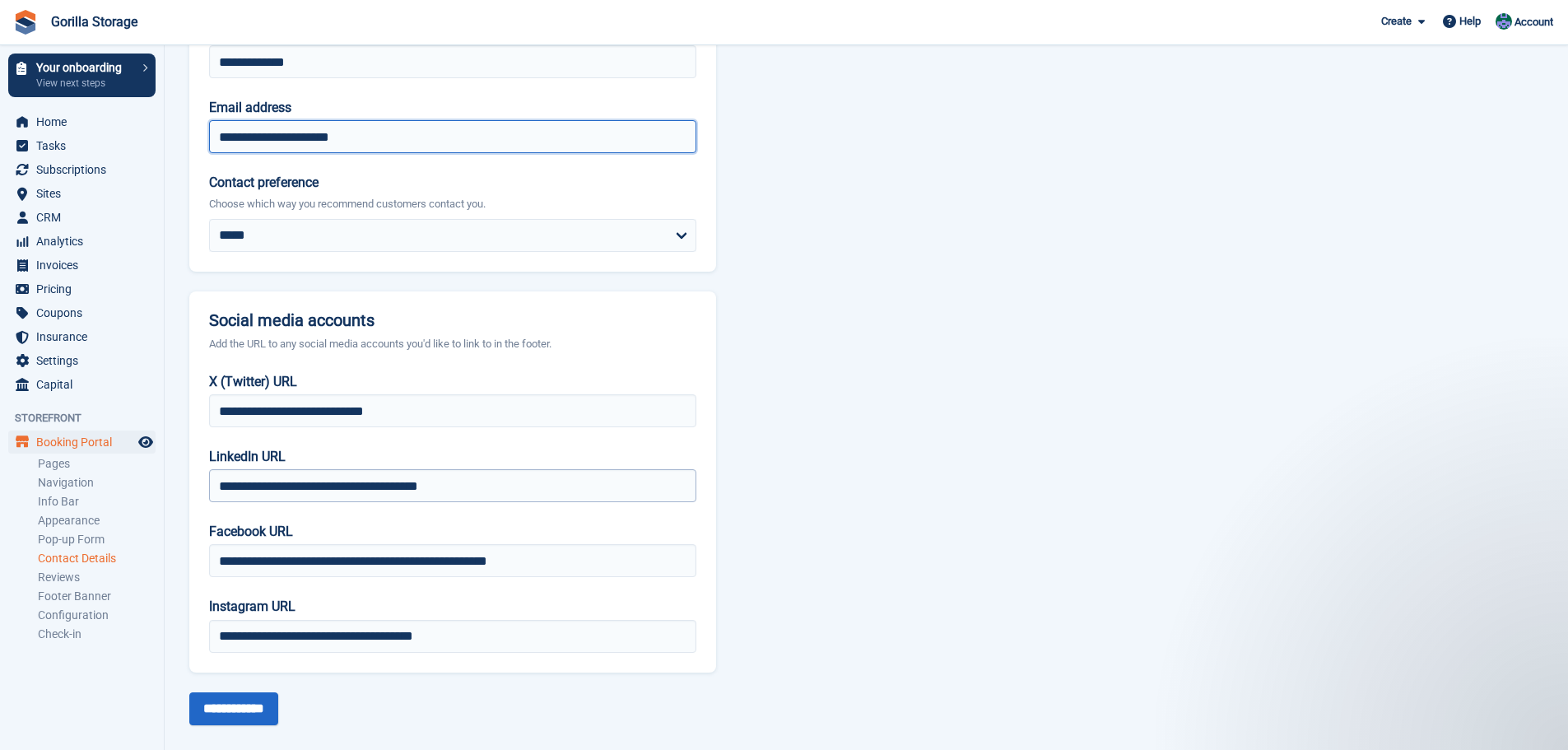
scroll to position [193, 0]
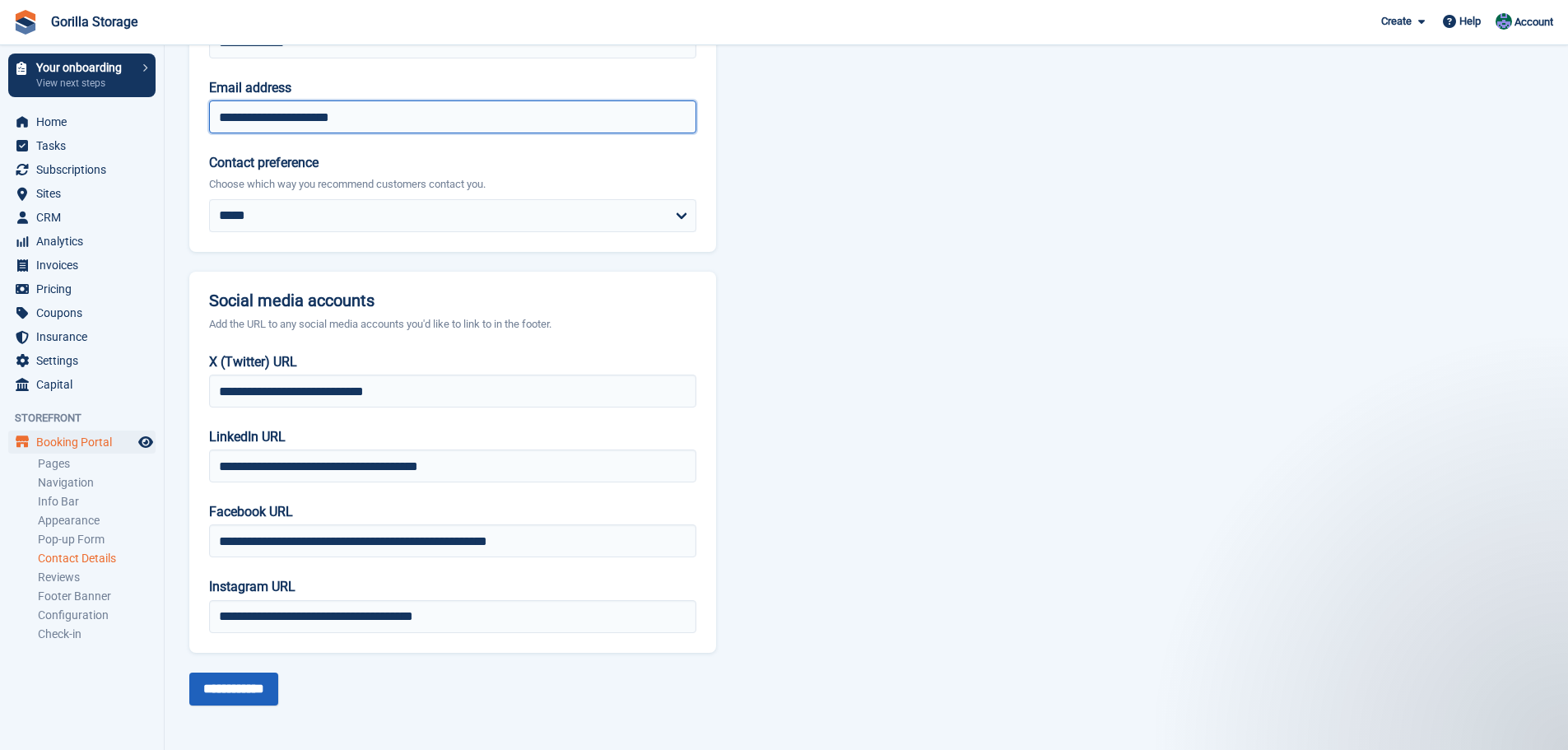
type input "**********"
click at [246, 697] on input "**********" at bounding box center [233, 688] width 89 height 33
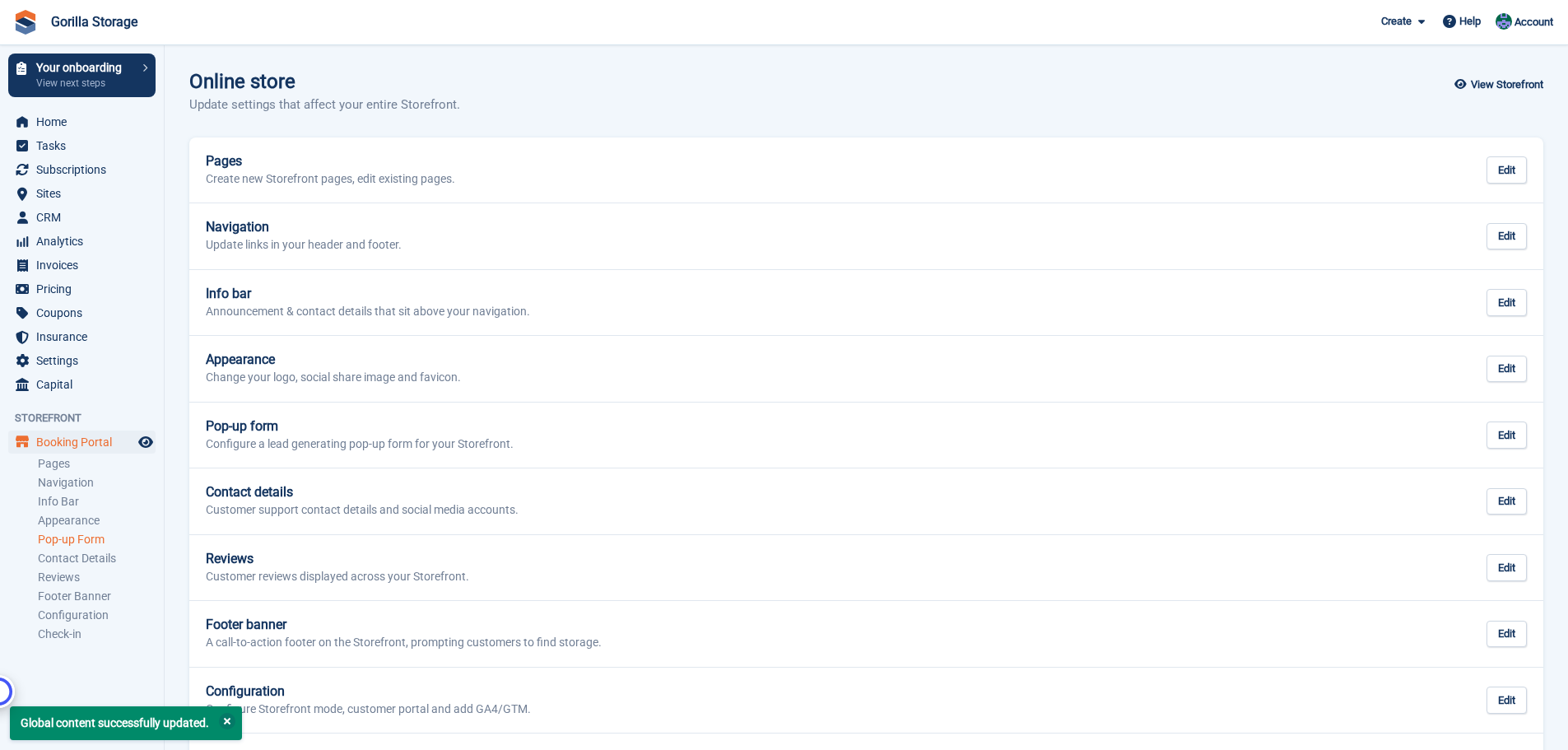
click at [84, 540] on link "Pop-up Form" at bounding box center [96, 539] width 118 height 16
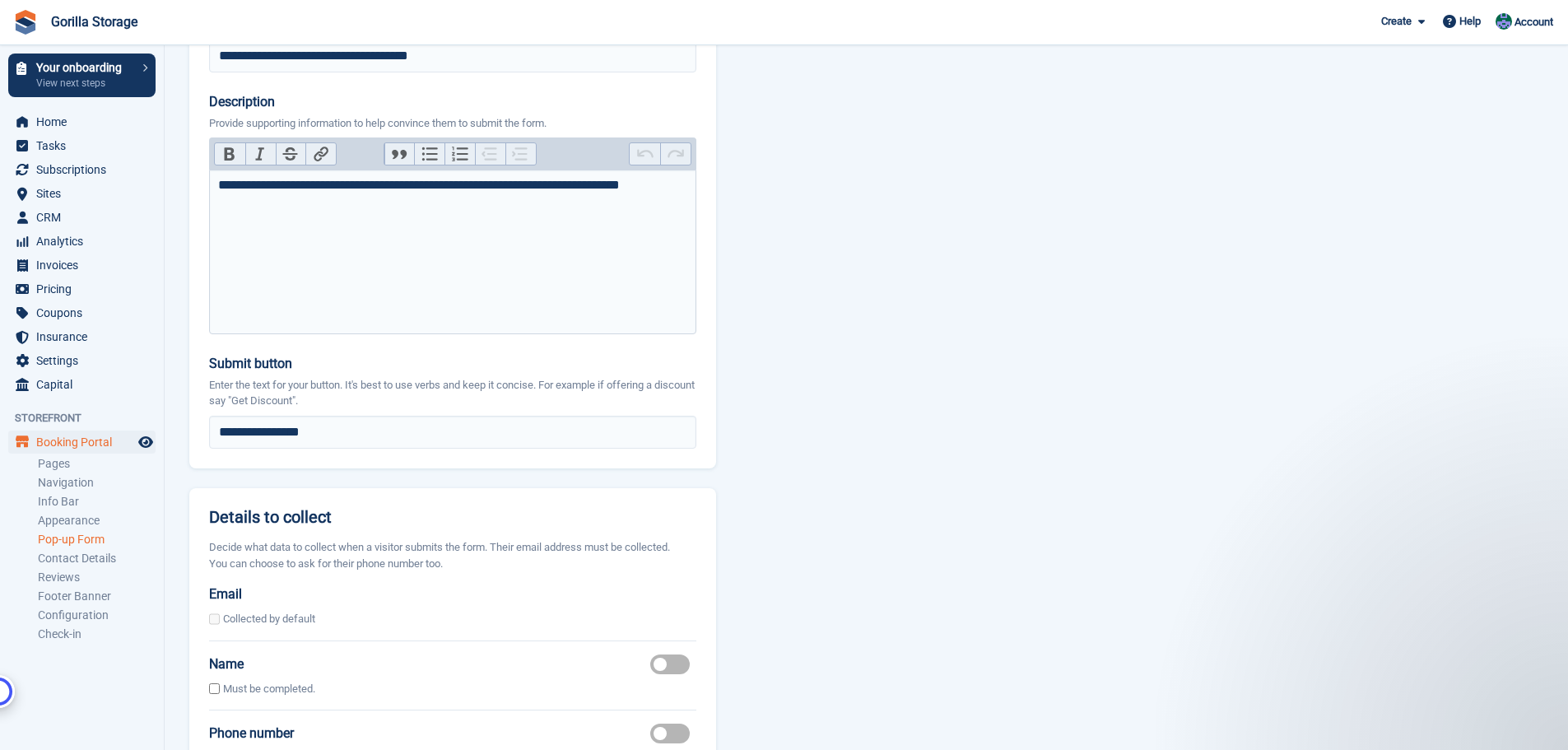
scroll to position [1201, 0]
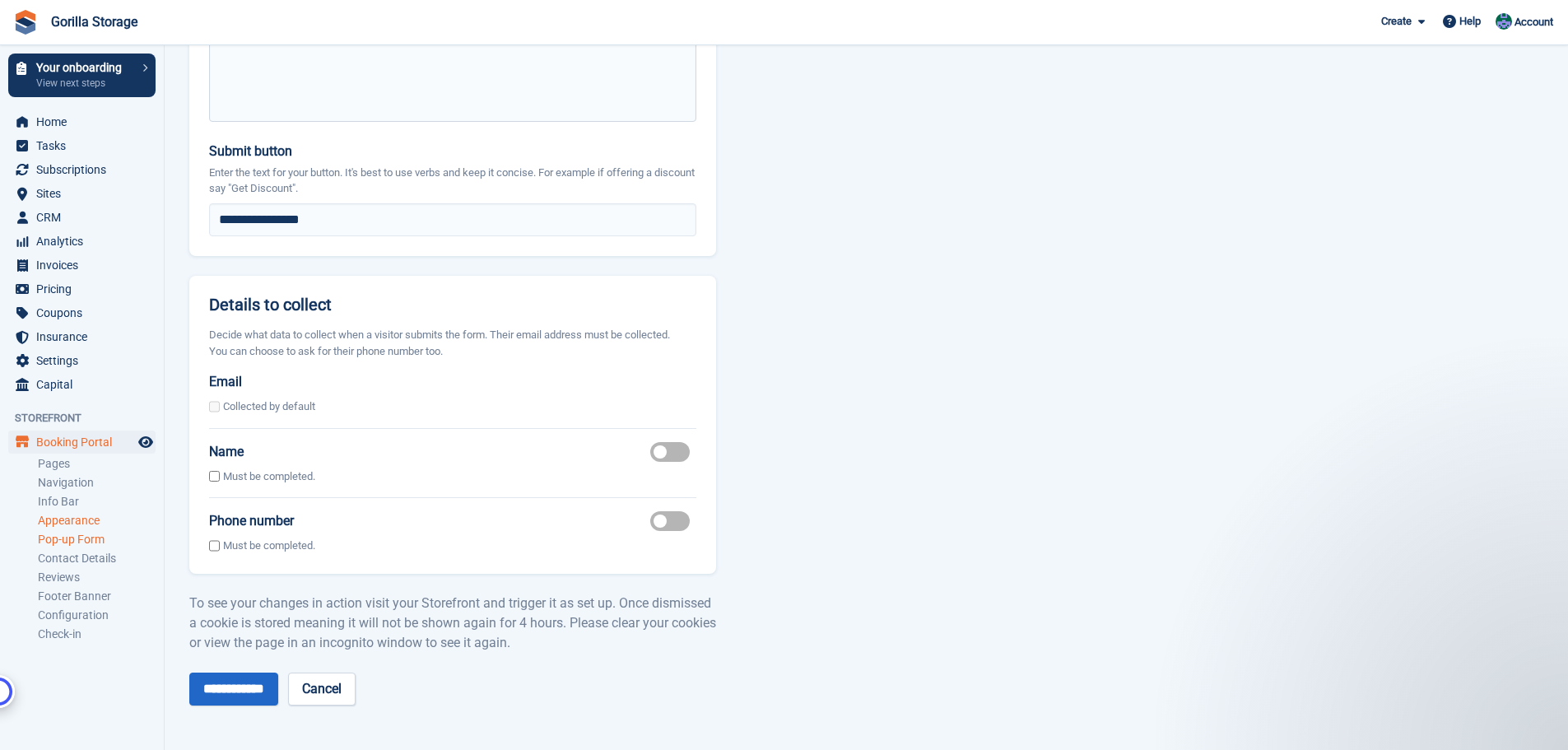
click at [78, 523] on link "Appearance" at bounding box center [96, 520] width 118 height 16
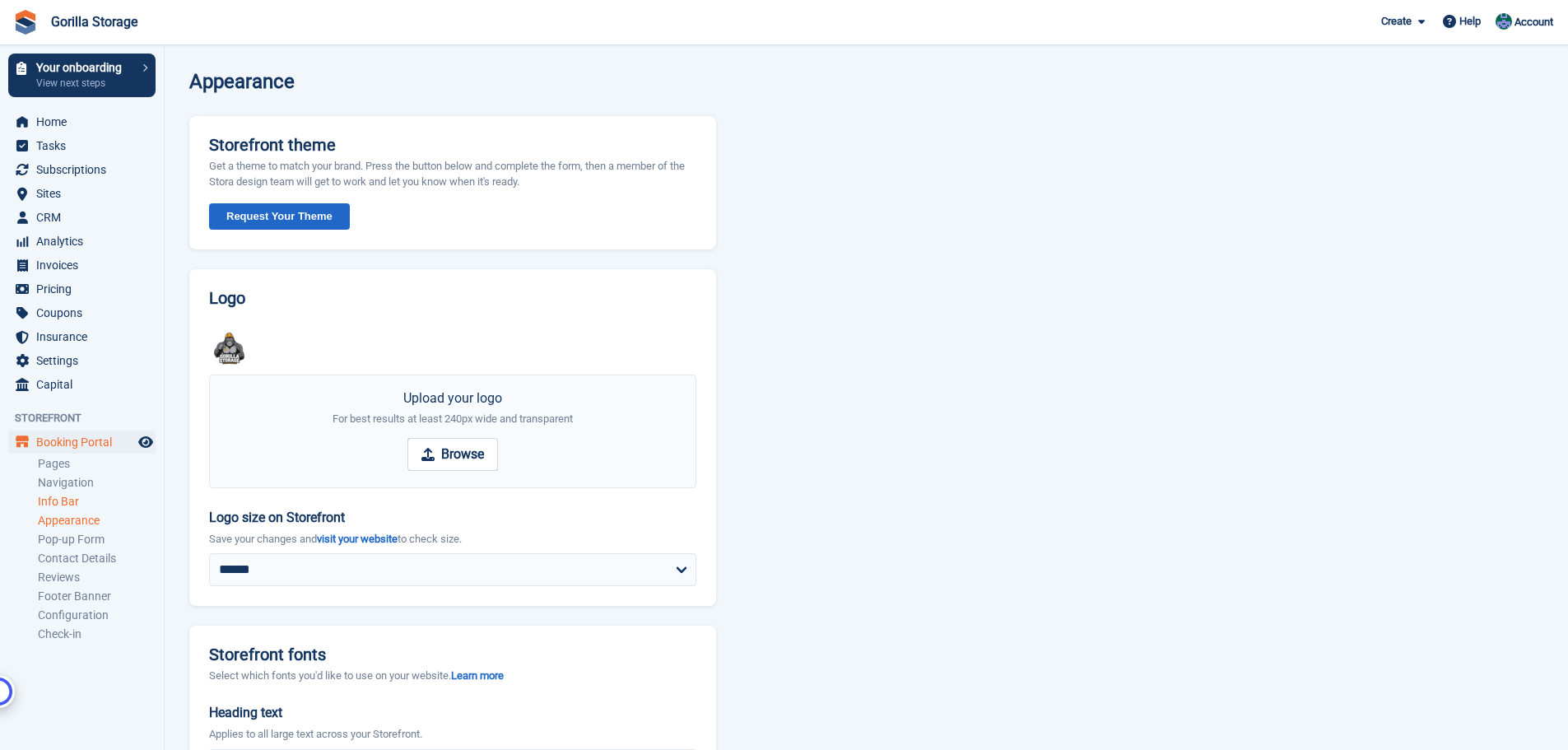
click at [61, 503] on link "Info Bar" at bounding box center [96, 502] width 118 height 16
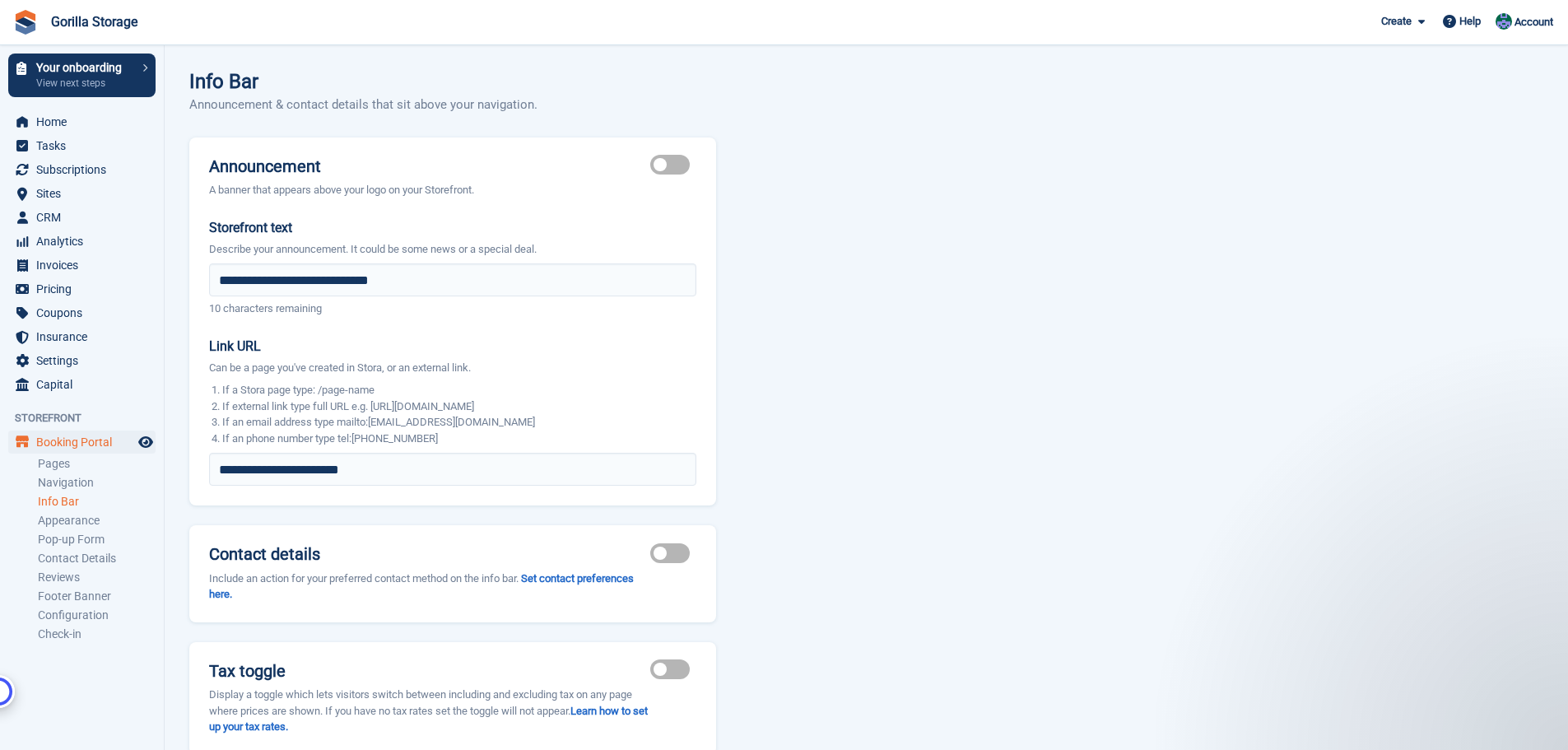
scroll to position [102, 0]
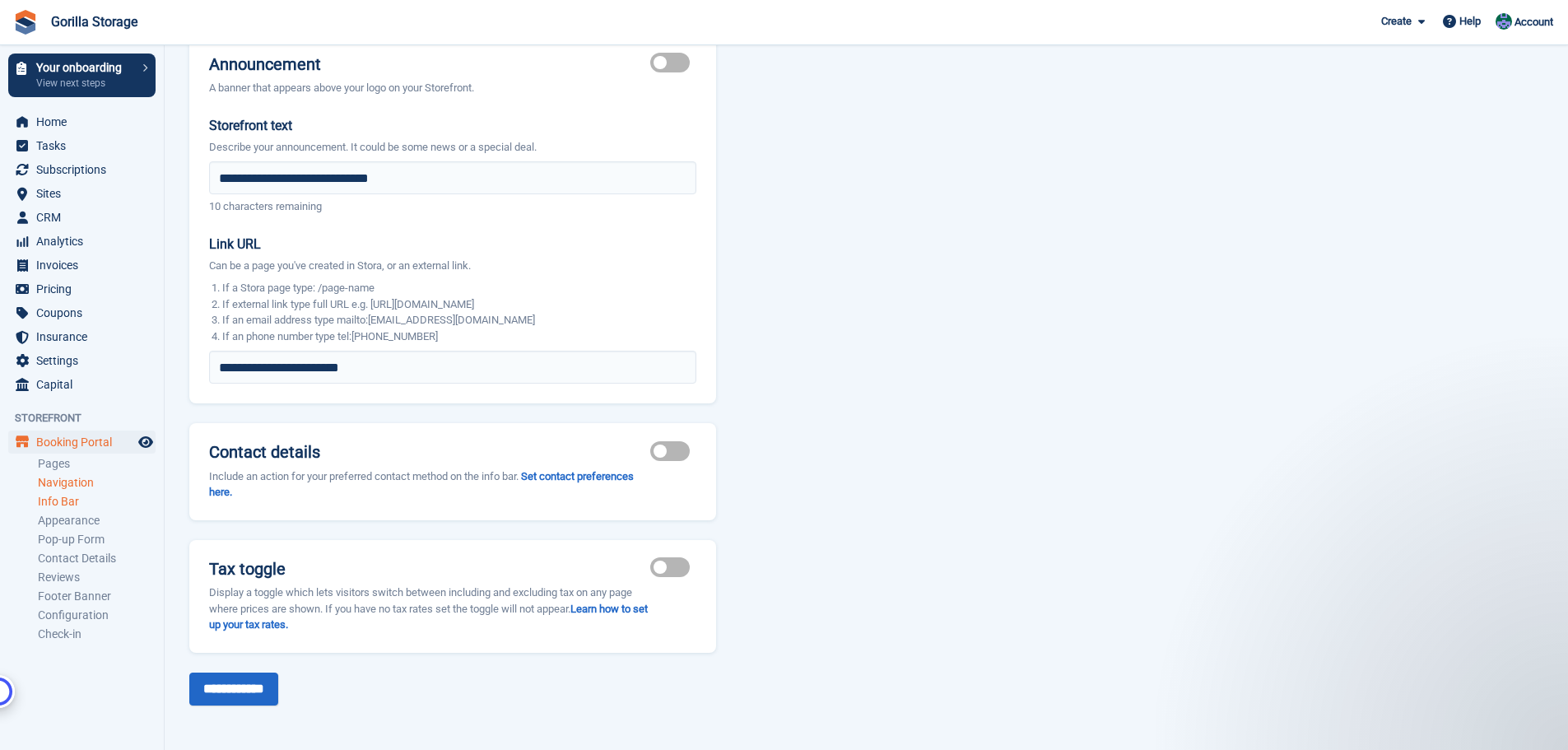
click at [57, 487] on link "Navigation" at bounding box center [96, 482] width 118 height 16
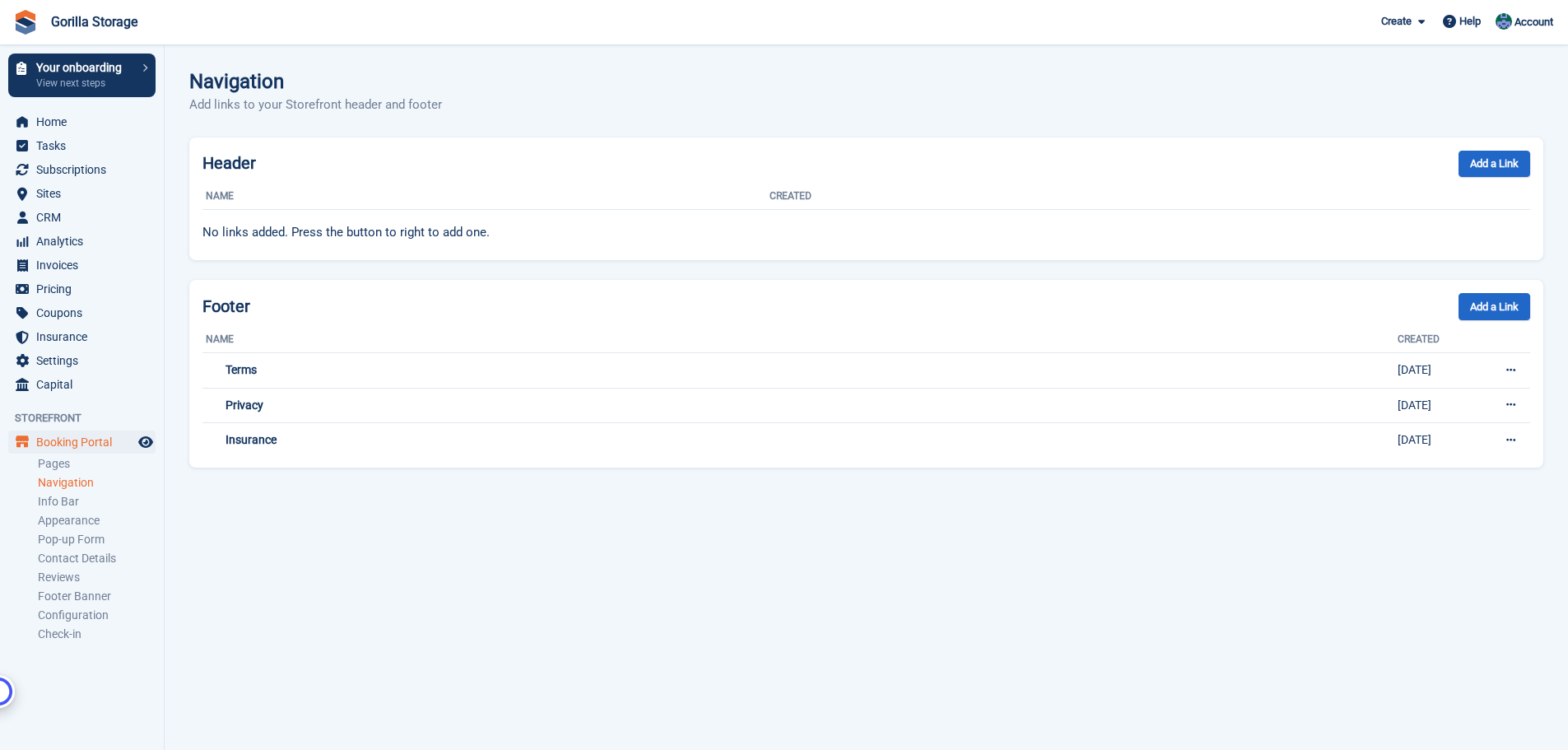
click at [54, 474] on li "Navigation" at bounding box center [100, 482] width 126 height 18
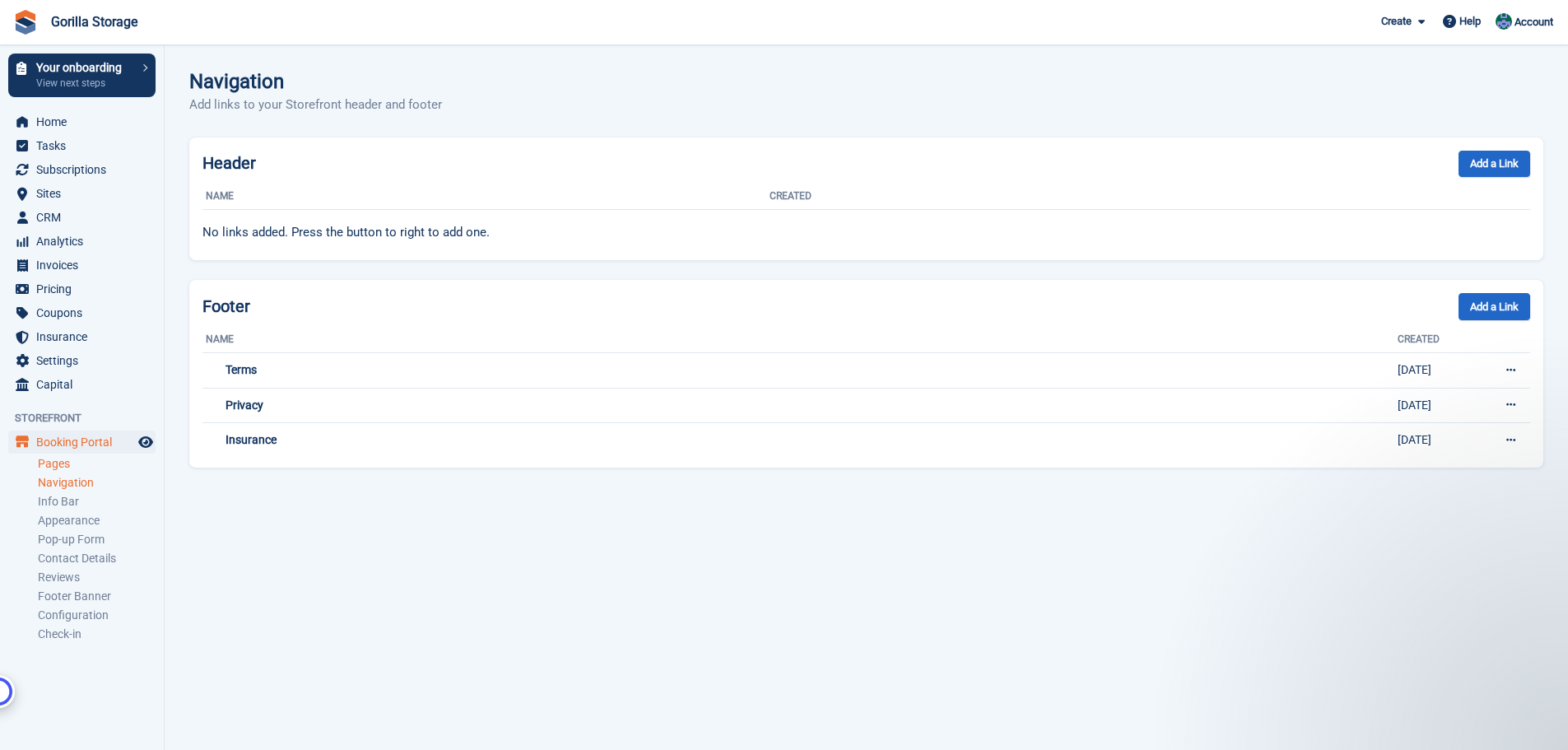
click at [67, 466] on link "Pages" at bounding box center [96, 463] width 118 height 16
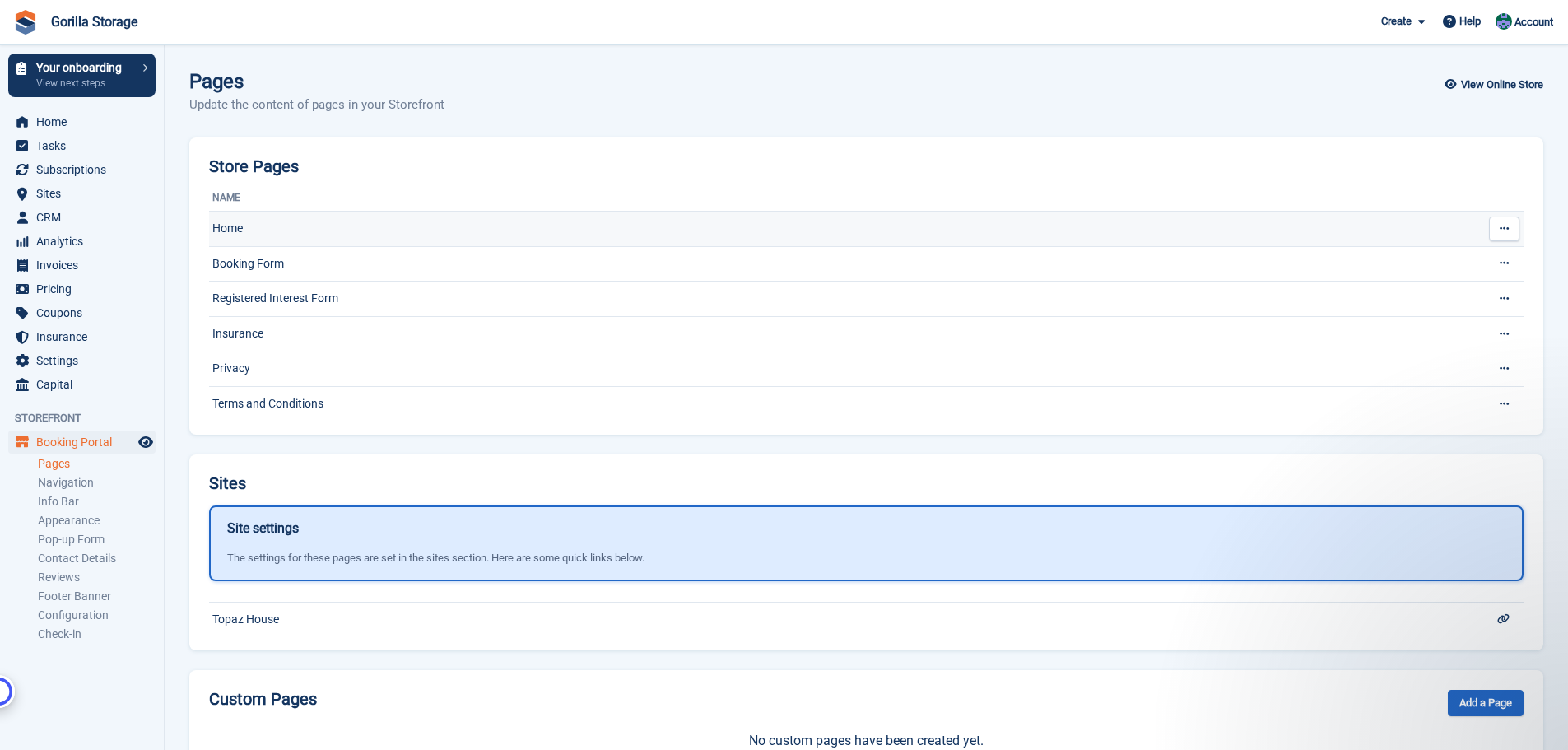
click at [237, 225] on td "Home" at bounding box center [833, 229] width 1249 height 35
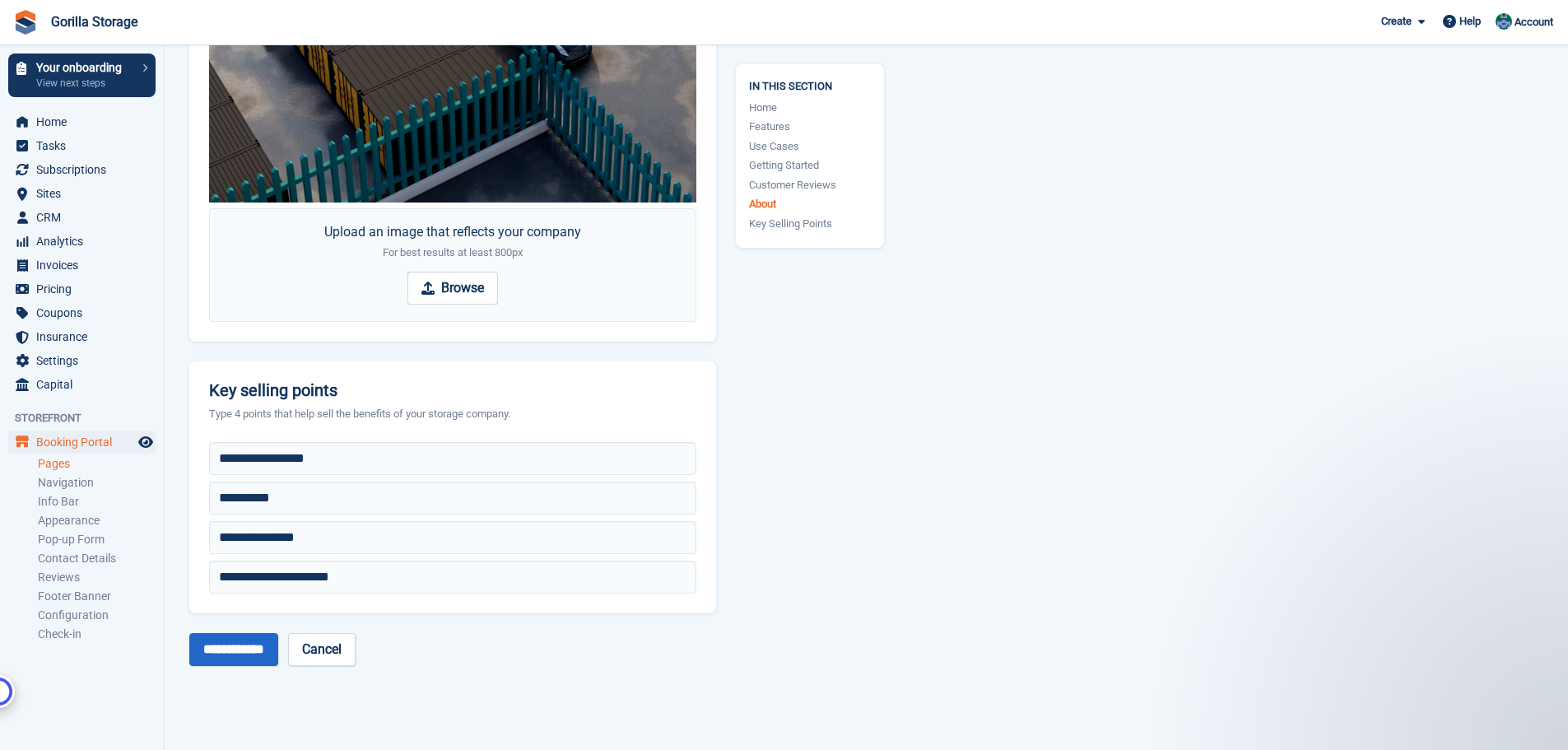
scroll to position [7574, 0]
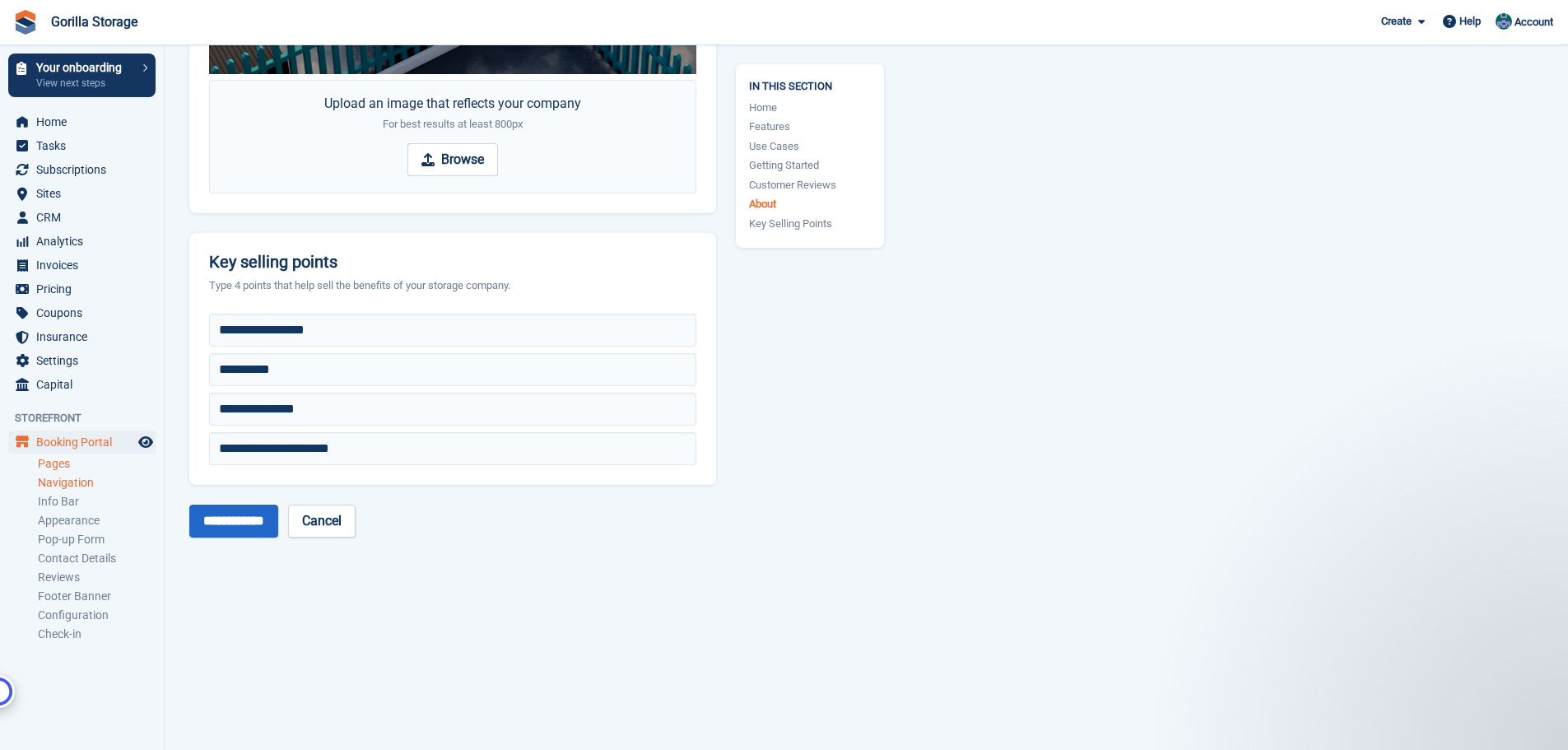
click at [70, 485] on link "Navigation" at bounding box center [96, 482] width 118 height 16
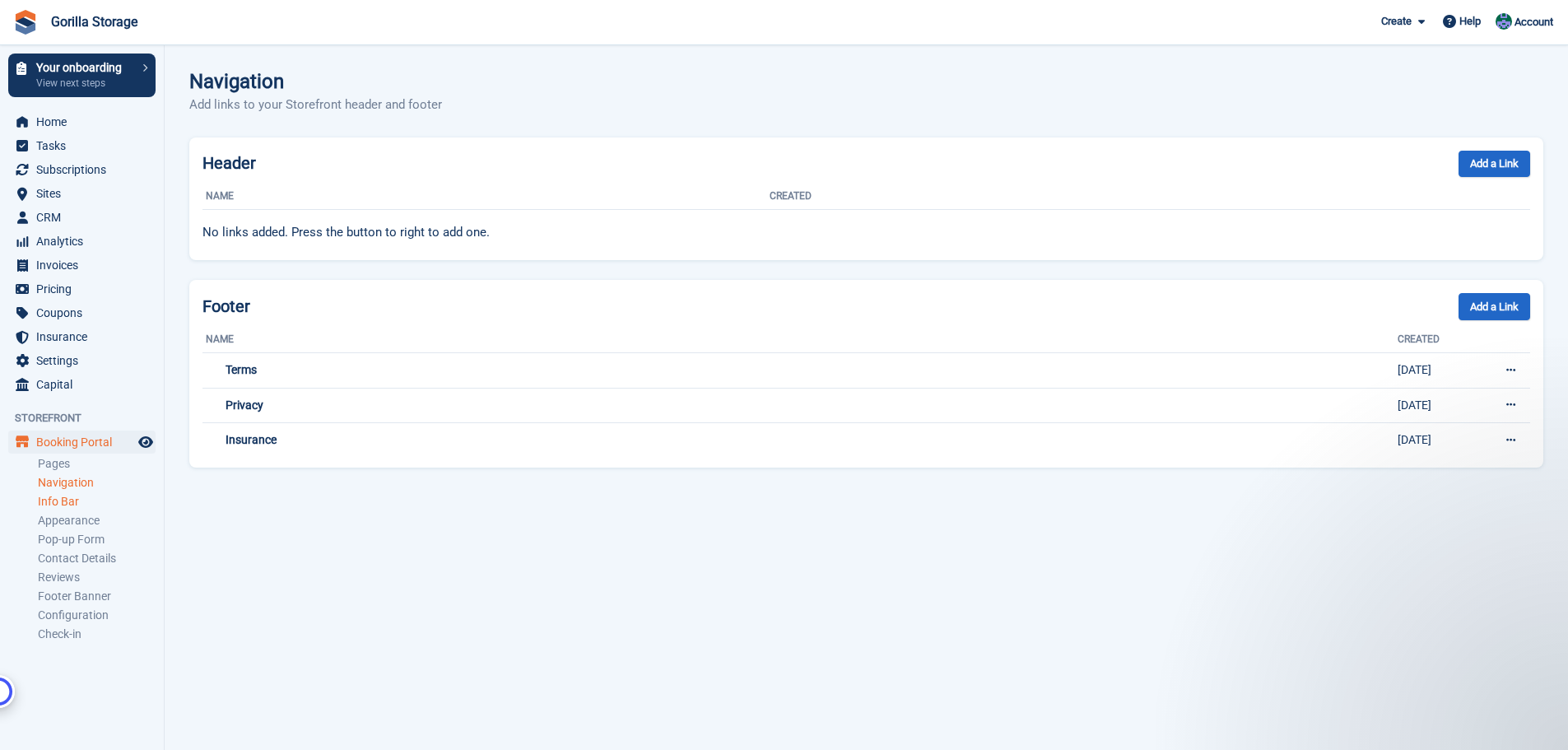
click at [64, 498] on link "Info Bar" at bounding box center [96, 502] width 118 height 16
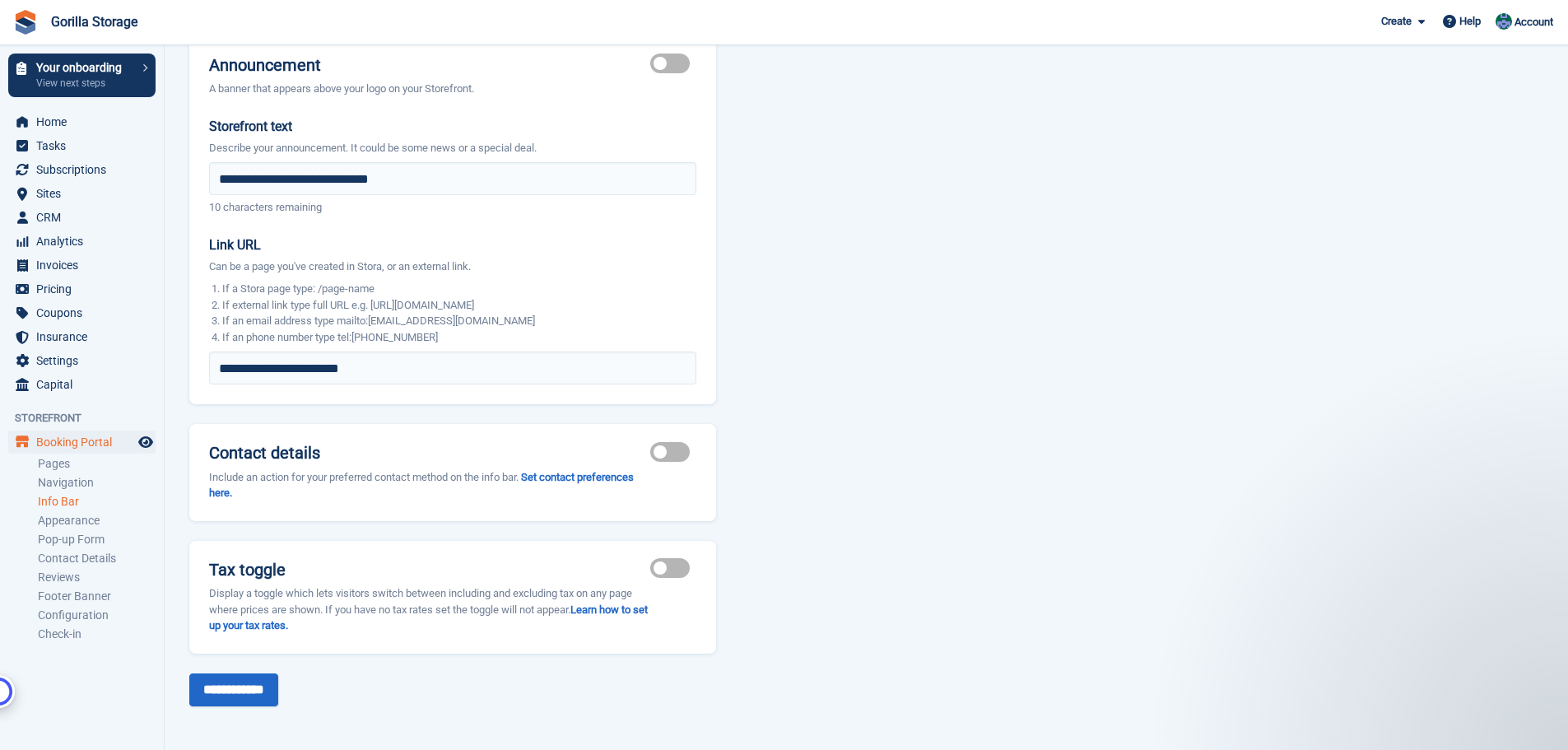
scroll to position [102, 0]
click at [1516, 23] on span "Account" at bounding box center [1534, 23] width 38 height 17
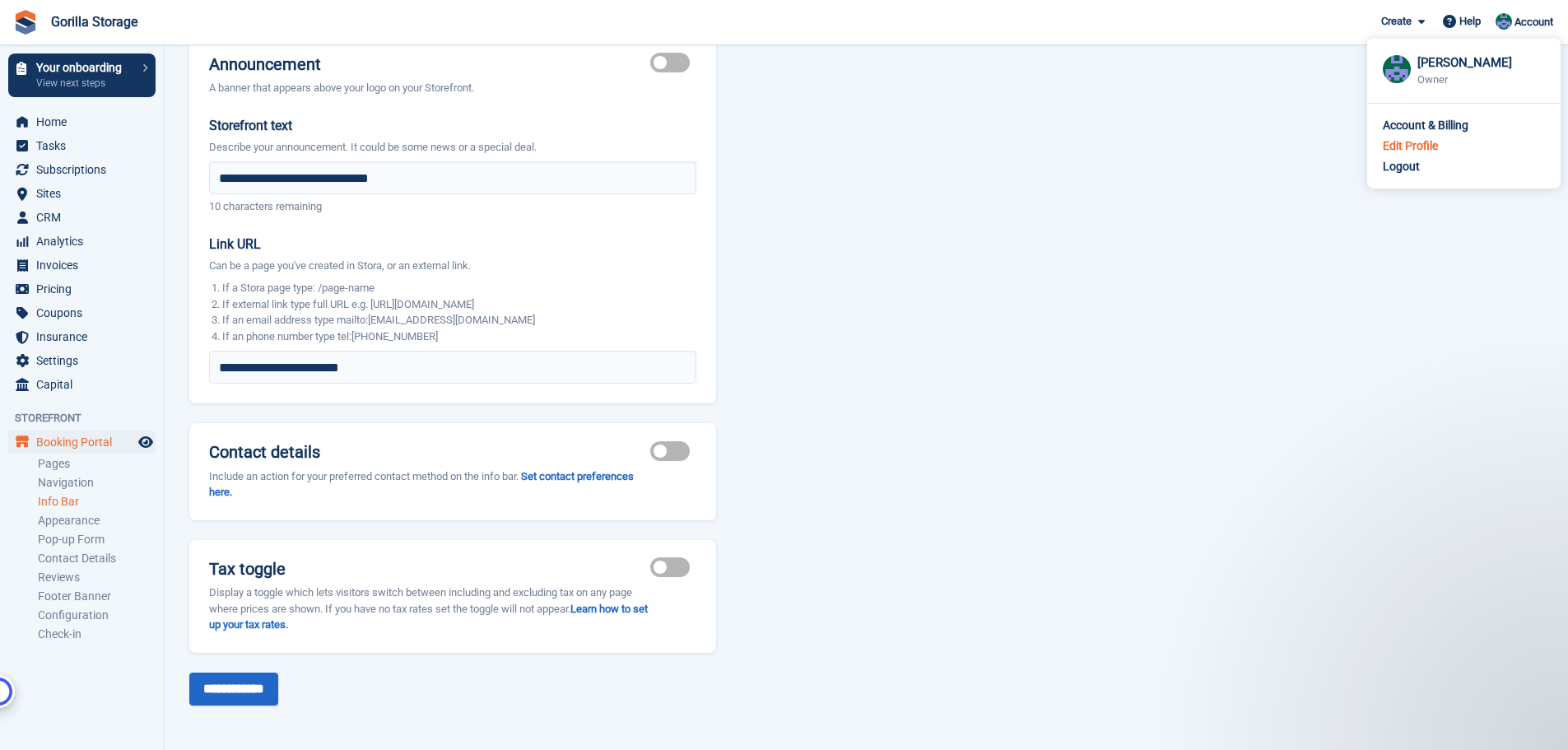
click at [1416, 151] on div "Edit Profile" at bounding box center [1410, 145] width 55 height 18
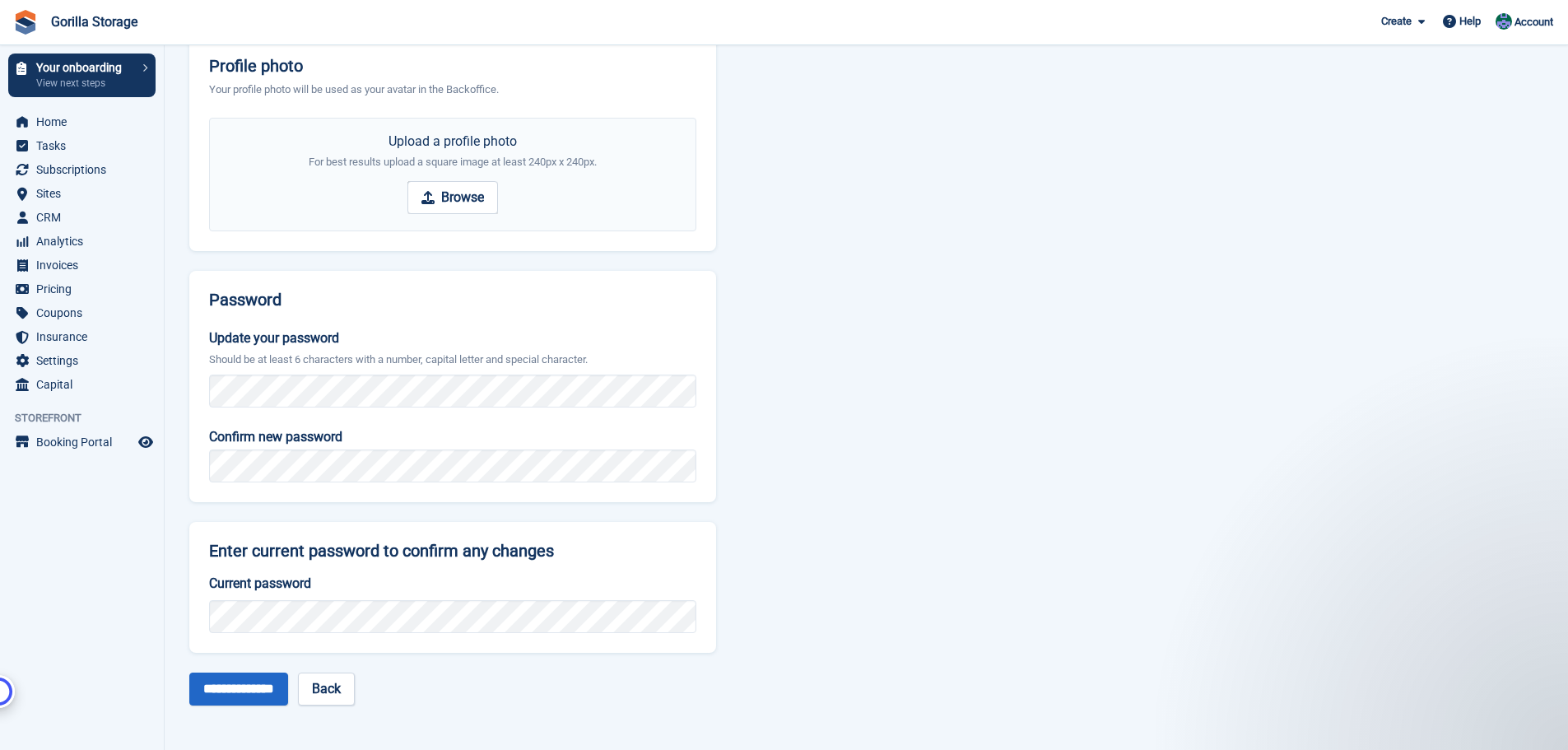
scroll to position [75, 0]
